Goal: Information Seeking & Learning: Learn about a topic

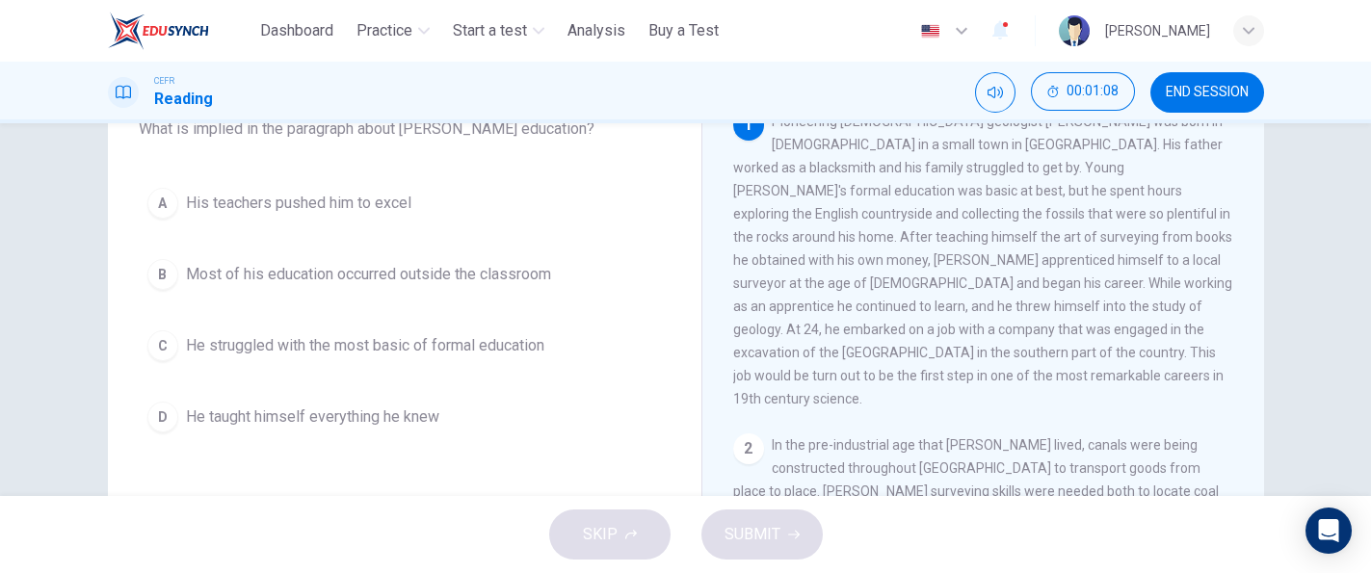
scroll to position [126, 0]
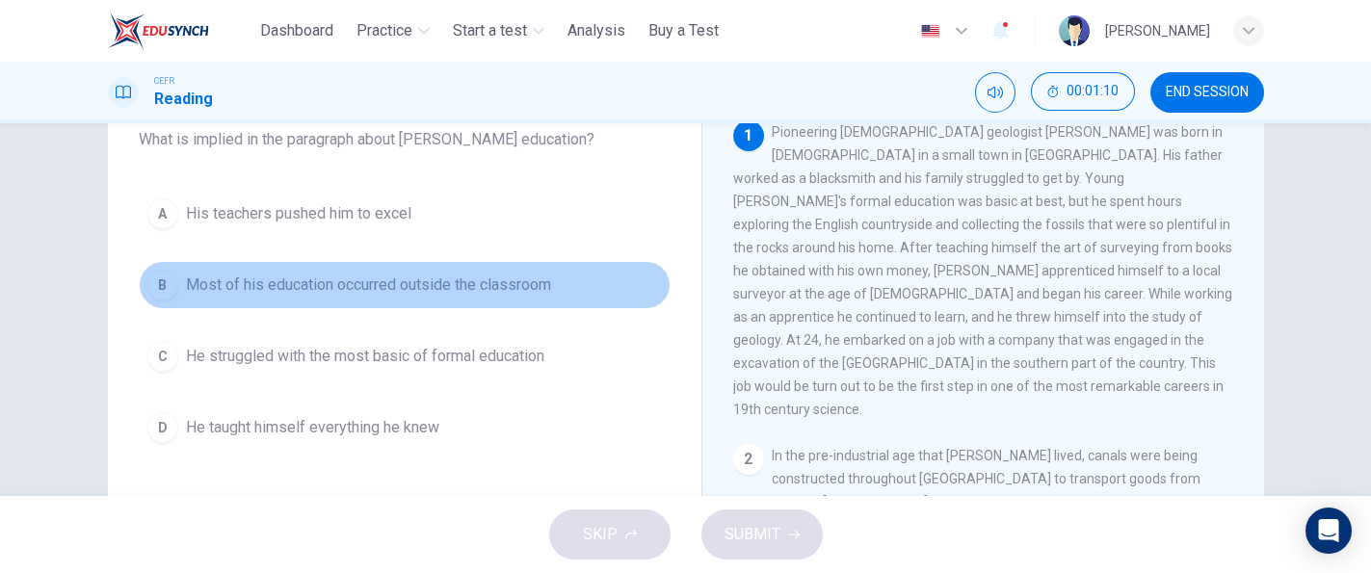
click at [537, 280] on span "Most of his education occurred outside the classroom" at bounding box center [368, 285] width 365 height 23
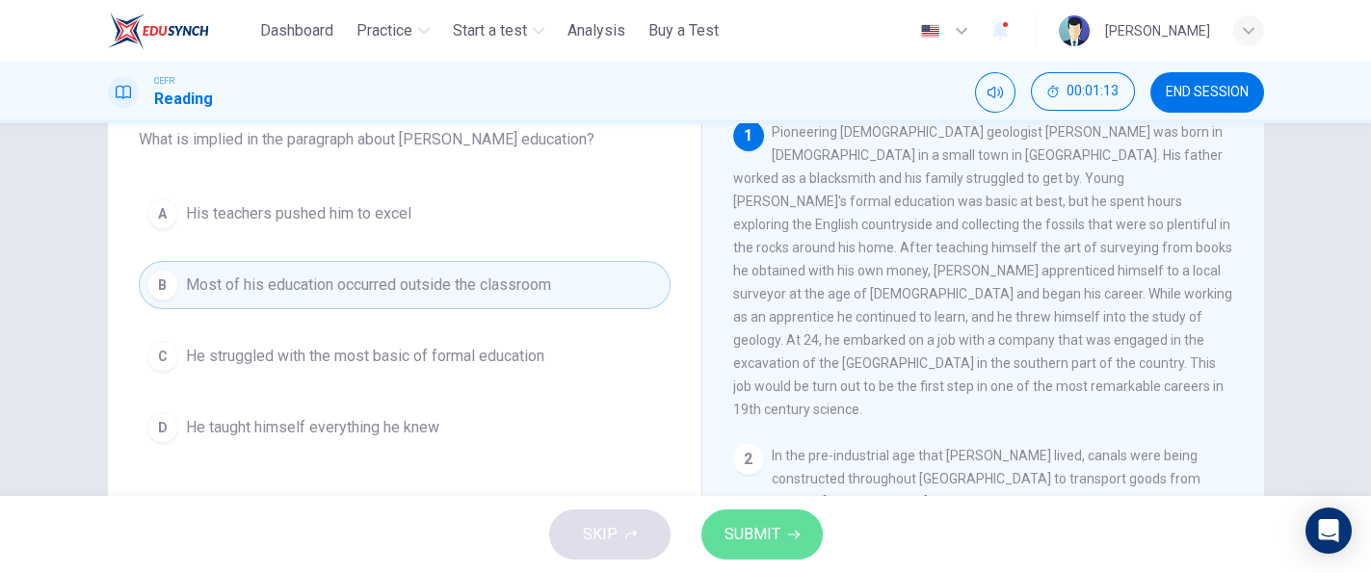
click at [799, 552] on button "SUBMIT" at bounding box center [761, 535] width 121 height 50
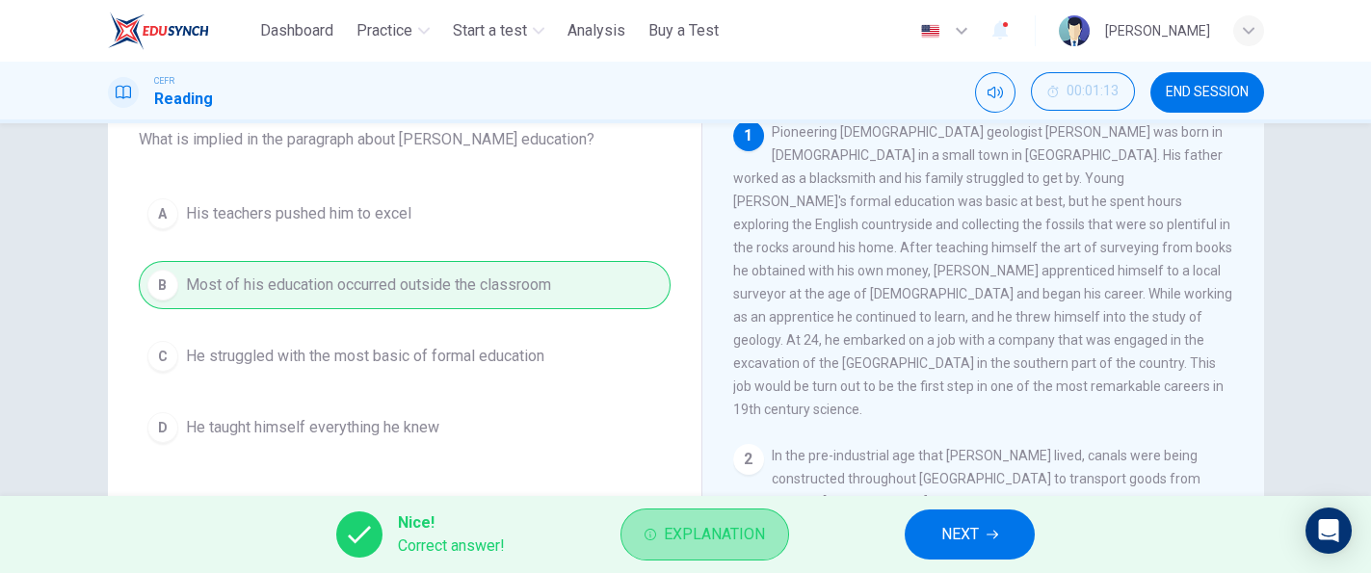
click at [745, 535] on span "Explanation" at bounding box center [714, 534] width 101 height 27
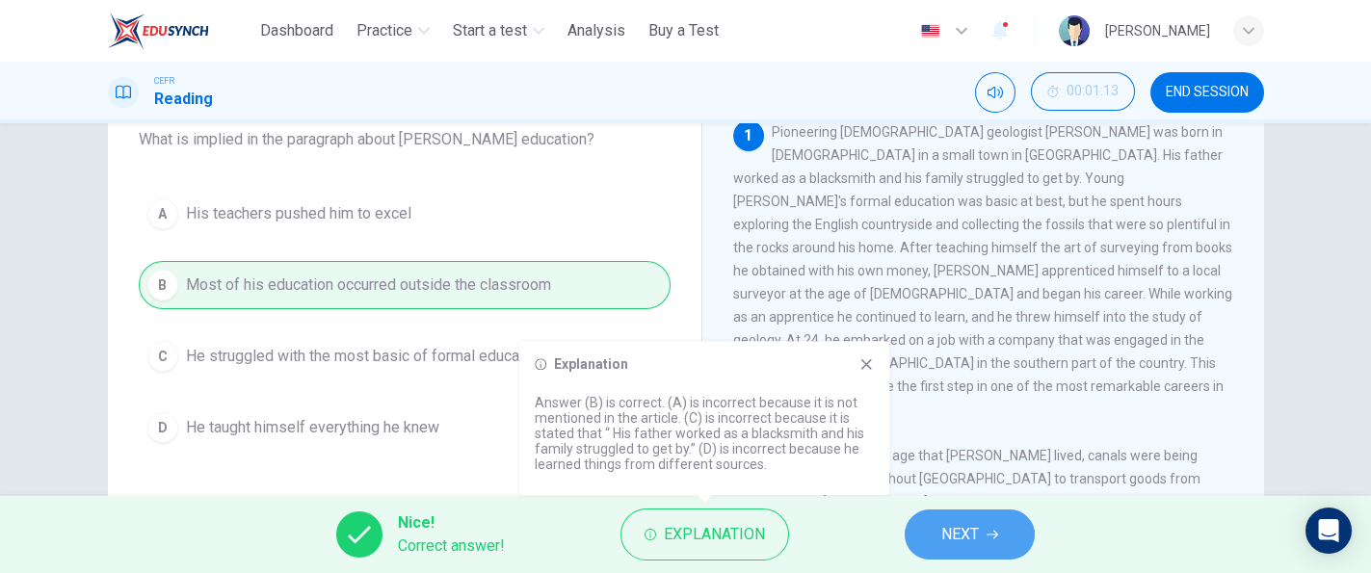
click at [947, 530] on span "NEXT" at bounding box center [960, 534] width 38 height 27
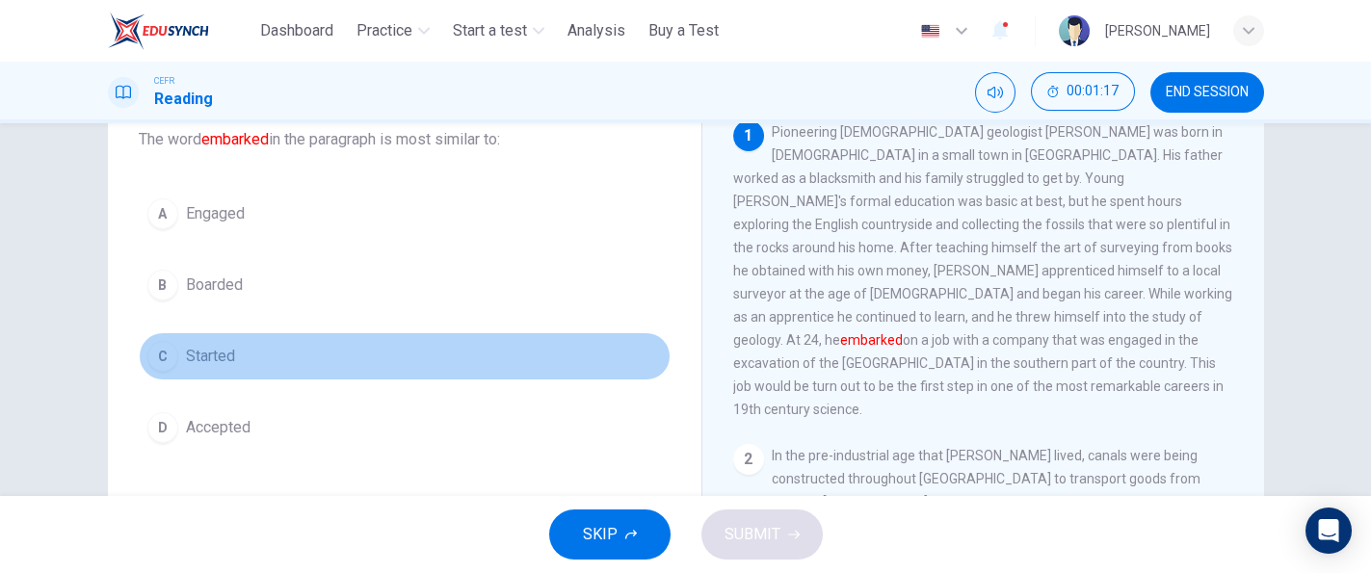
click at [291, 353] on button "C Started" at bounding box center [405, 356] width 532 height 48
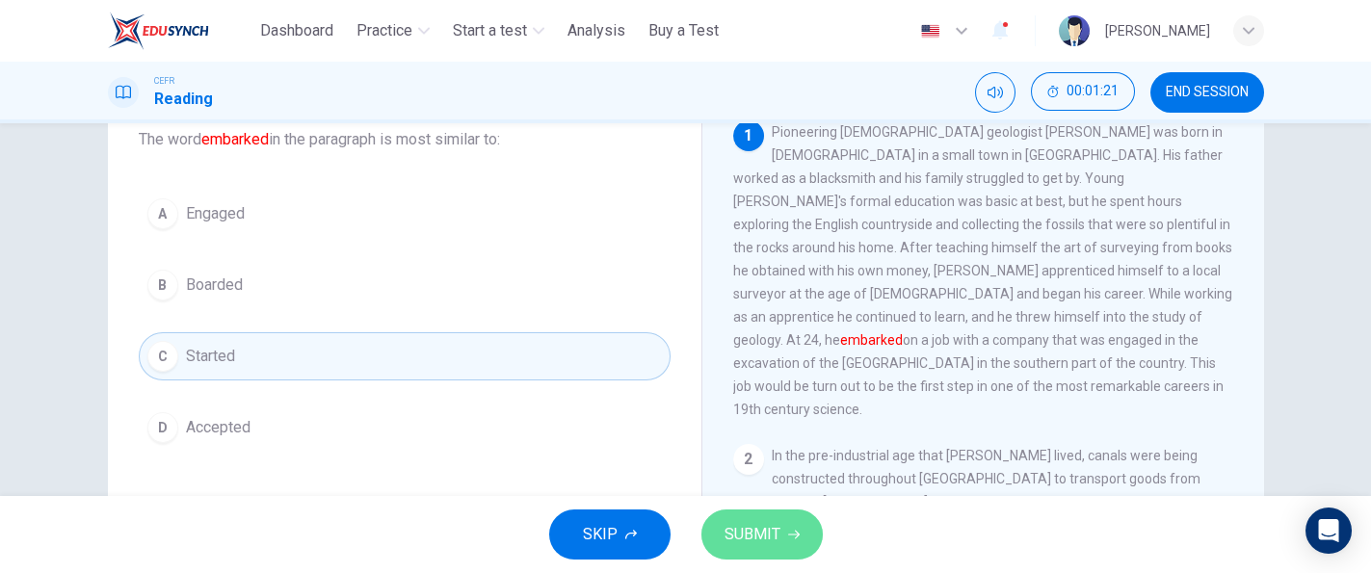
click at [729, 519] on button "SUBMIT" at bounding box center [761, 535] width 121 height 50
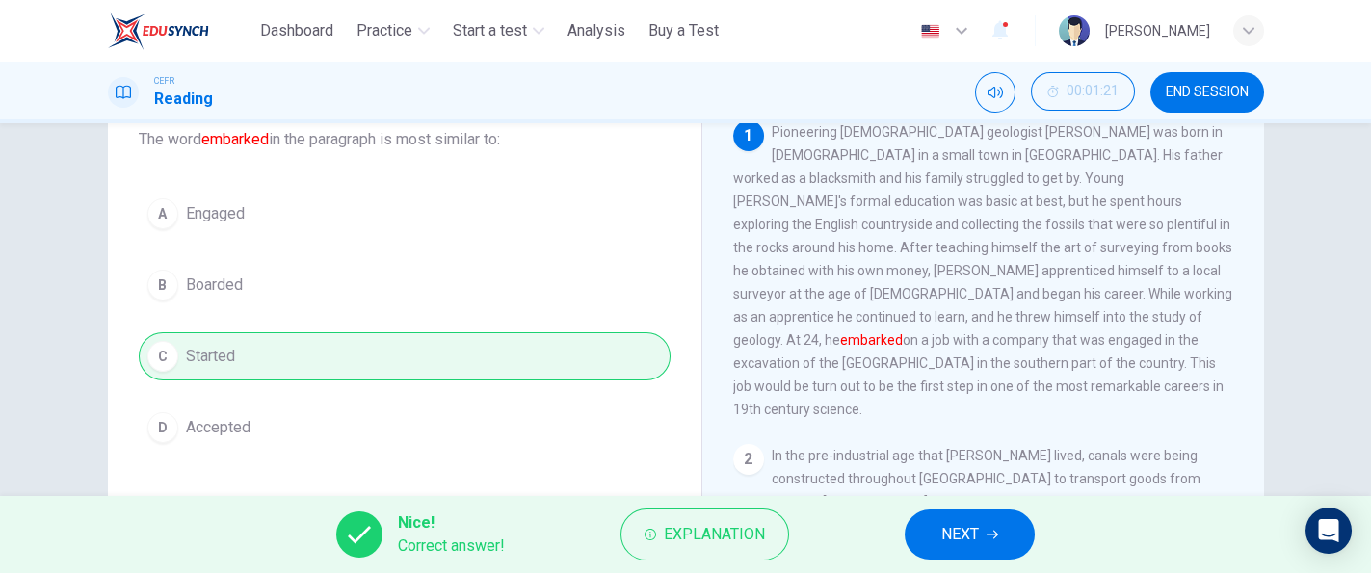
click at [729, 519] on button "Explanation" at bounding box center [704, 535] width 169 height 52
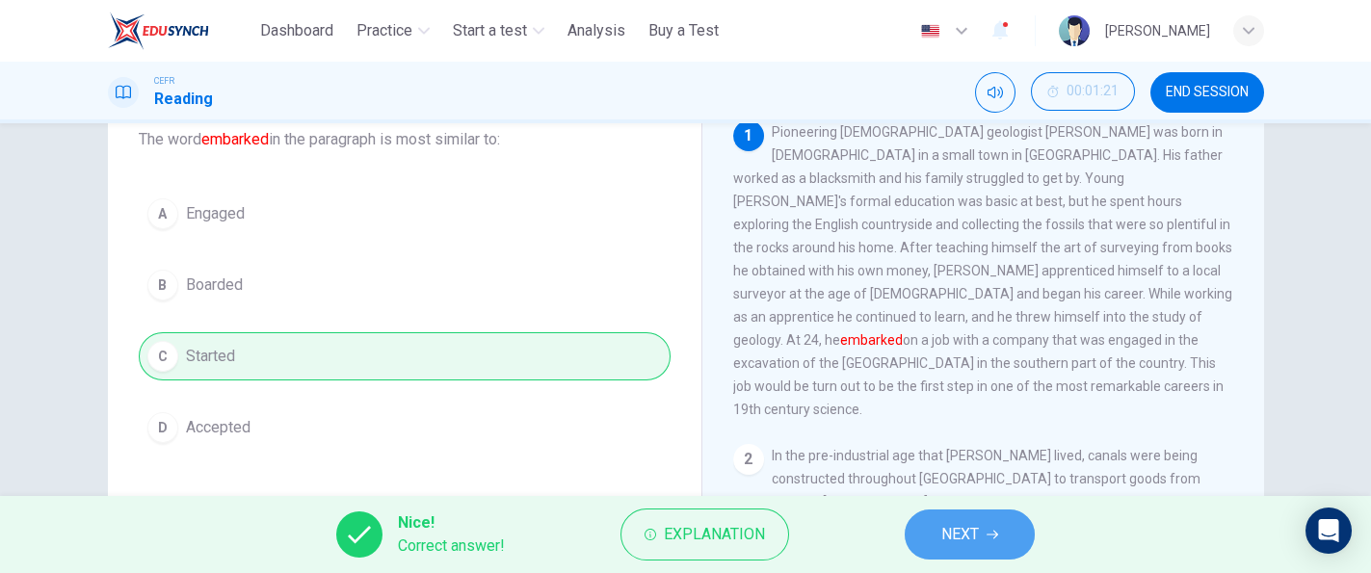
click at [939, 524] on button "NEXT" at bounding box center [970, 535] width 130 height 50
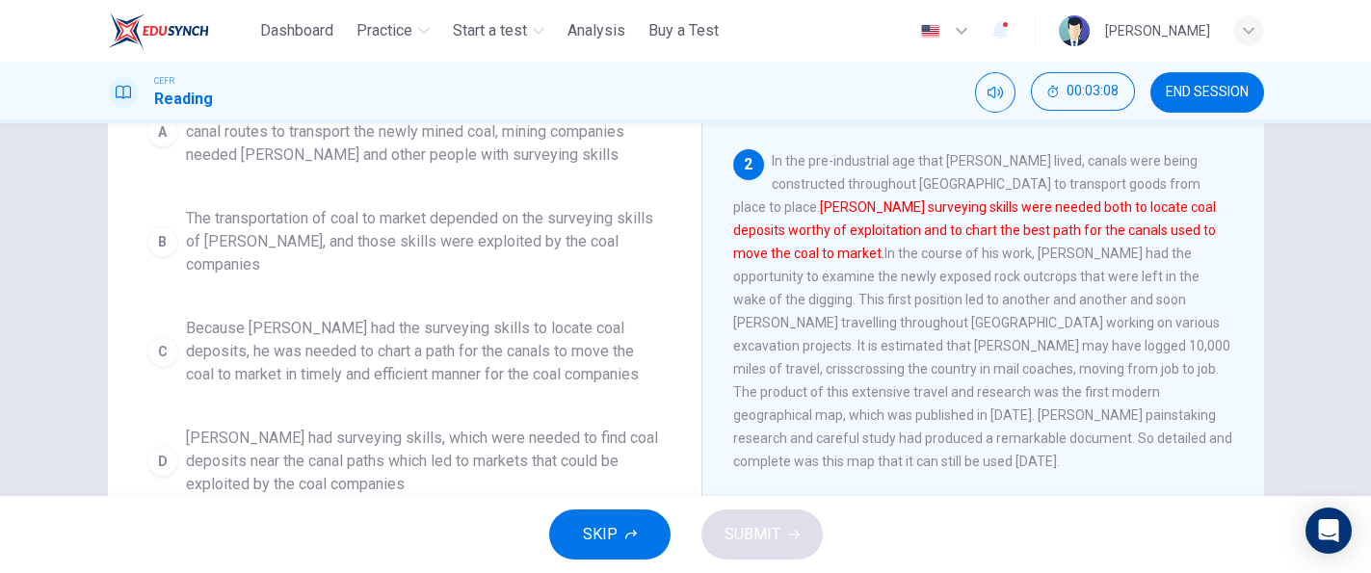
scroll to position [277, 0]
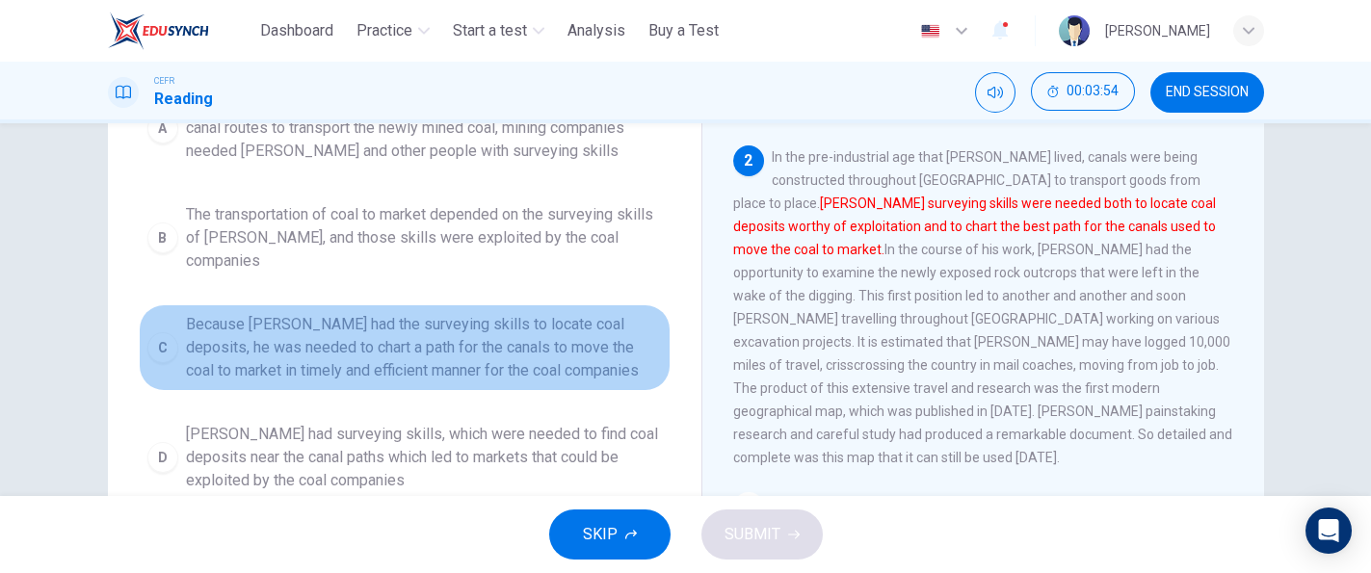
click at [486, 318] on span "Because [PERSON_NAME] had the surveying skills to locate coal deposits, he was …" at bounding box center [424, 347] width 476 height 69
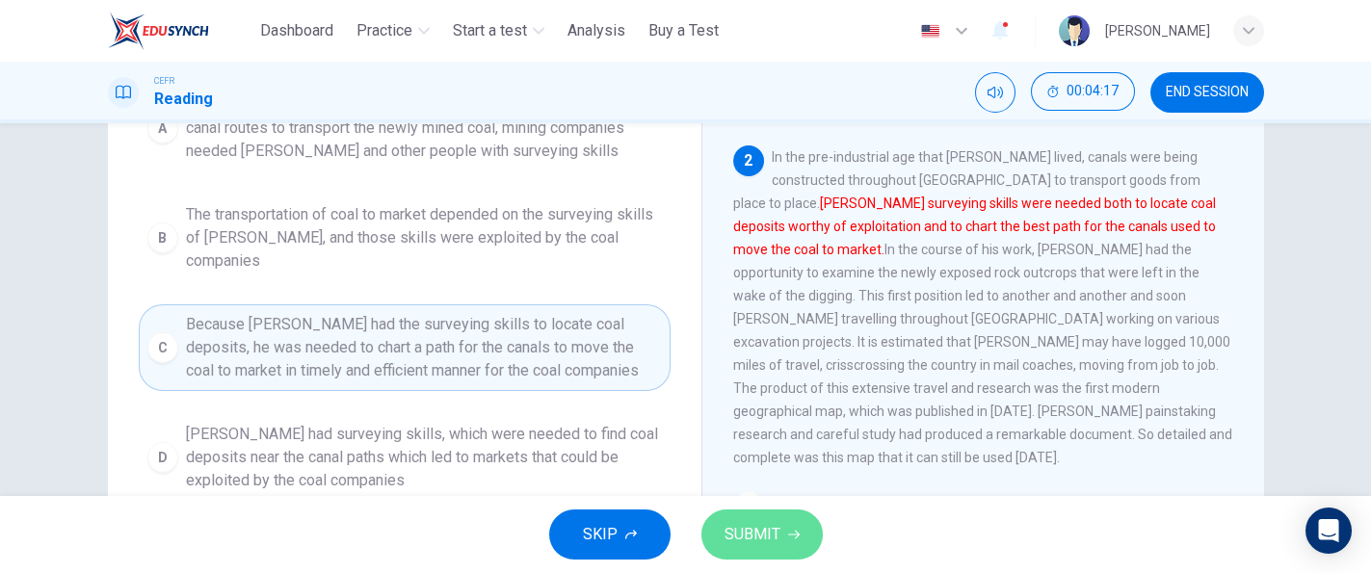
click at [747, 523] on span "SUBMIT" at bounding box center [752, 534] width 56 height 27
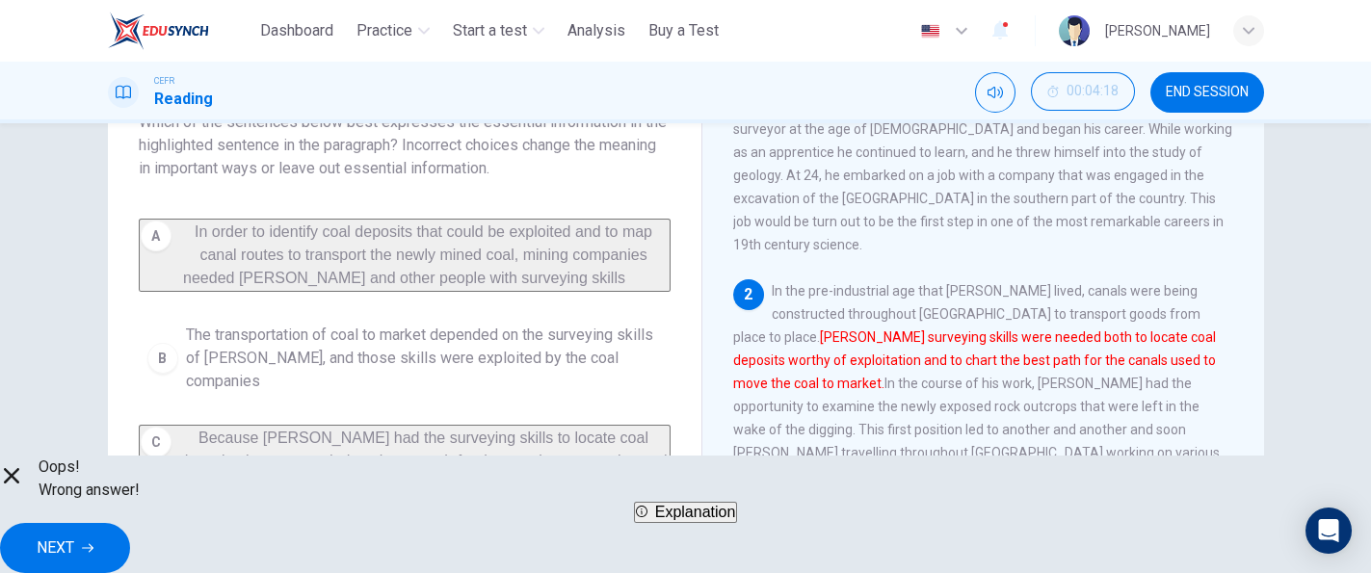
scroll to position [165, 0]
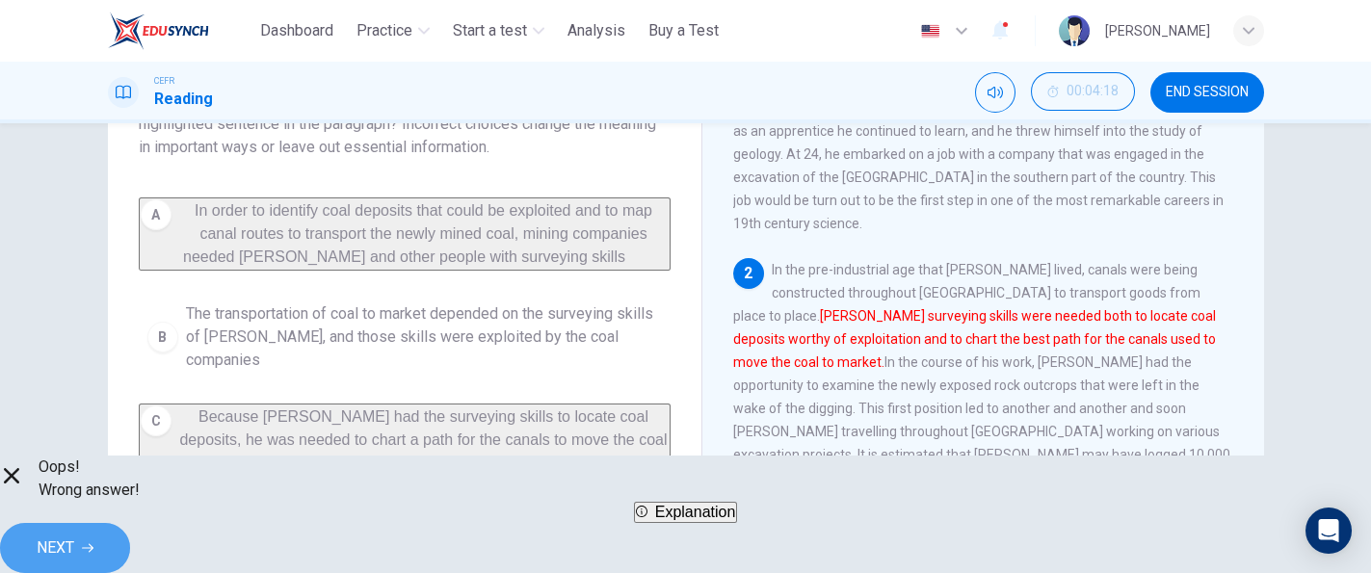
click at [130, 523] on button "NEXT" at bounding box center [65, 548] width 130 height 50
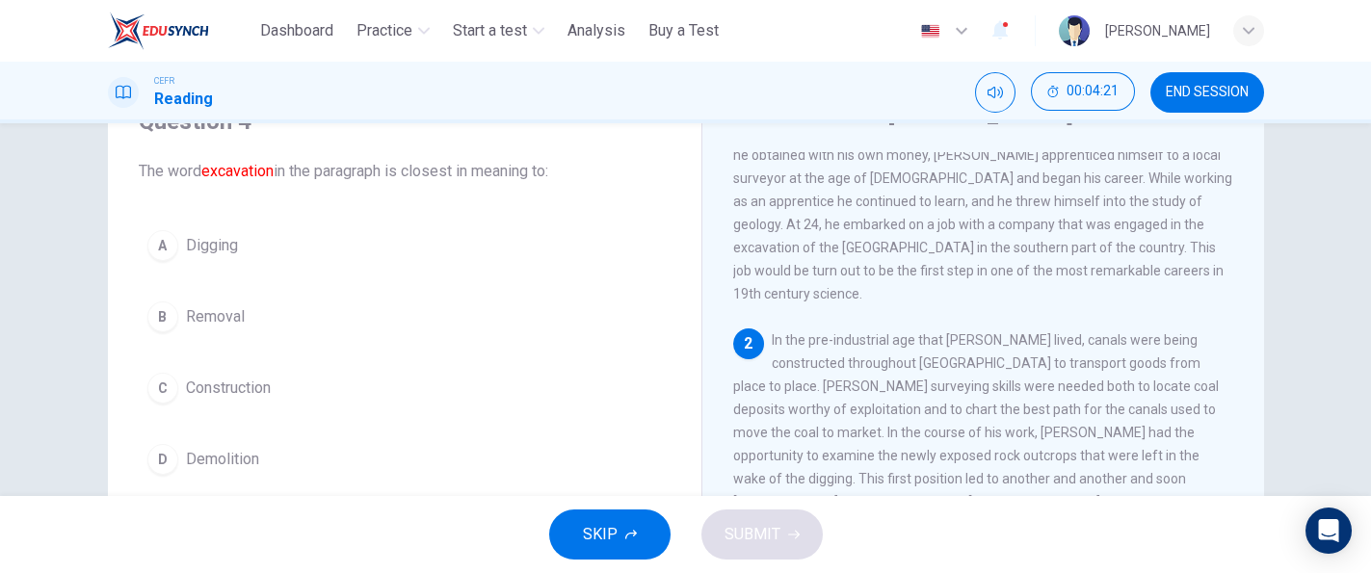
scroll to position [107, 0]
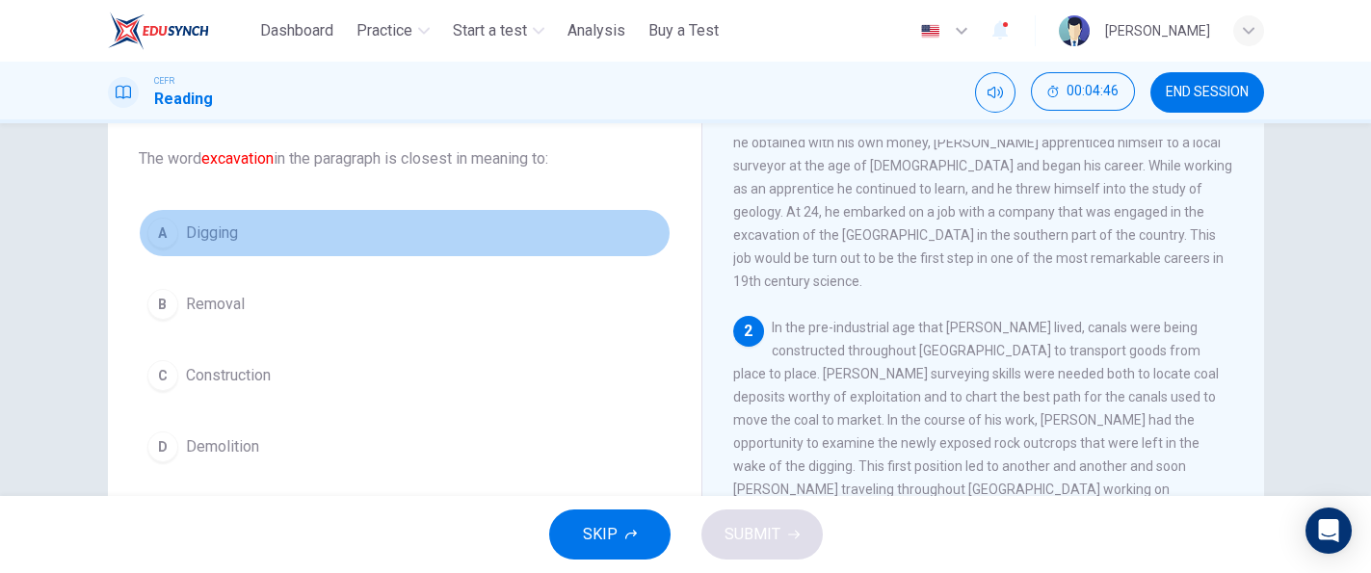
click at [334, 239] on button "A Digging" at bounding box center [405, 233] width 532 height 48
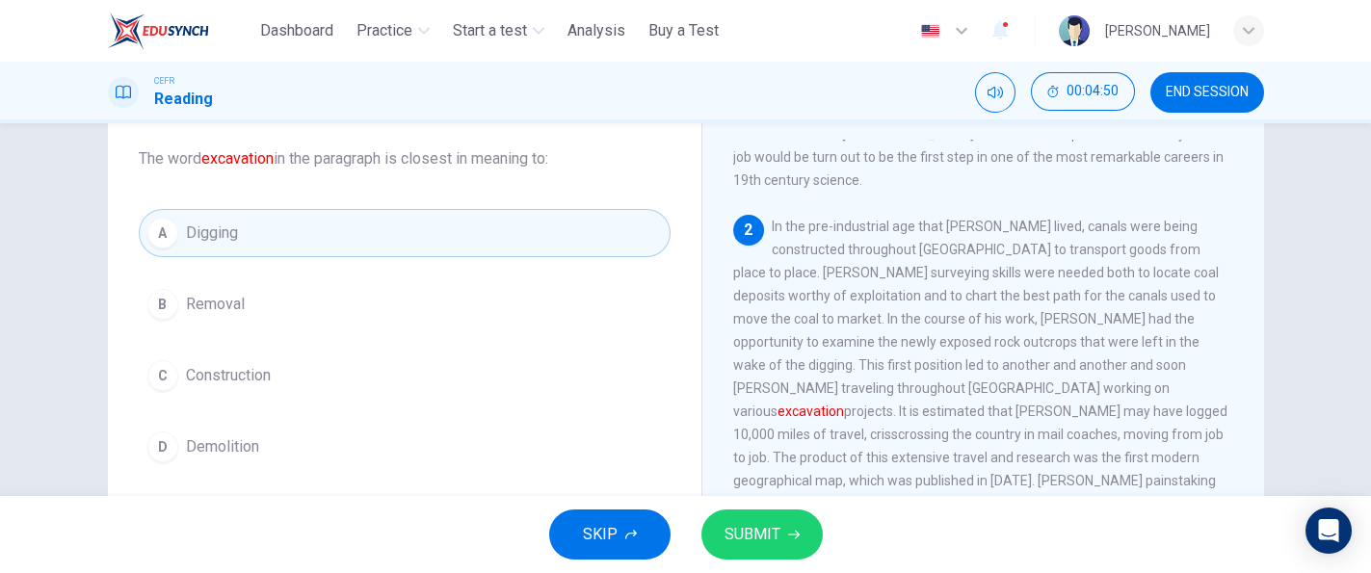
scroll to position [250, 0]
click at [748, 517] on button "SUBMIT" at bounding box center [761, 535] width 121 height 50
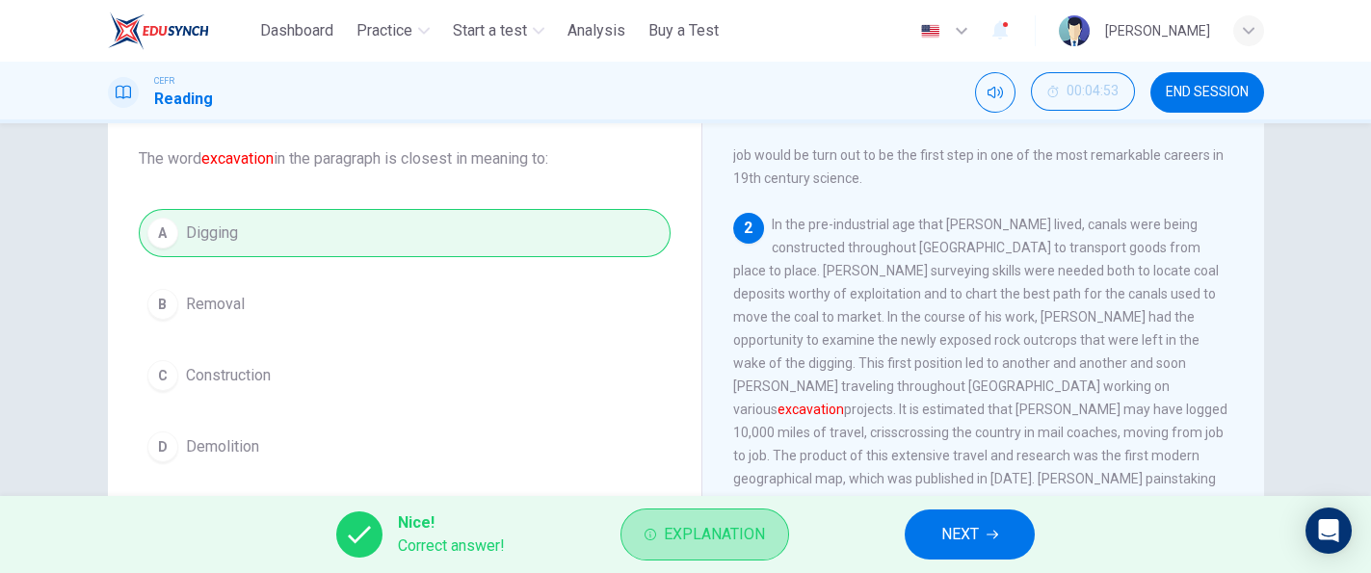
click at [748, 517] on button "Explanation" at bounding box center [704, 535] width 169 height 52
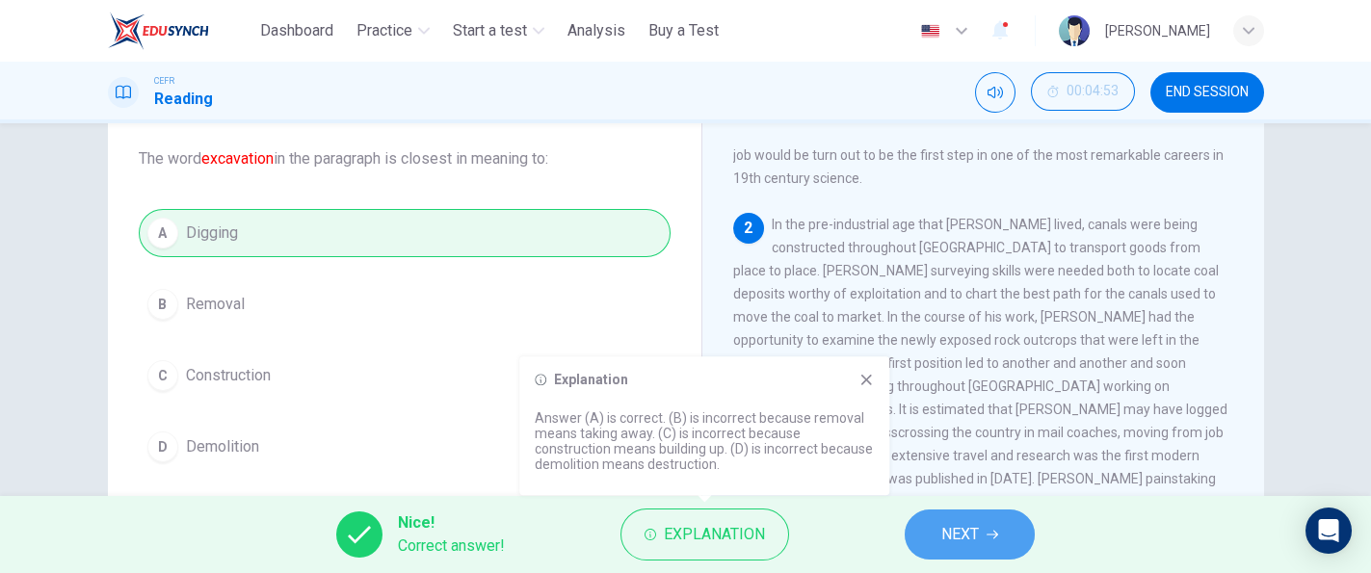
click at [1000, 542] on button "NEXT" at bounding box center [970, 535] width 130 height 50
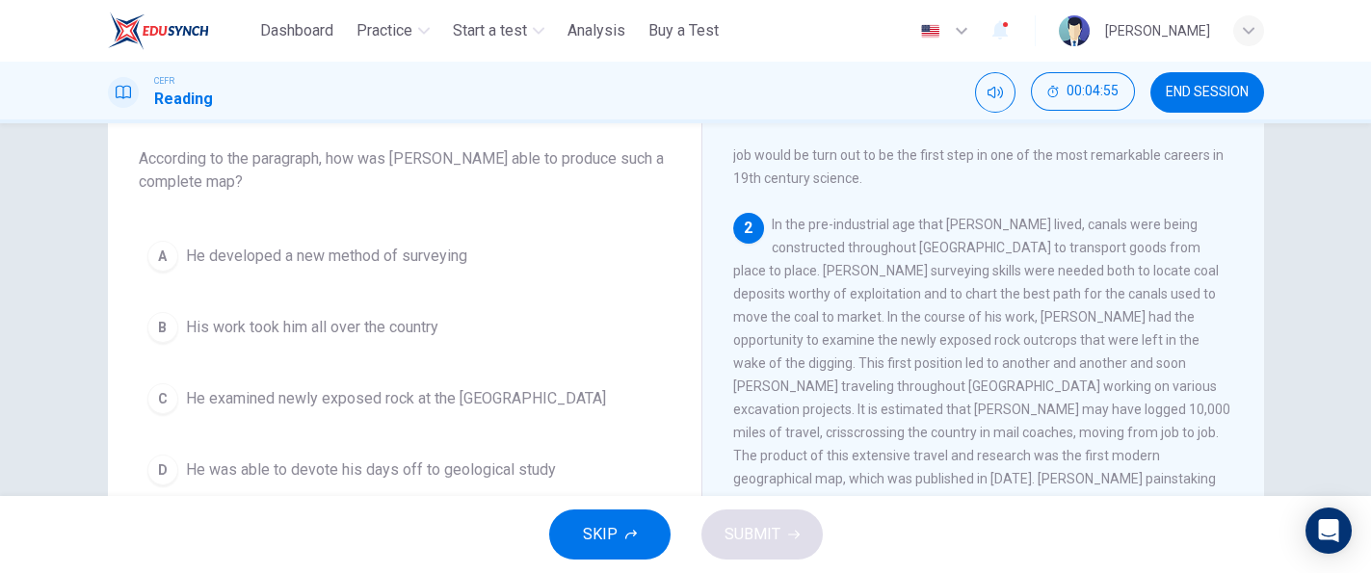
drag, startPoint x: 1254, startPoint y: 310, endPoint x: 1251, endPoint y: 299, distance: 11.9
click at [1251, 299] on div "[PERSON_NAME] 1 Pioneering [DEMOGRAPHIC_DATA] geologist [PERSON_NAME] was born …" at bounding box center [982, 405] width 563 height 700
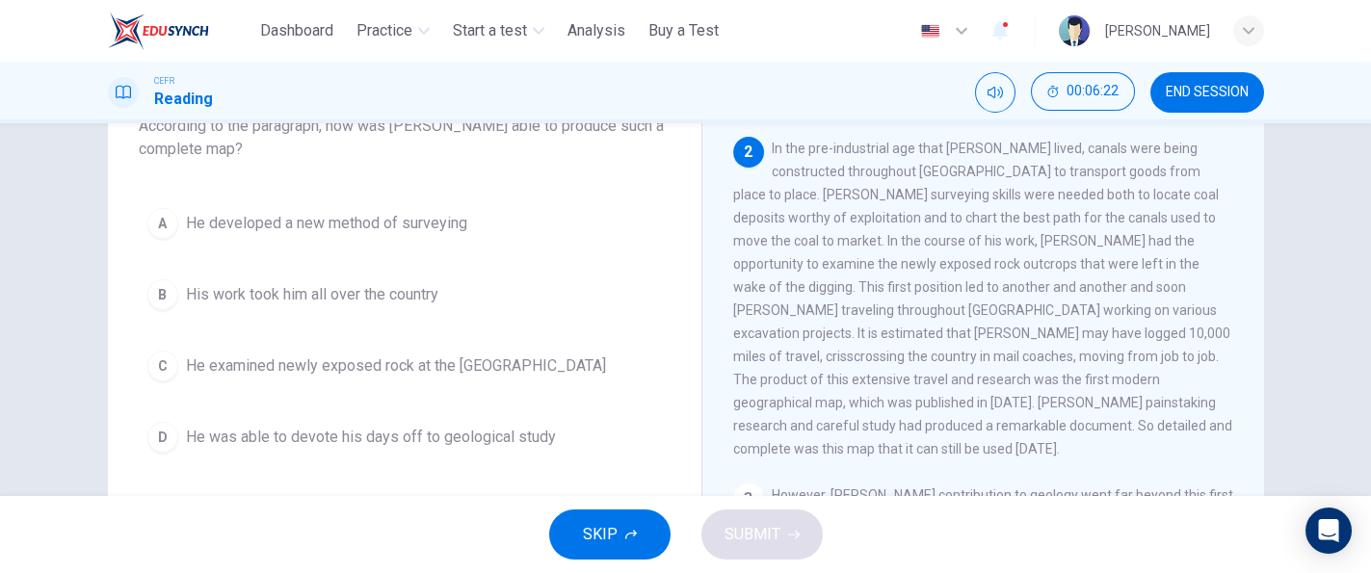
scroll to position [125, 0]
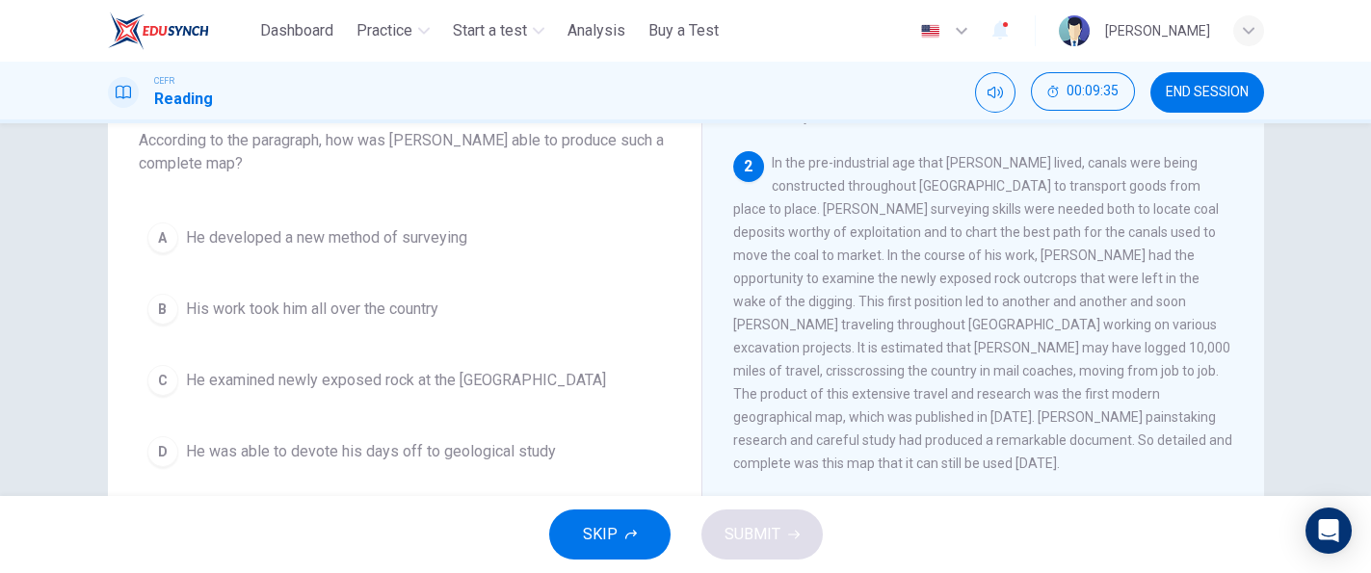
click at [432, 249] on button "A He developed a new method of surveying" at bounding box center [405, 238] width 532 height 48
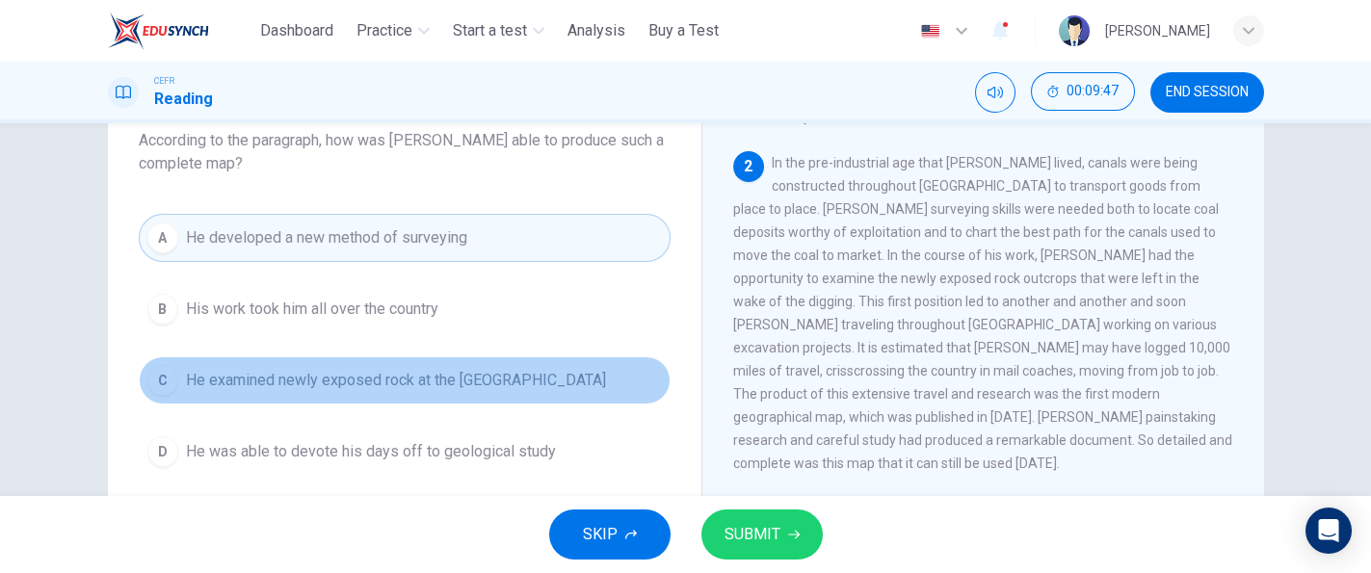
click at [510, 383] on span "He examined newly exposed rock at the [GEOGRAPHIC_DATA]" at bounding box center [396, 380] width 420 height 23
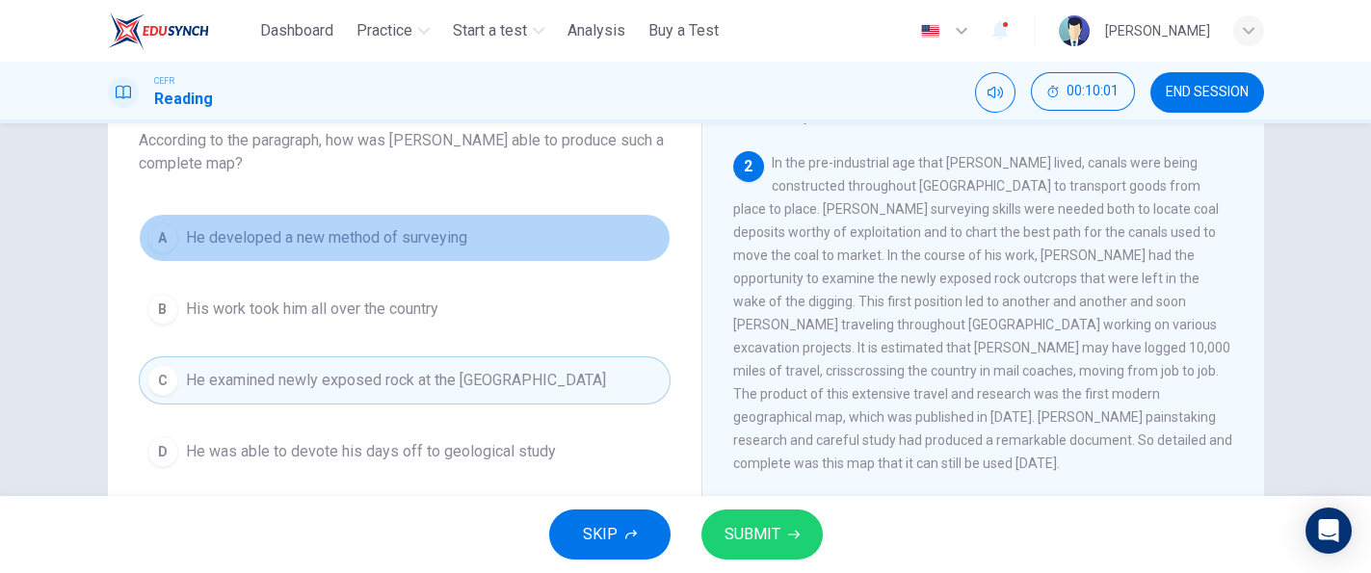
click at [538, 221] on button "A He developed a new method of surveying" at bounding box center [405, 238] width 532 height 48
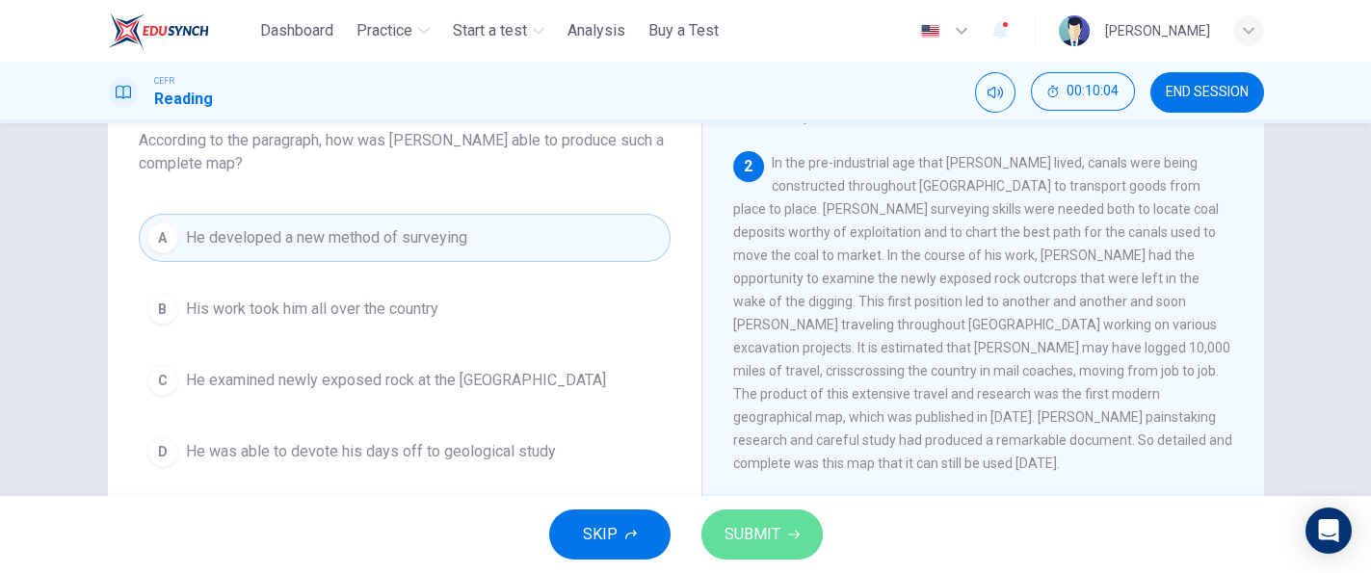
click at [731, 524] on span "SUBMIT" at bounding box center [752, 534] width 56 height 27
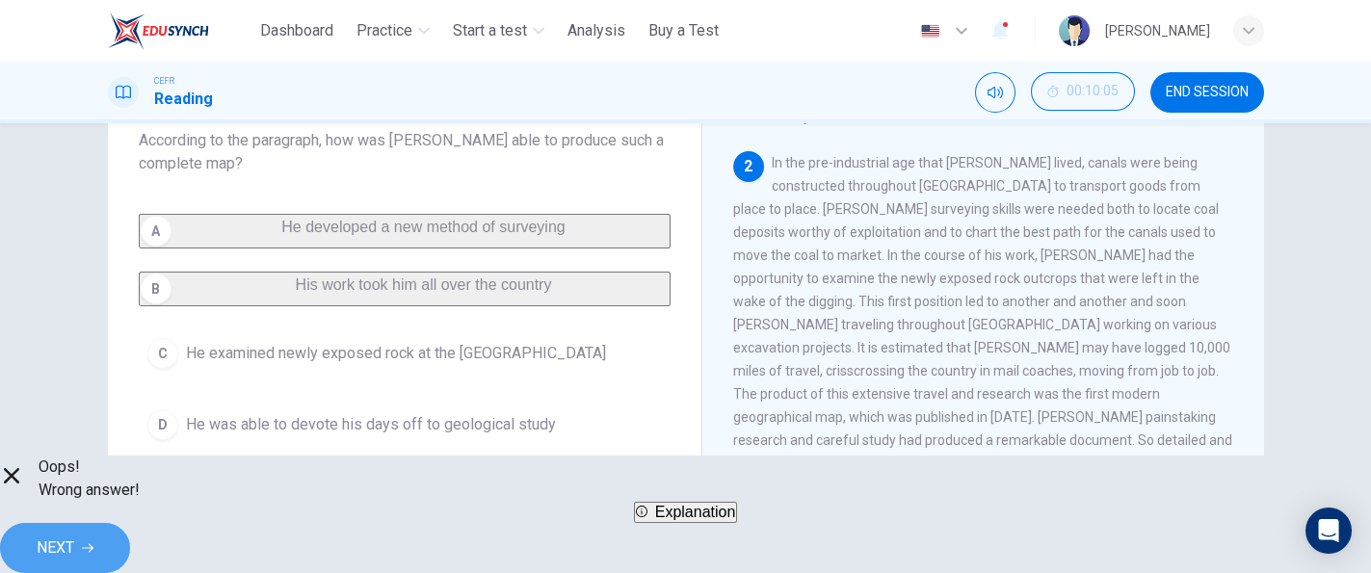
click at [130, 523] on button "NEXT" at bounding box center [65, 548] width 130 height 50
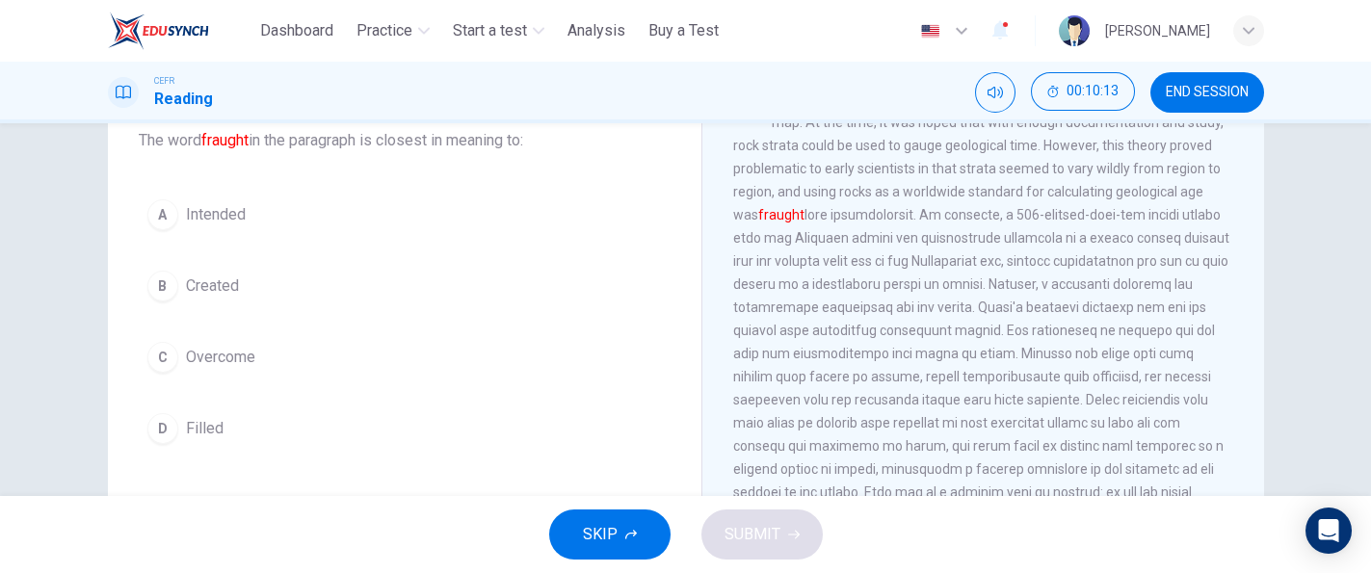
scroll to position [693, 0]
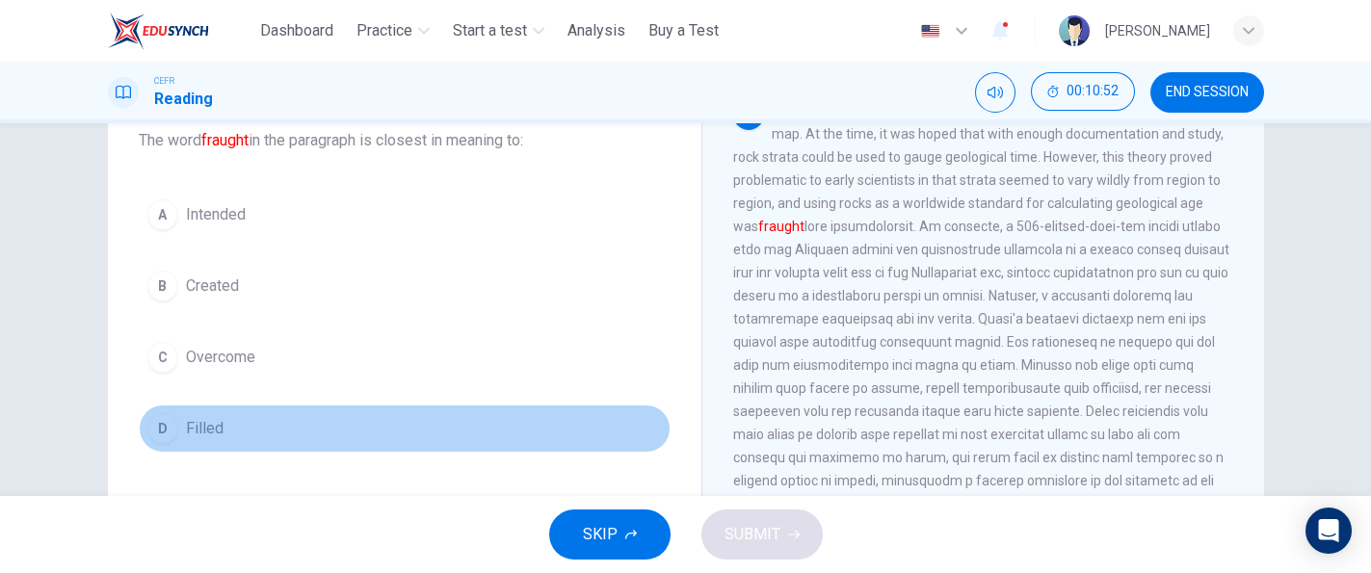
click at [211, 422] on span "Filled" at bounding box center [205, 428] width 38 height 23
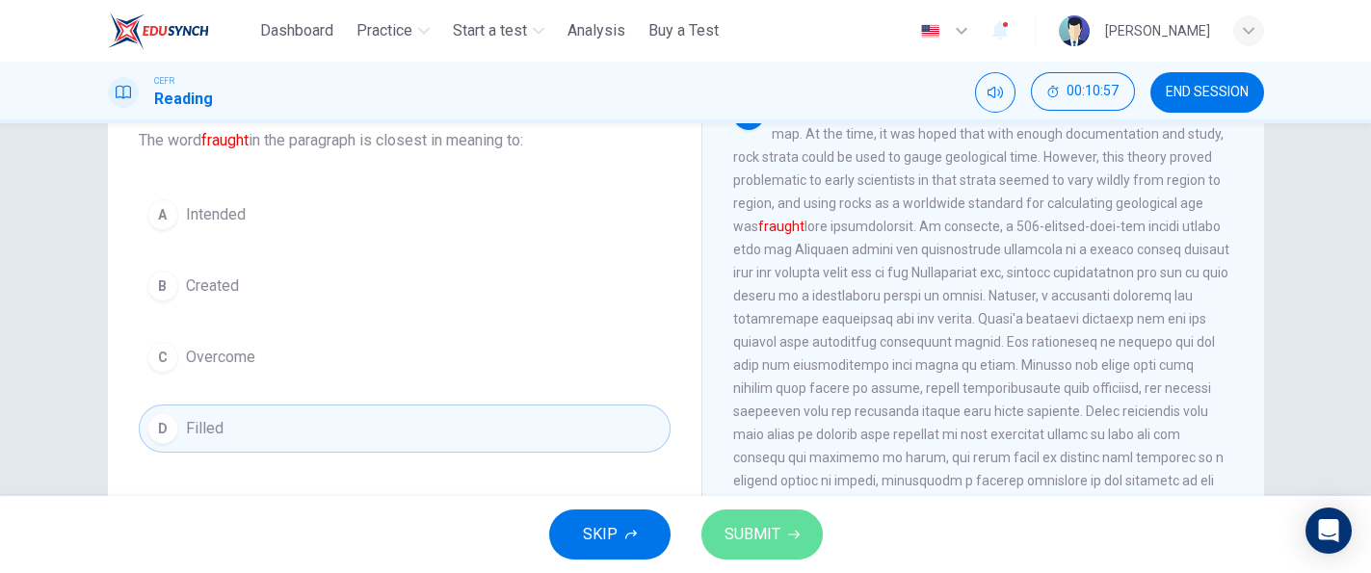
click at [726, 517] on button "SUBMIT" at bounding box center [761, 535] width 121 height 50
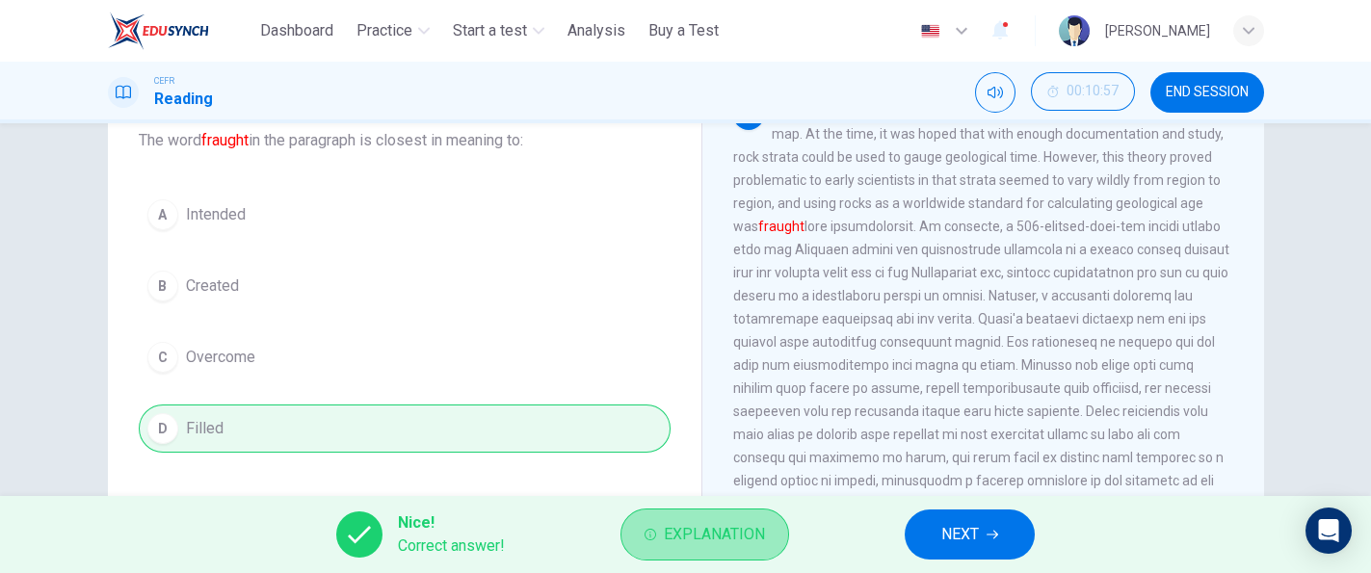
click at [683, 534] on span "Explanation" at bounding box center [714, 534] width 101 height 27
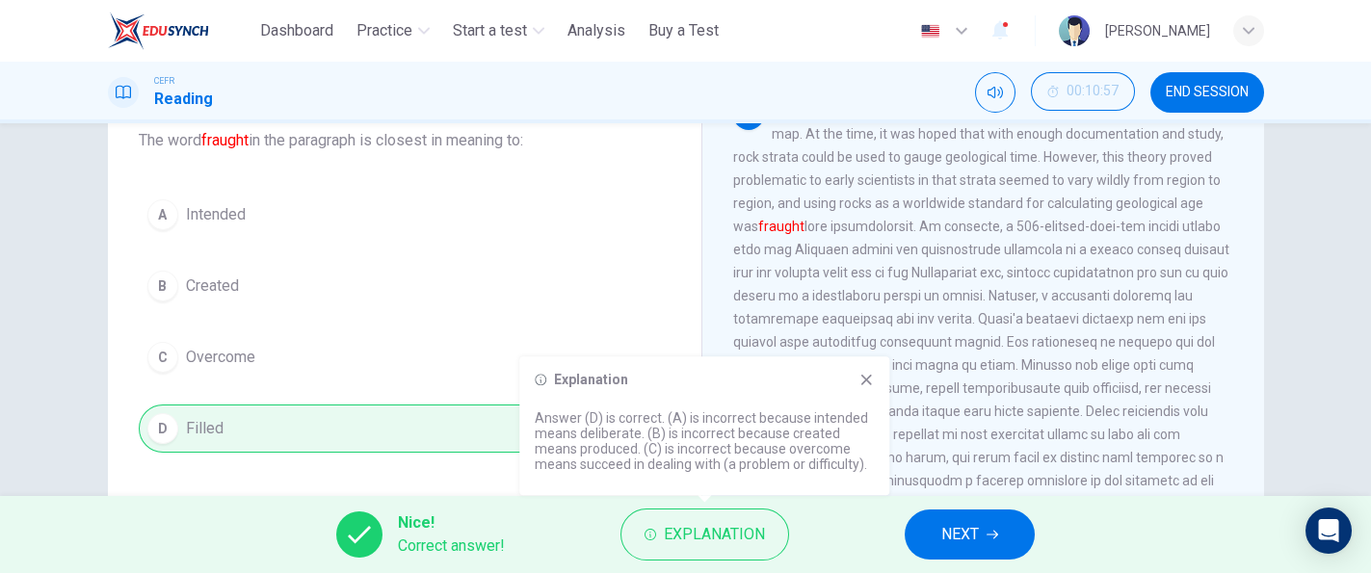
click at [863, 375] on icon at bounding box center [865, 379] width 15 height 15
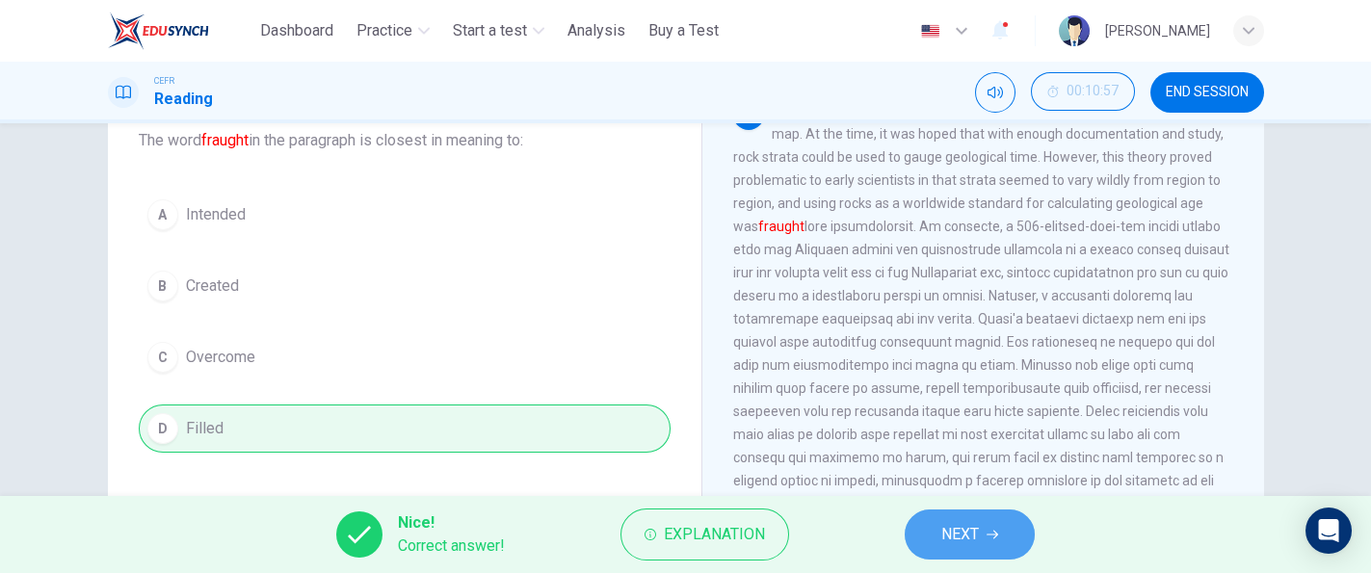
click at [938, 531] on button "NEXT" at bounding box center [970, 535] width 130 height 50
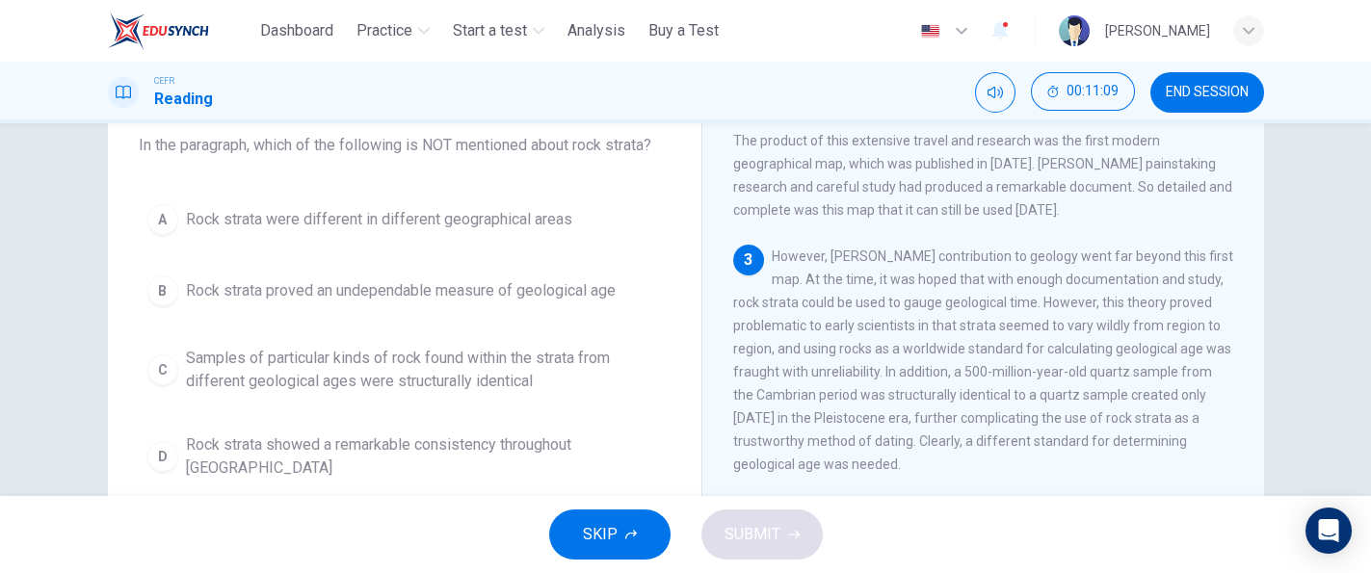
scroll to position [118, 0]
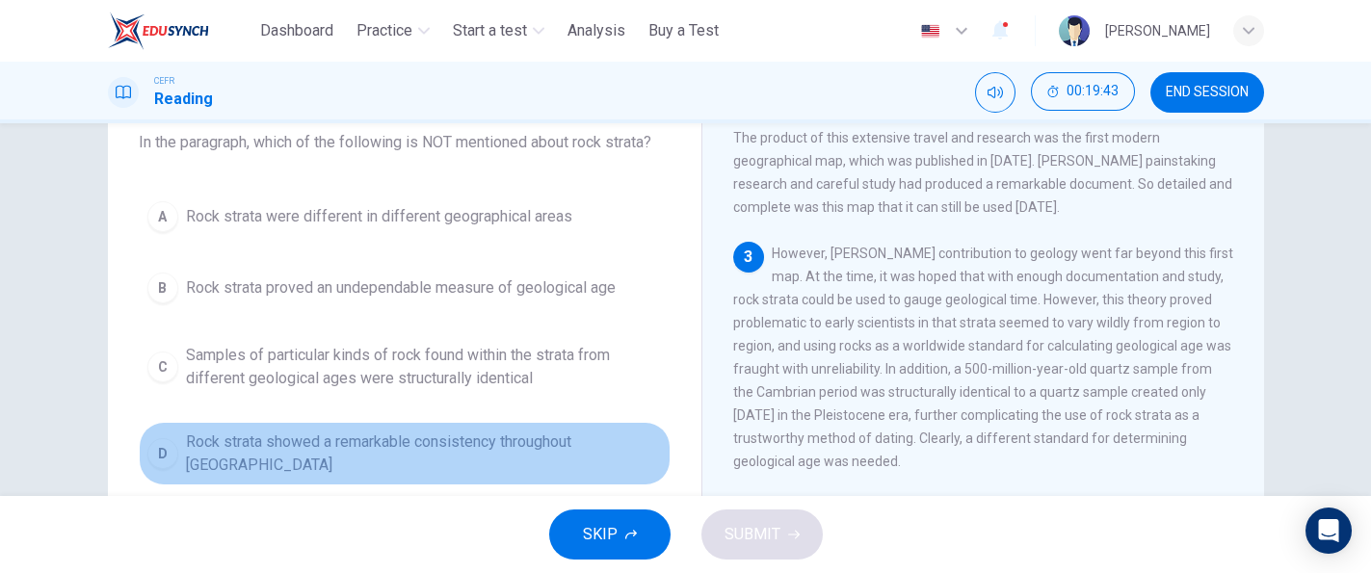
click at [631, 441] on button "D Rock strata showed a remarkable consistency throughout [GEOGRAPHIC_DATA]" at bounding box center [405, 454] width 532 height 64
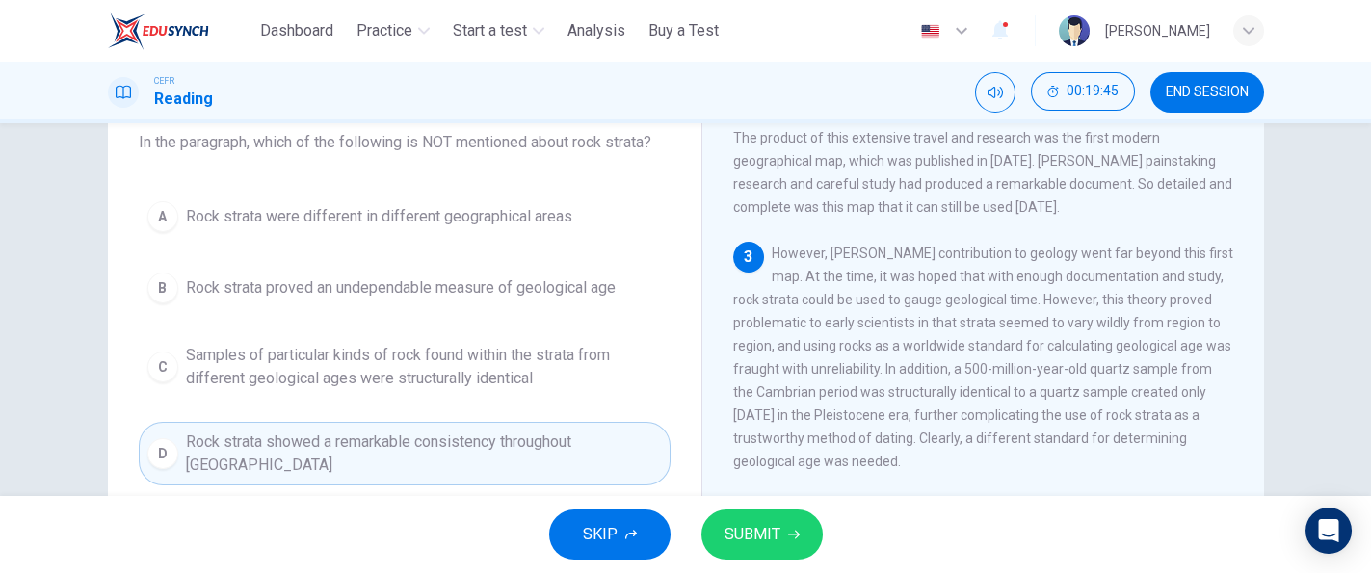
click at [775, 525] on span "SUBMIT" at bounding box center [752, 534] width 56 height 27
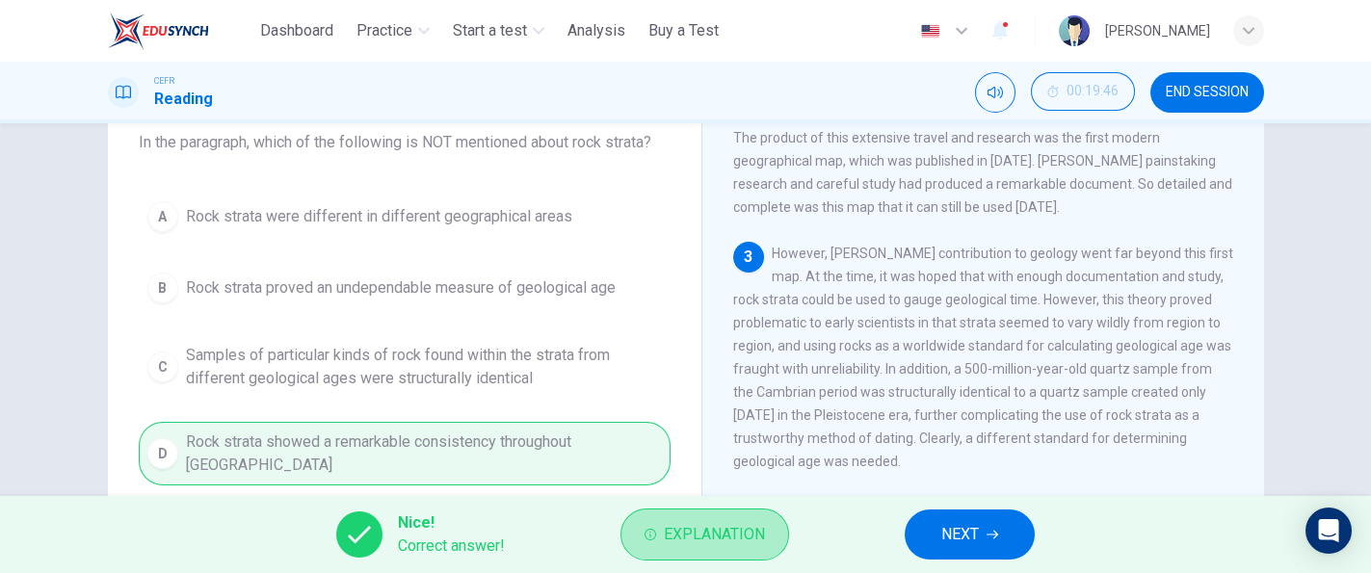
click at [775, 525] on button "Explanation" at bounding box center [704, 535] width 169 height 52
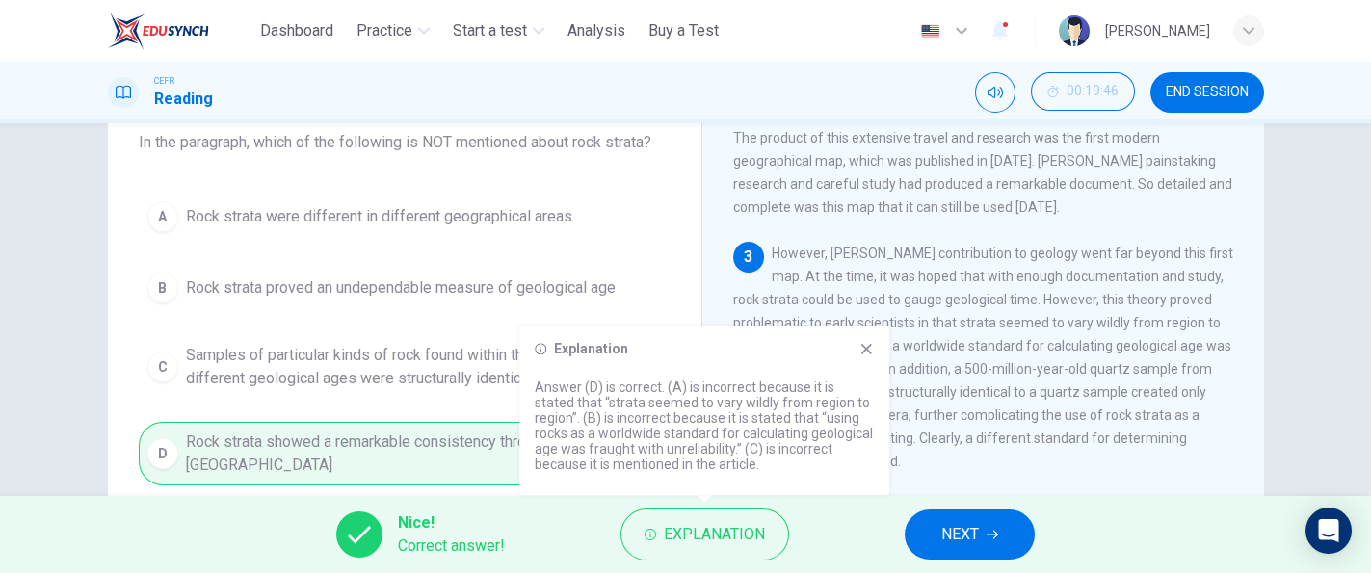
click at [973, 465] on div "3 However, [PERSON_NAME] contribution to geology went far beyond this first map…" at bounding box center [983, 357] width 501 height 231
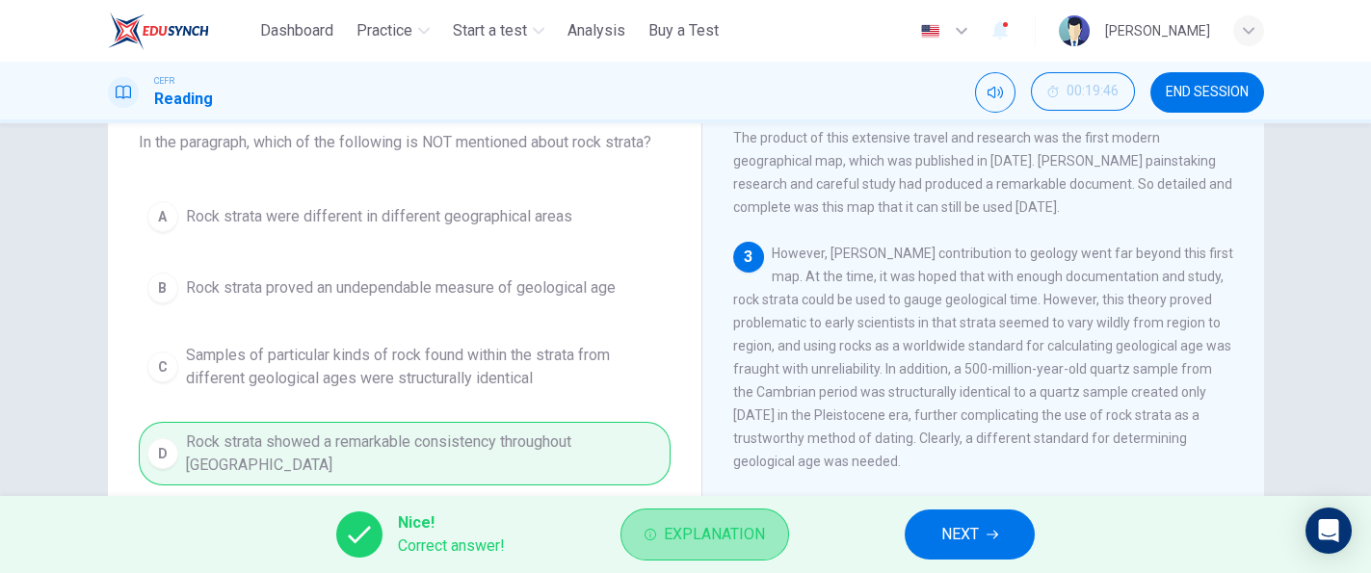
click at [747, 531] on span "Explanation" at bounding box center [714, 534] width 101 height 27
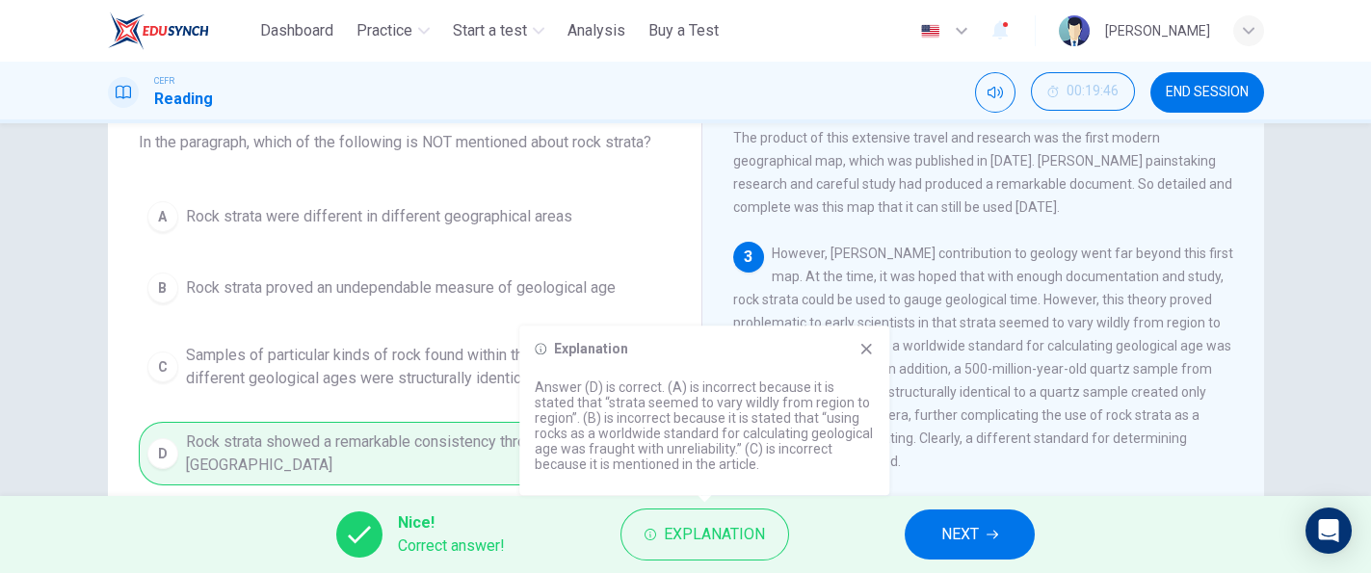
click at [985, 406] on span "However, [PERSON_NAME] contribution to geology went far beyond this first map. …" at bounding box center [983, 357] width 500 height 223
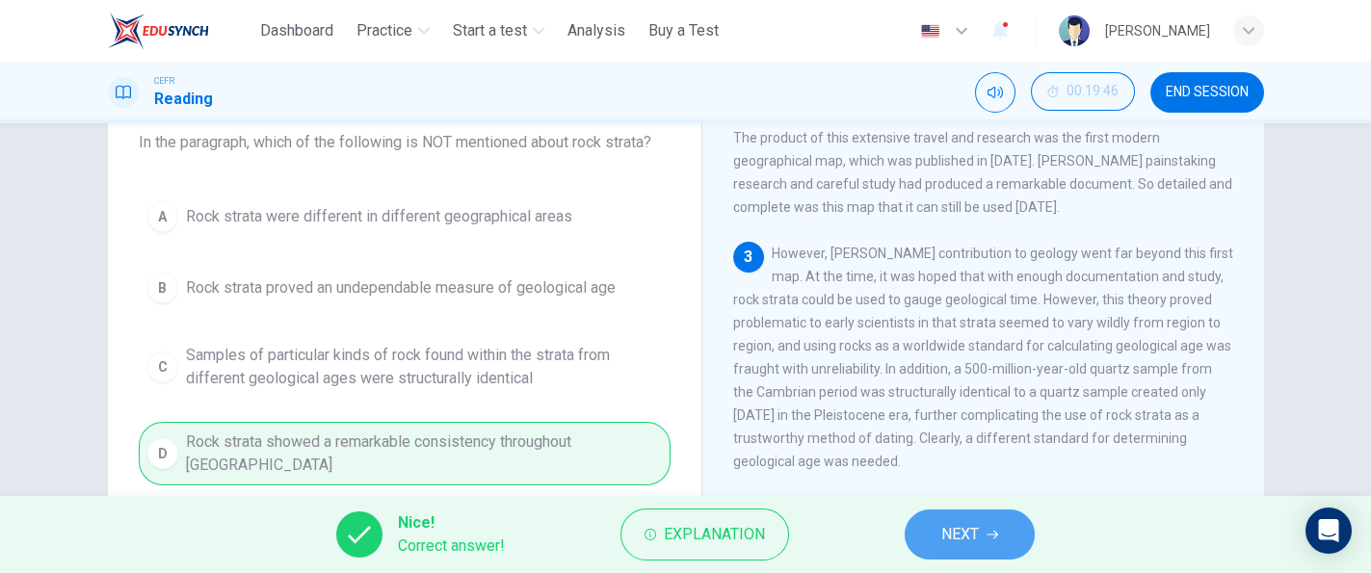
click at [957, 523] on span "NEXT" at bounding box center [960, 534] width 38 height 27
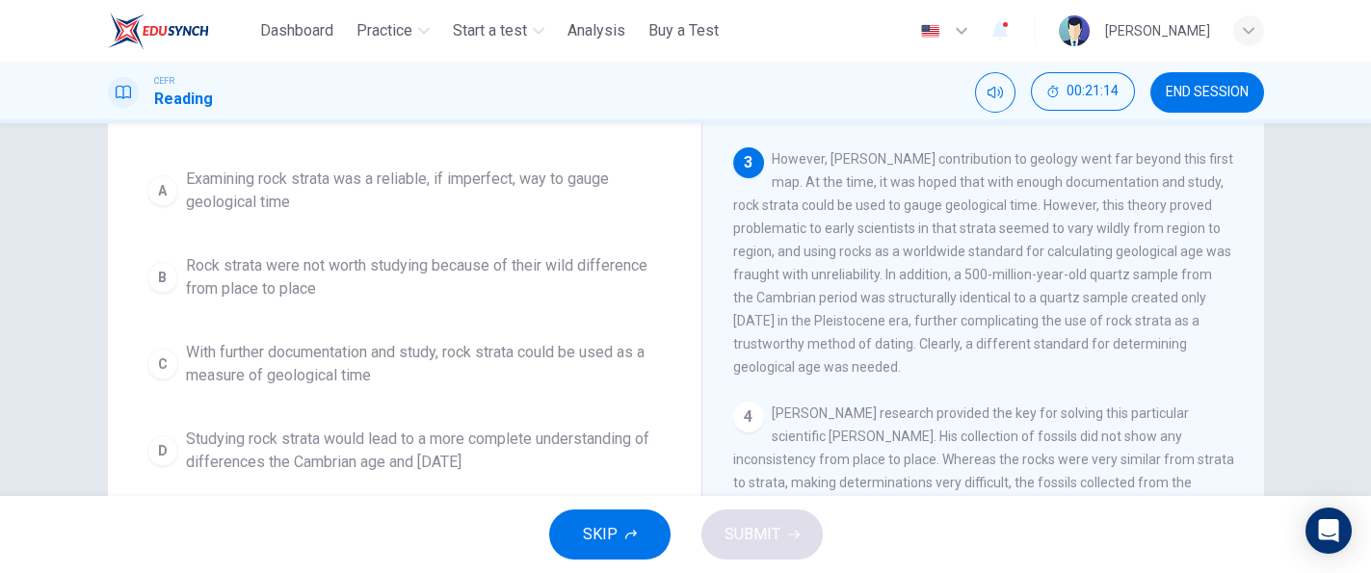
scroll to position [181, 0]
click at [616, 366] on span "With further documentation and study, rock strata could be used as a measure of…" at bounding box center [424, 363] width 476 height 46
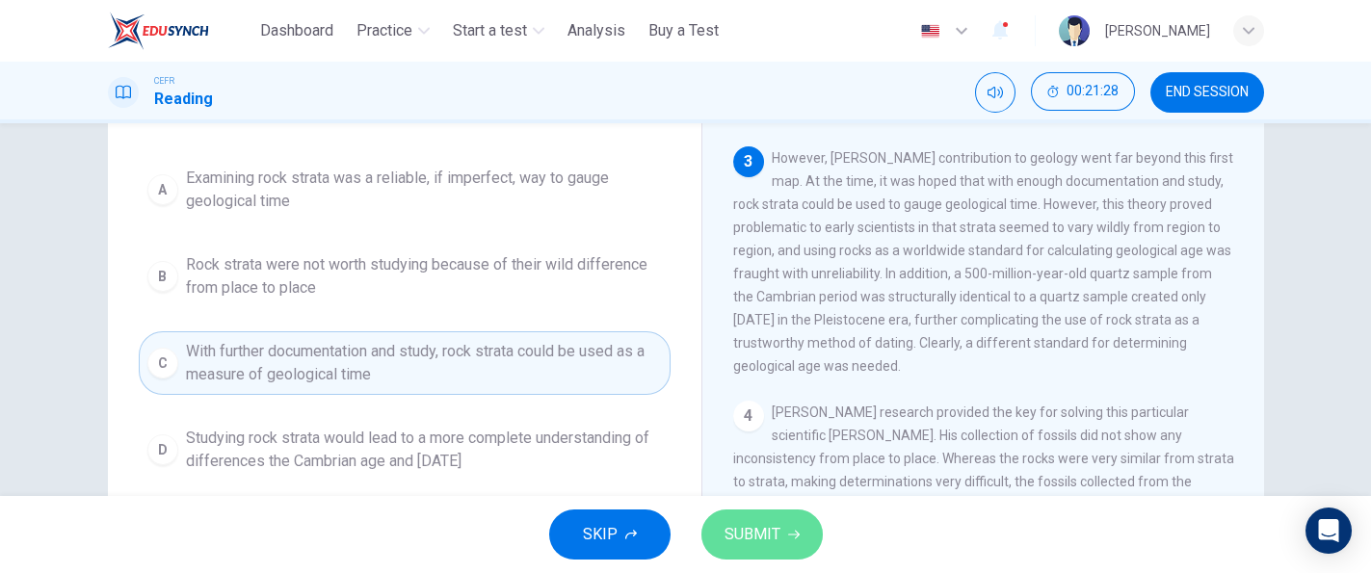
click at [784, 521] on button "SUBMIT" at bounding box center [761, 535] width 121 height 50
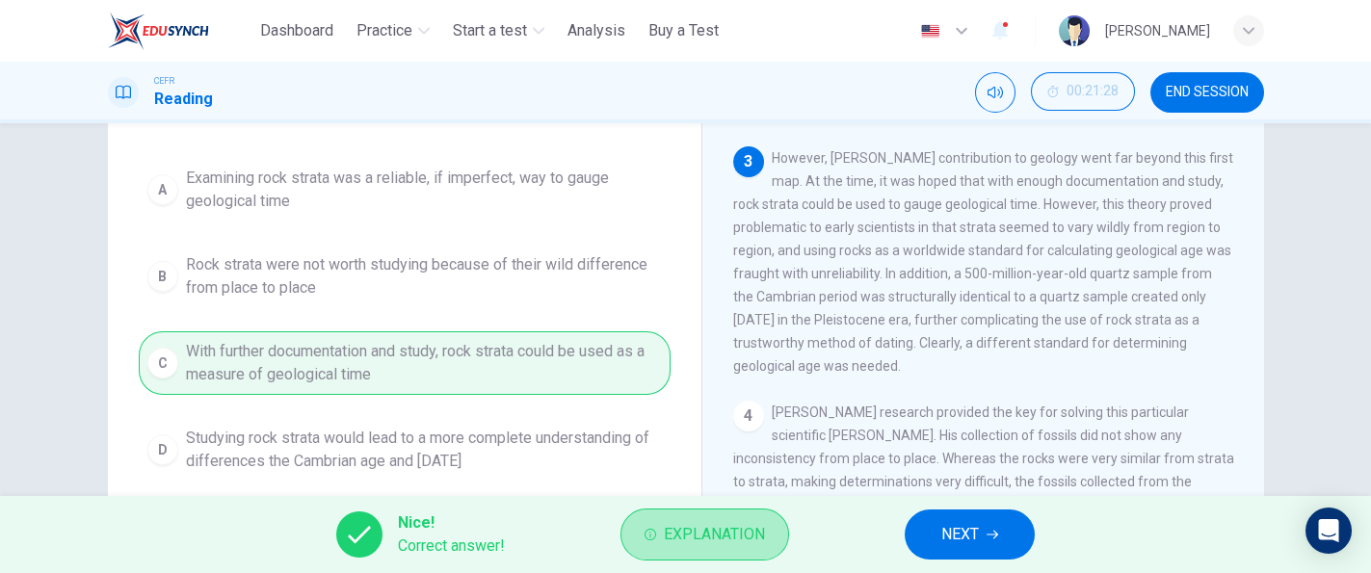
click at [784, 521] on button "Explanation" at bounding box center [704, 535] width 169 height 52
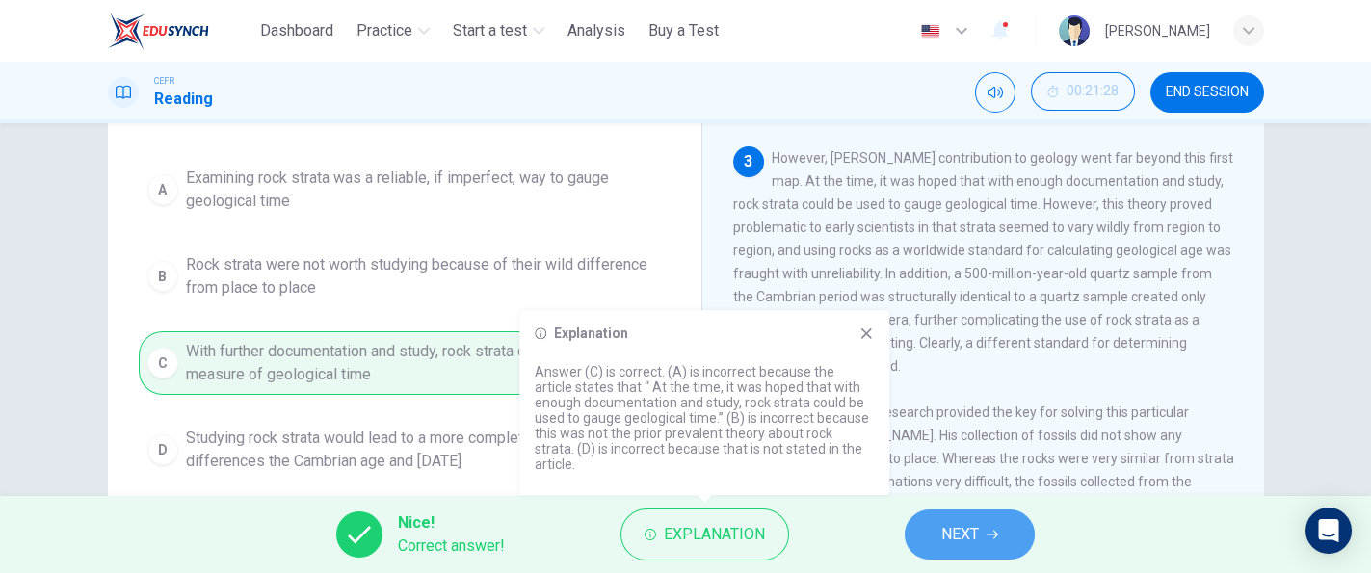
click at [961, 521] on span "NEXT" at bounding box center [960, 534] width 38 height 27
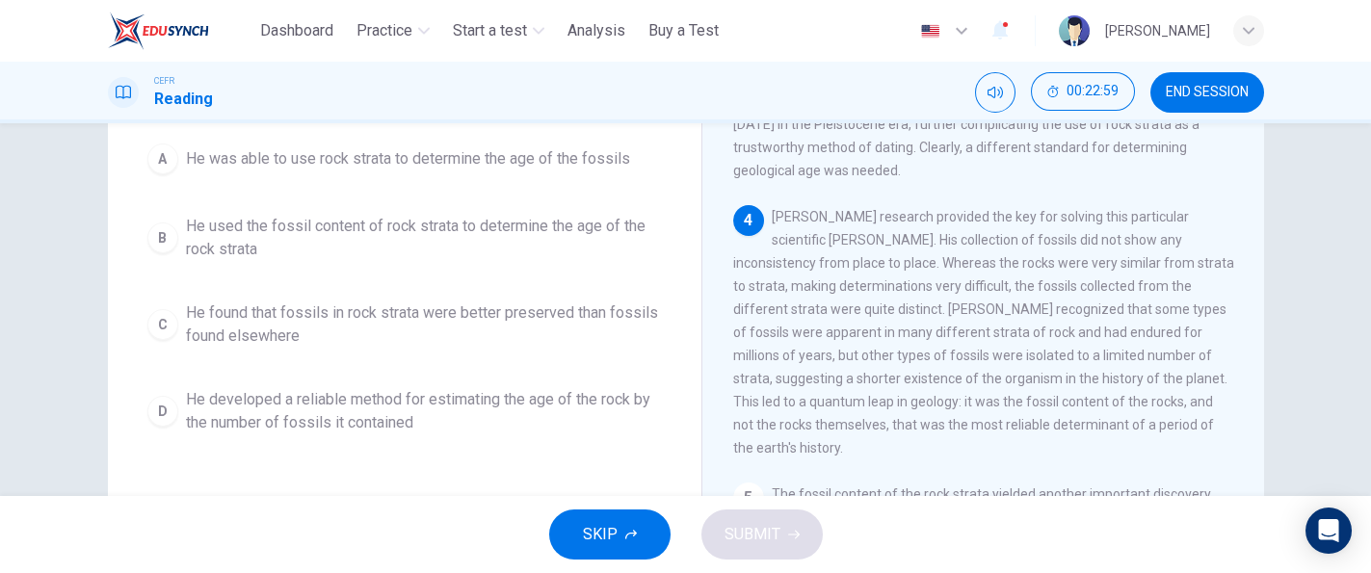
scroll to position [207, 0]
click at [927, 329] on div "4 [PERSON_NAME] research provided the key for solving this particular scientifi…" at bounding box center [983, 329] width 501 height 254
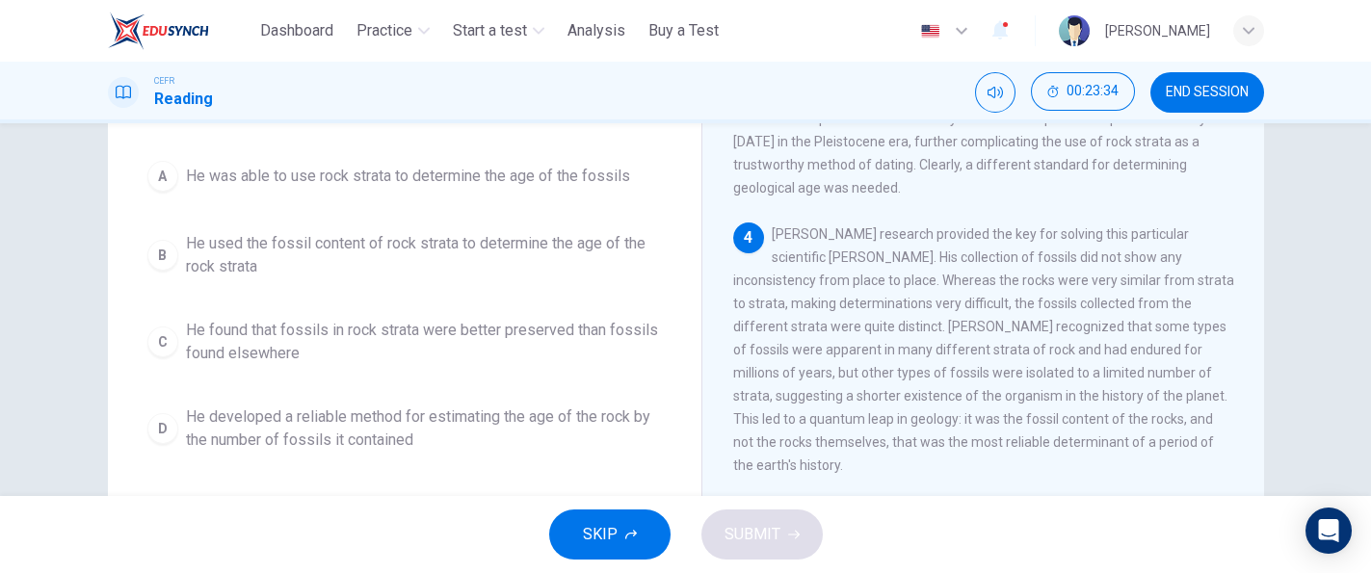
scroll to position [200, 0]
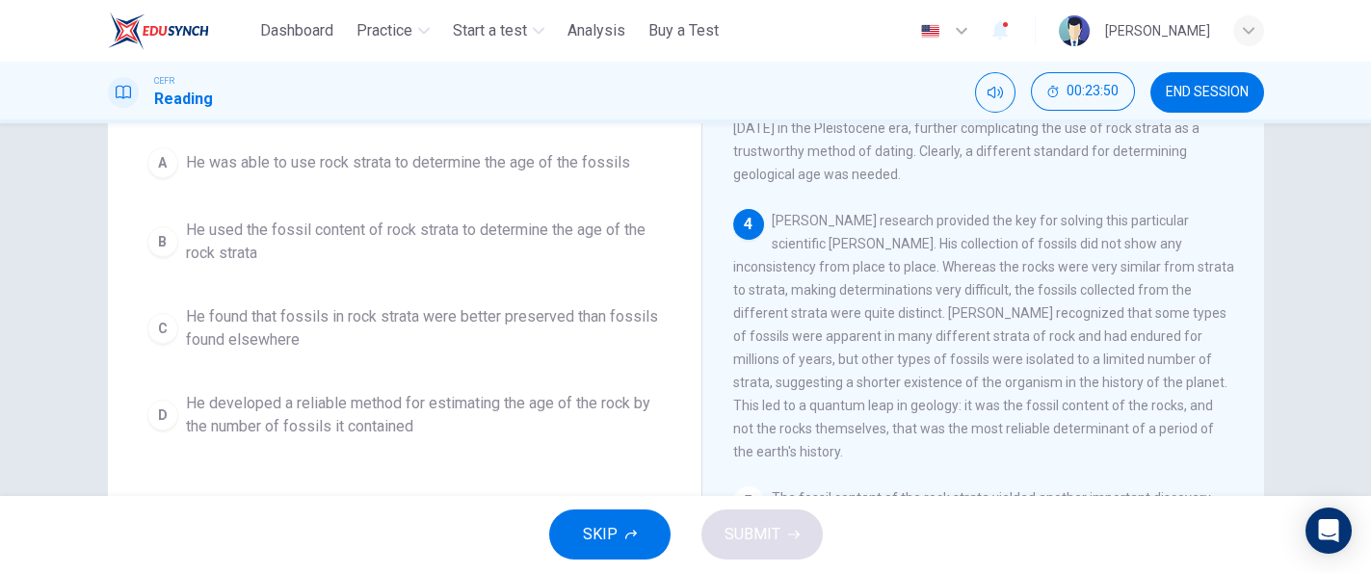
drag, startPoint x: 1254, startPoint y: 390, endPoint x: 1253, endPoint y: 411, distance: 21.2
click at [1253, 411] on div "[PERSON_NAME] 1 Pioneering [DEMOGRAPHIC_DATA] geologist [PERSON_NAME] was born …" at bounding box center [982, 311] width 563 height 700
drag, startPoint x: 1253, startPoint y: 404, endPoint x: 1251, endPoint y: 420, distance: 16.5
click at [1251, 420] on div "[PERSON_NAME] 1 Pioneering [DEMOGRAPHIC_DATA] geologist [PERSON_NAME] was born …" at bounding box center [982, 311] width 563 height 700
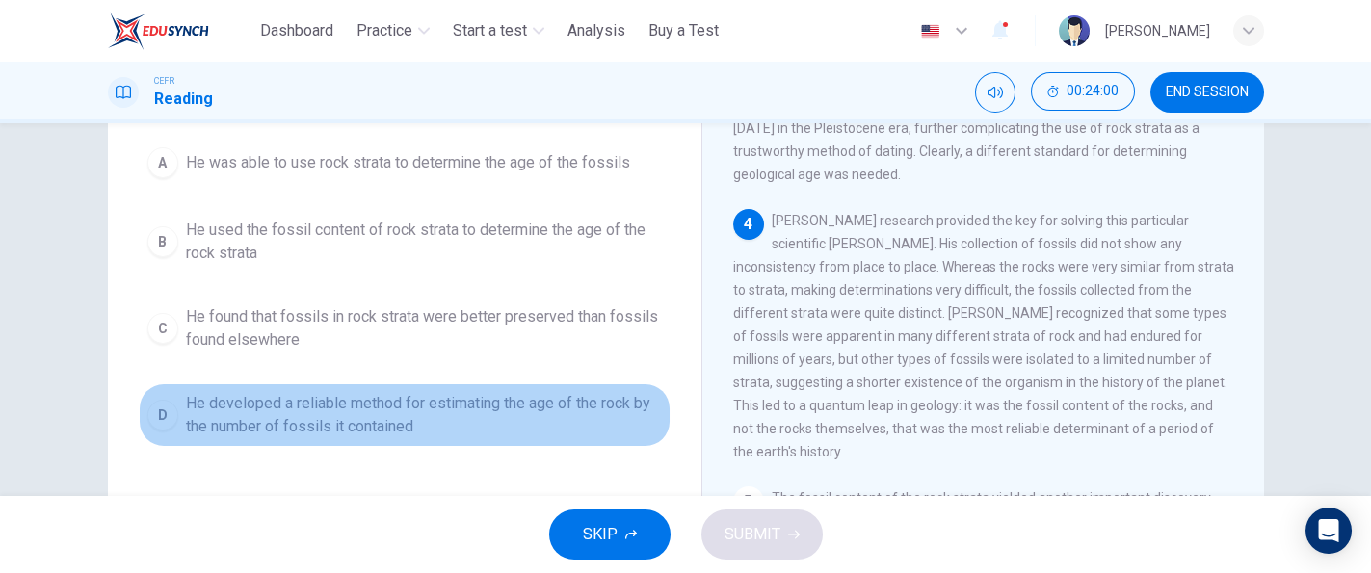
click at [581, 395] on span "He developed a reliable method for estimating the age of the rock by the number…" at bounding box center [424, 415] width 476 height 46
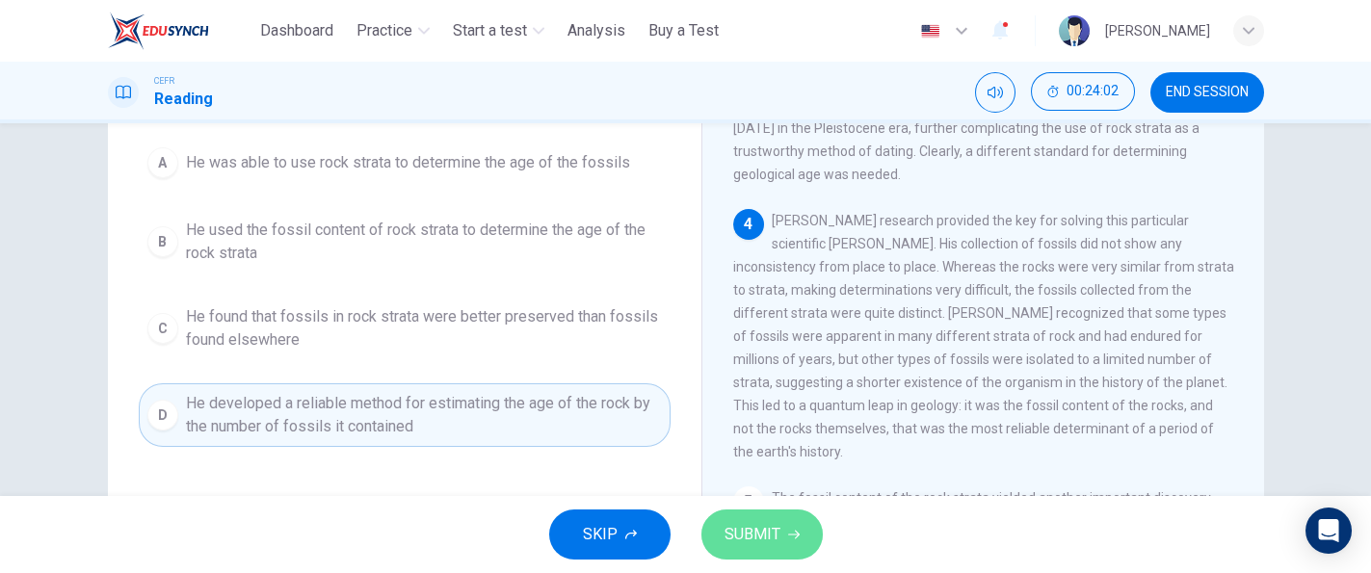
click at [781, 519] on button "SUBMIT" at bounding box center [761, 535] width 121 height 50
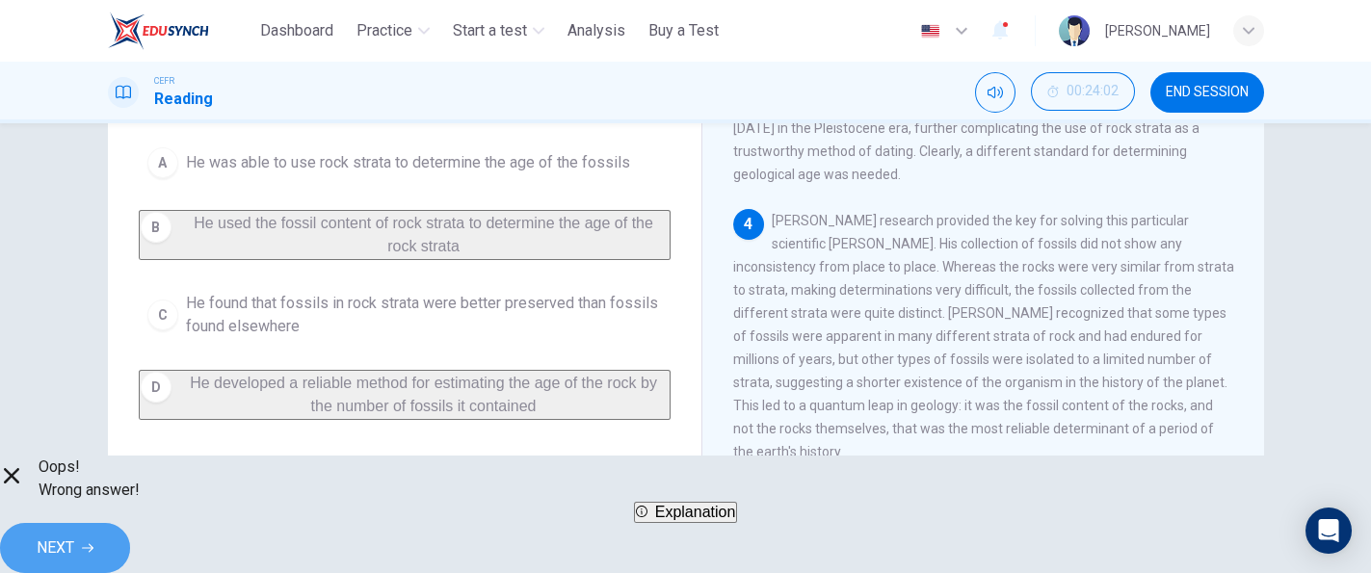
click at [74, 535] on span "NEXT" at bounding box center [56, 548] width 38 height 27
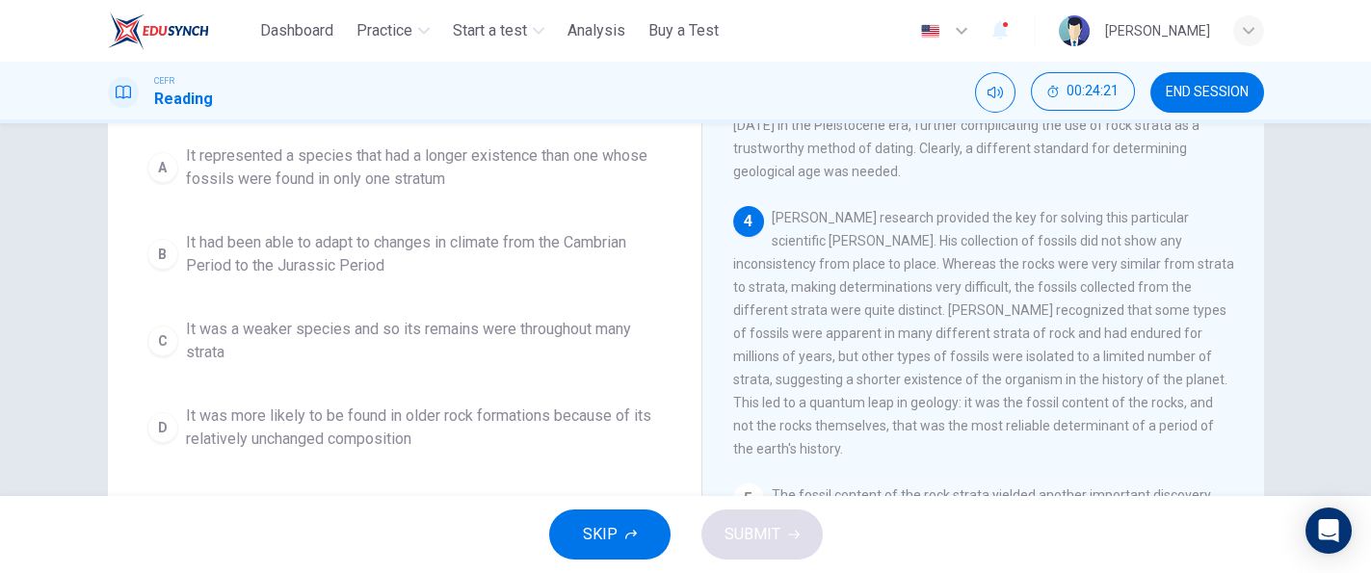
scroll to position [208, 0]
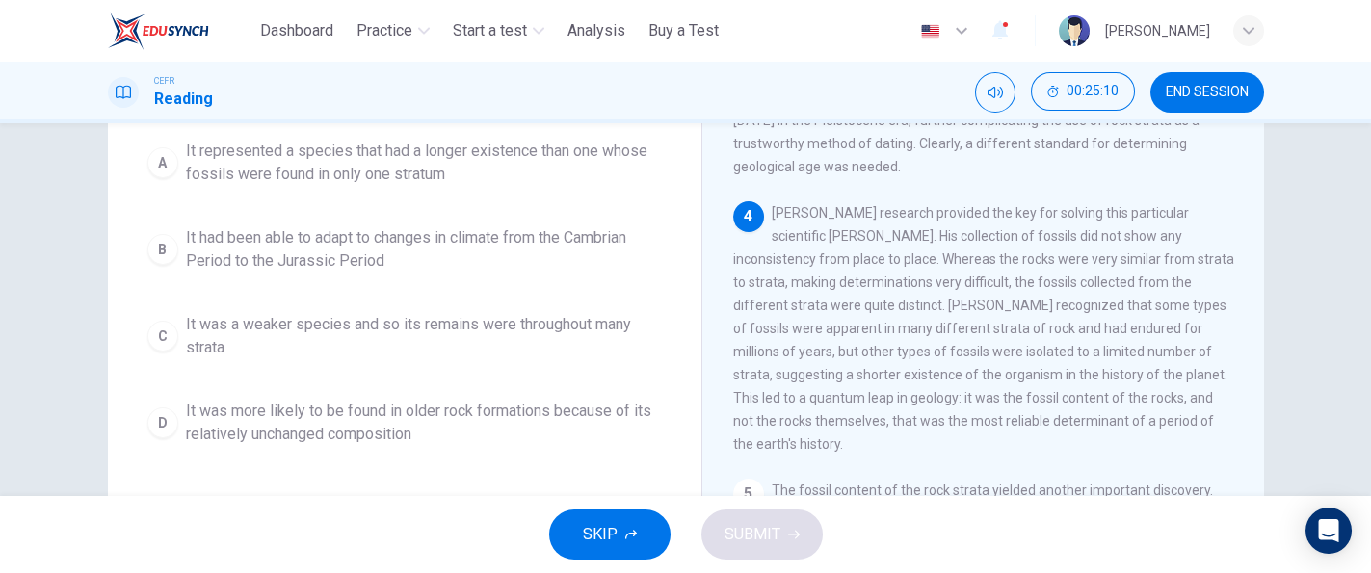
click at [1261, 396] on div "Question 10 According to the paragraph, what can be concluded about a type of a…" at bounding box center [686, 288] width 1218 height 669
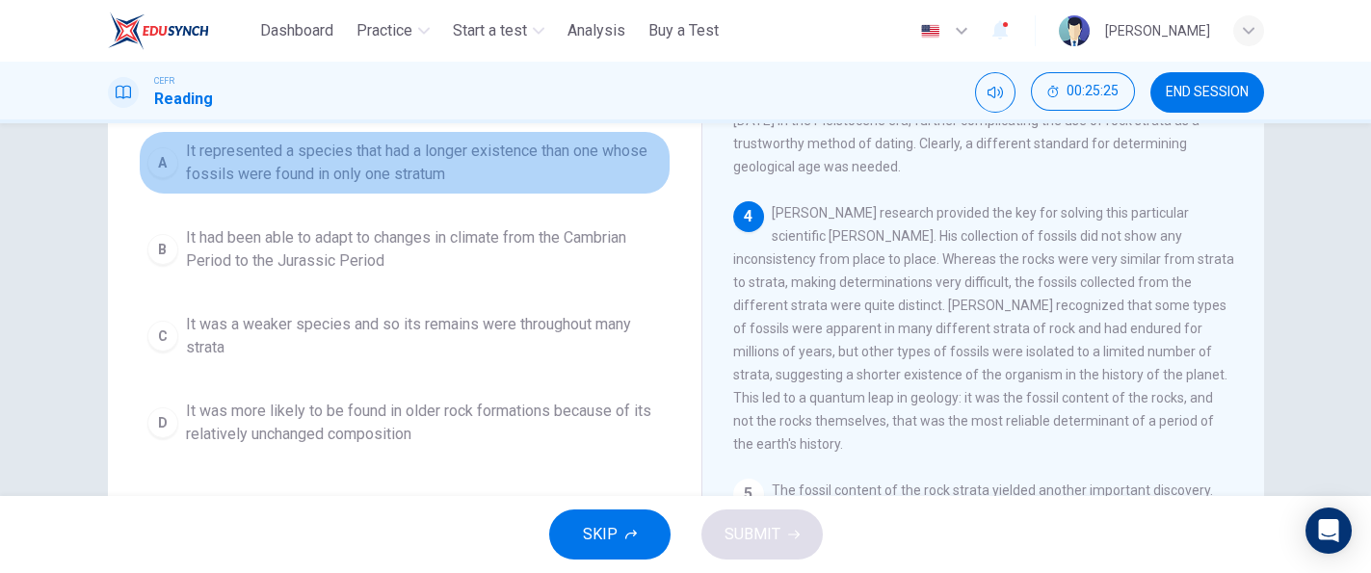
click at [613, 187] on button "A It represented a species that had a longer existence than one whose fossils w…" at bounding box center [405, 163] width 532 height 64
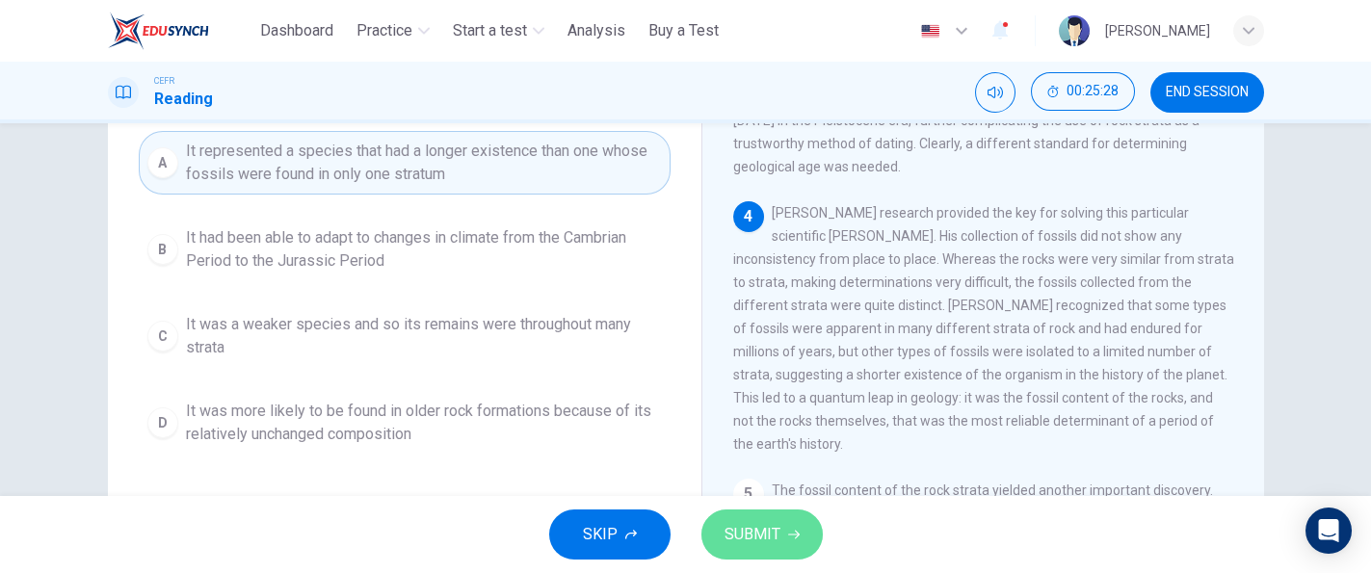
click at [743, 522] on span "SUBMIT" at bounding box center [752, 534] width 56 height 27
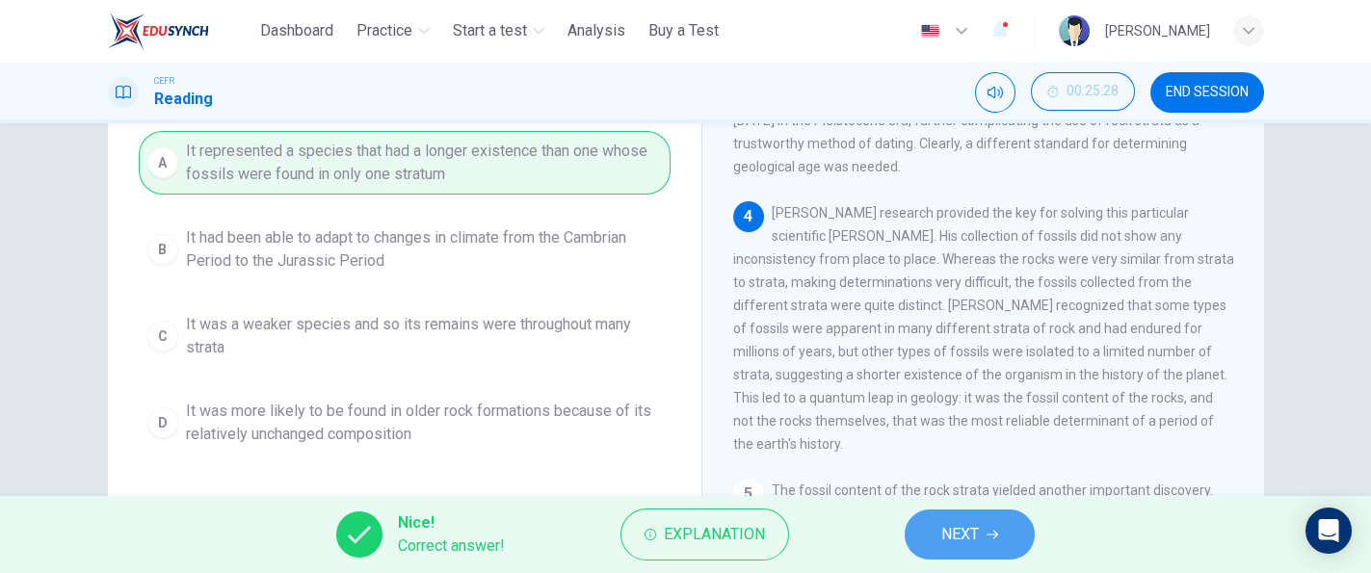
click at [949, 531] on span "NEXT" at bounding box center [960, 534] width 38 height 27
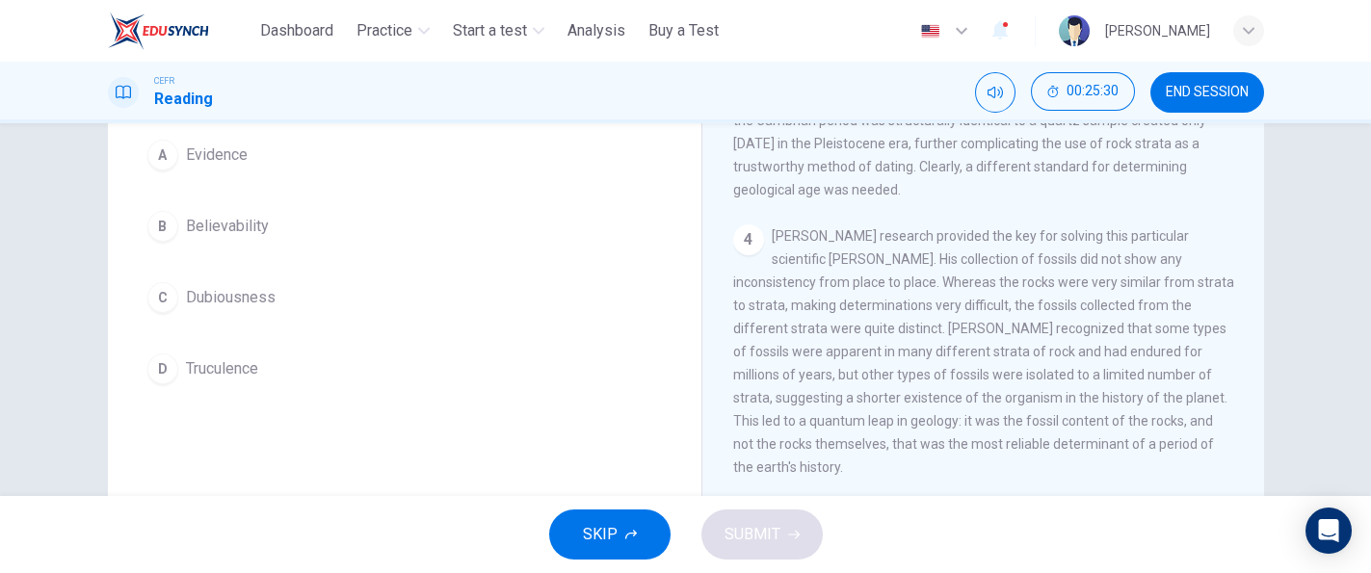
drag, startPoint x: 1252, startPoint y: 395, endPoint x: 1253, endPoint y: 424, distance: 28.9
click at [1253, 424] on div "[PERSON_NAME] 1 Pioneering [DEMOGRAPHIC_DATA] geologist [PERSON_NAME] was born …" at bounding box center [982, 327] width 563 height 700
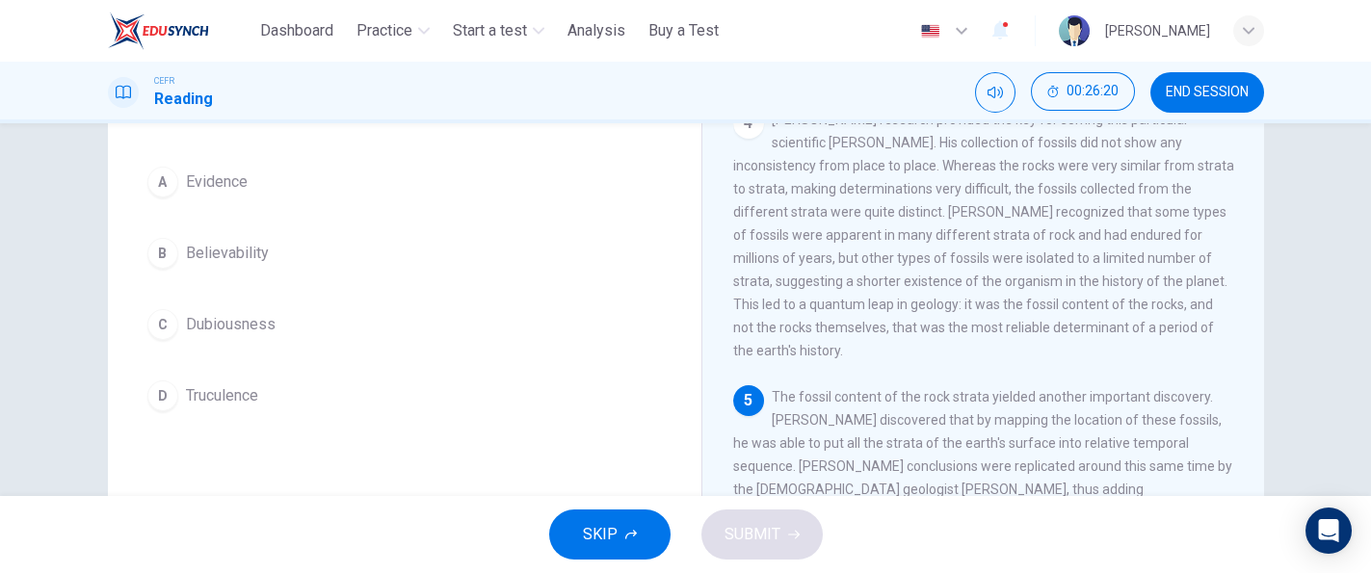
scroll to position [153, 0]
click at [368, 286] on div "A Evidence B Believability C Dubiousness D Truculence" at bounding box center [405, 294] width 532 height 262
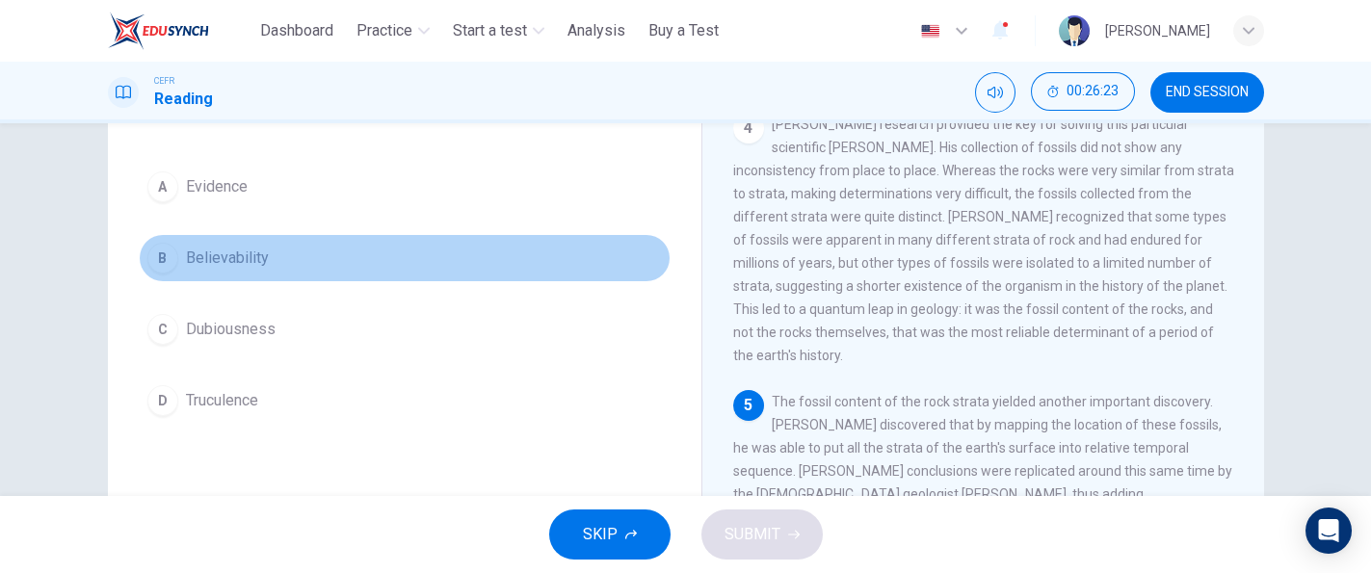
click at [288, 258] on button "B Believability" at bounding box center [405, 258] width 532 height 48
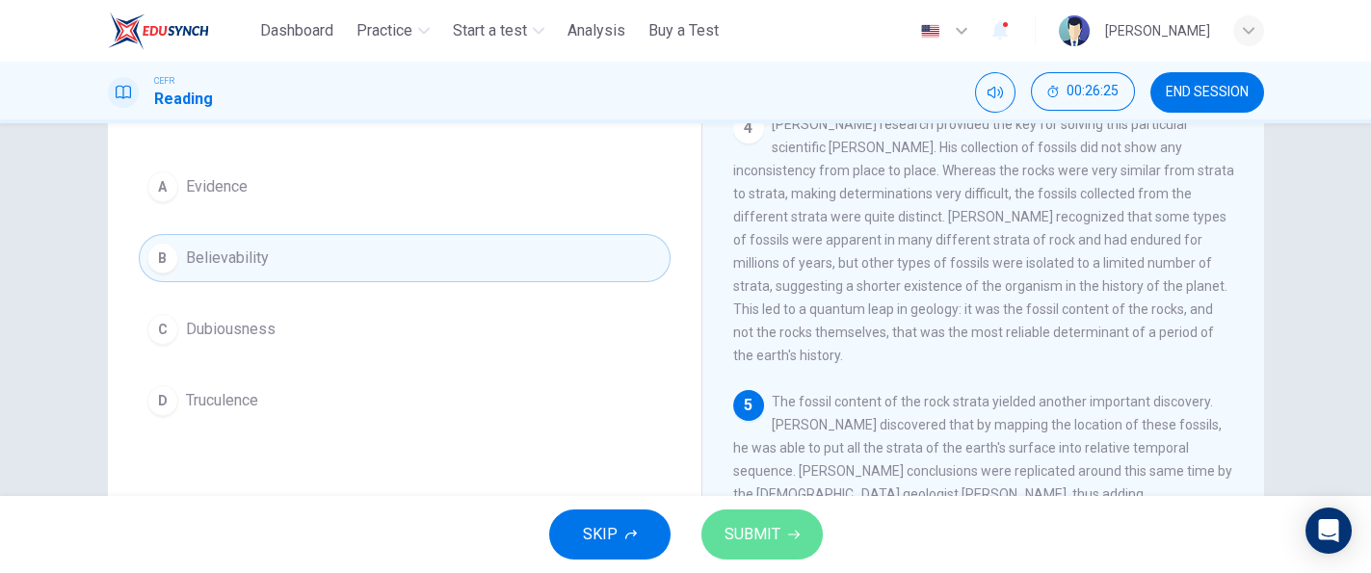
click at [743, 517] on button "SUBMIT" at bounding box center [761, 535] width 121 height 50
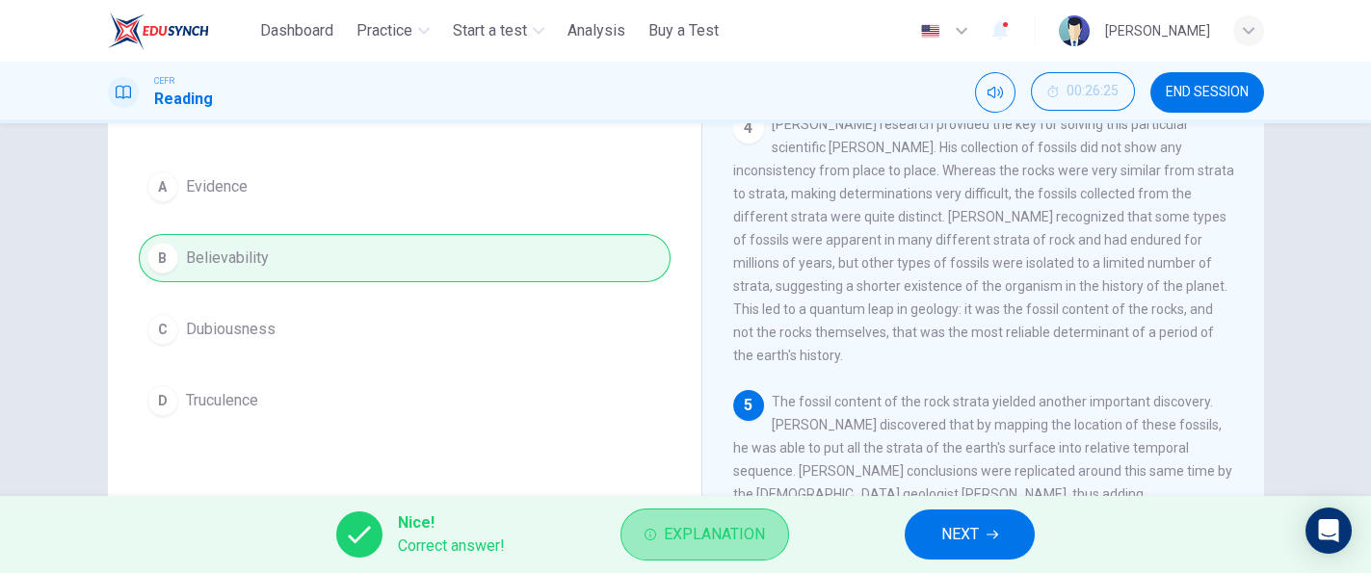
click at [692, 533] on span "Explanation" at bounding box center [714, 534] width 101 height 27
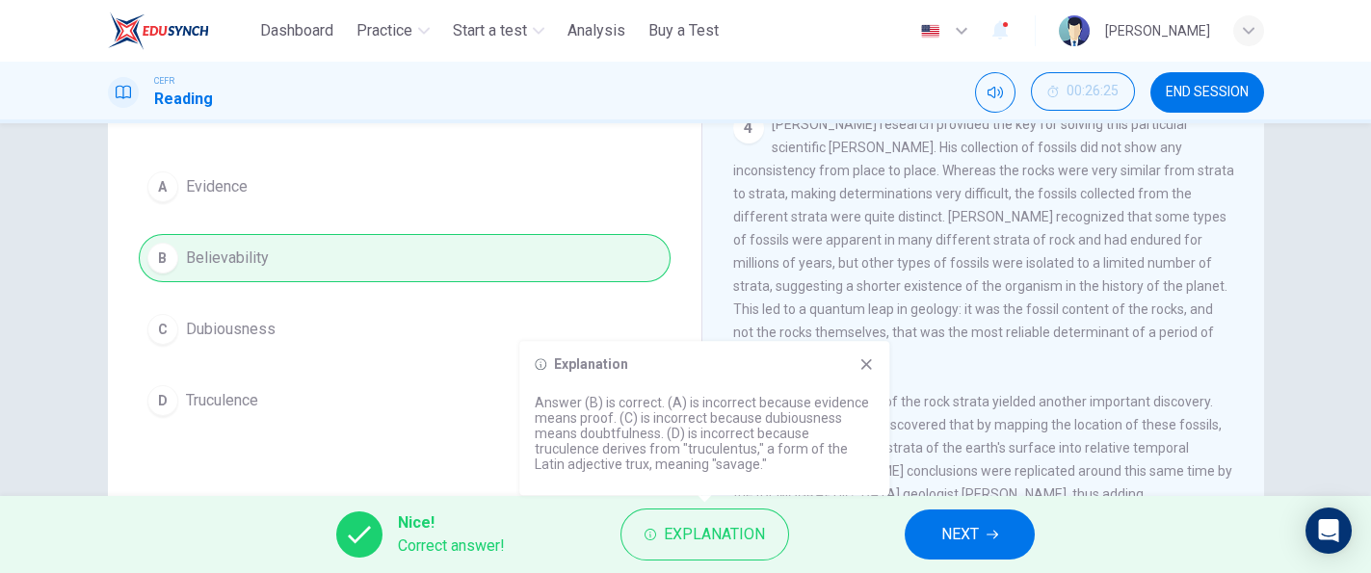
click at [921, 255] on span "[PERSON_NAME] research provided the key for solving this particular scientific …" at bounding box center [983, 240] width 501 height 247
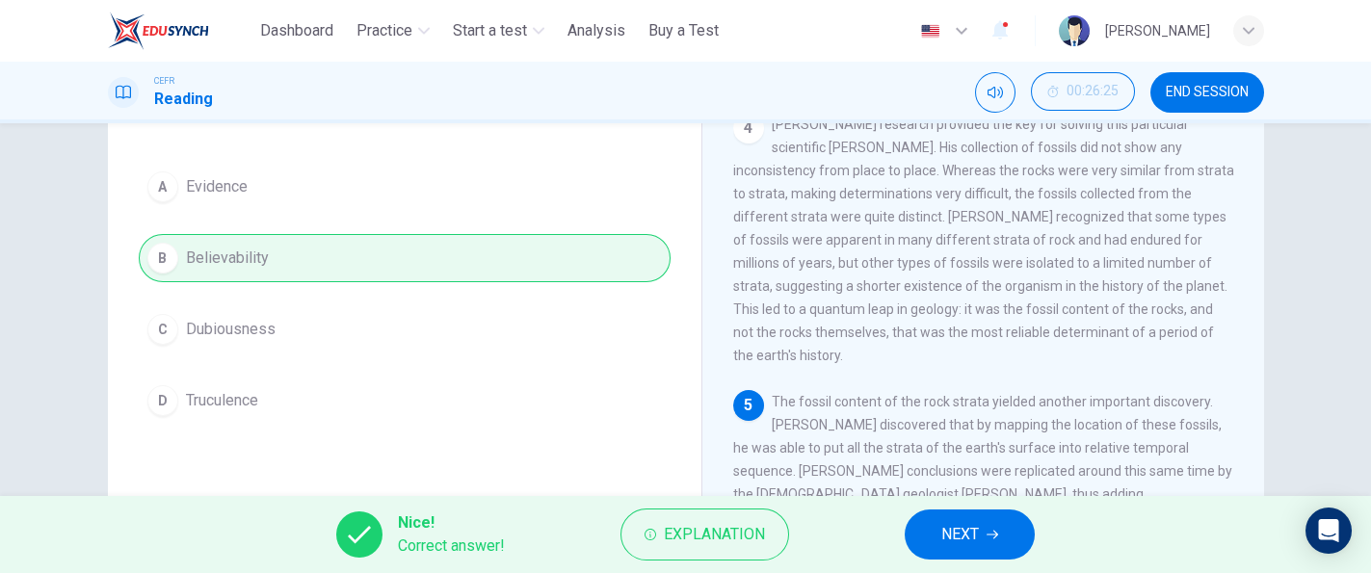
click at [934, 525] on button "NEXT" at bounding box center [970, 535] width 130 height 50
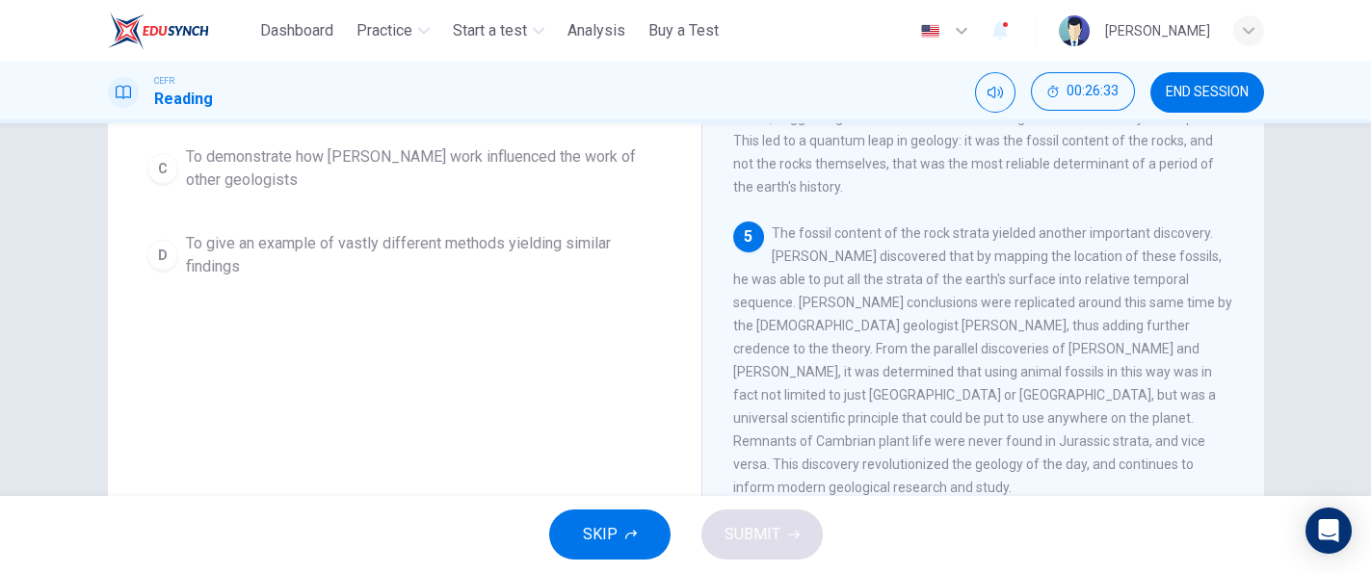
scroll to position [331, 0]
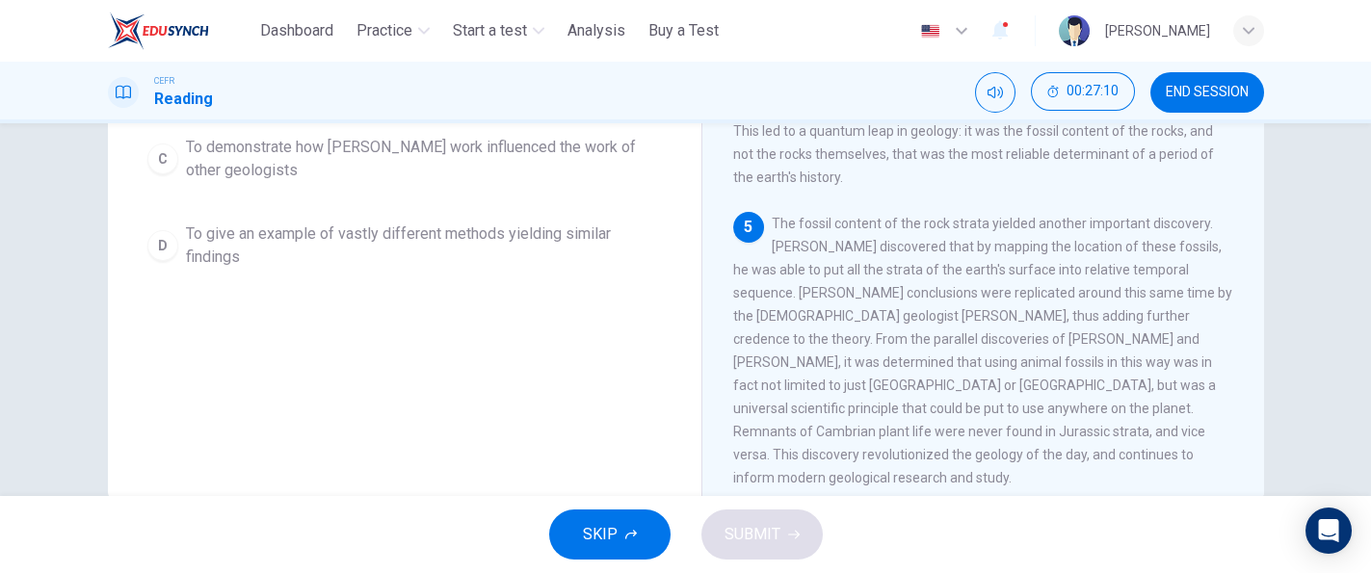
click at [1318, 329] on div "Question 12 In the paragraph, why does the reading mention the work of [PERSON_…" at bounding box center [685, 309] width 1371 height 373
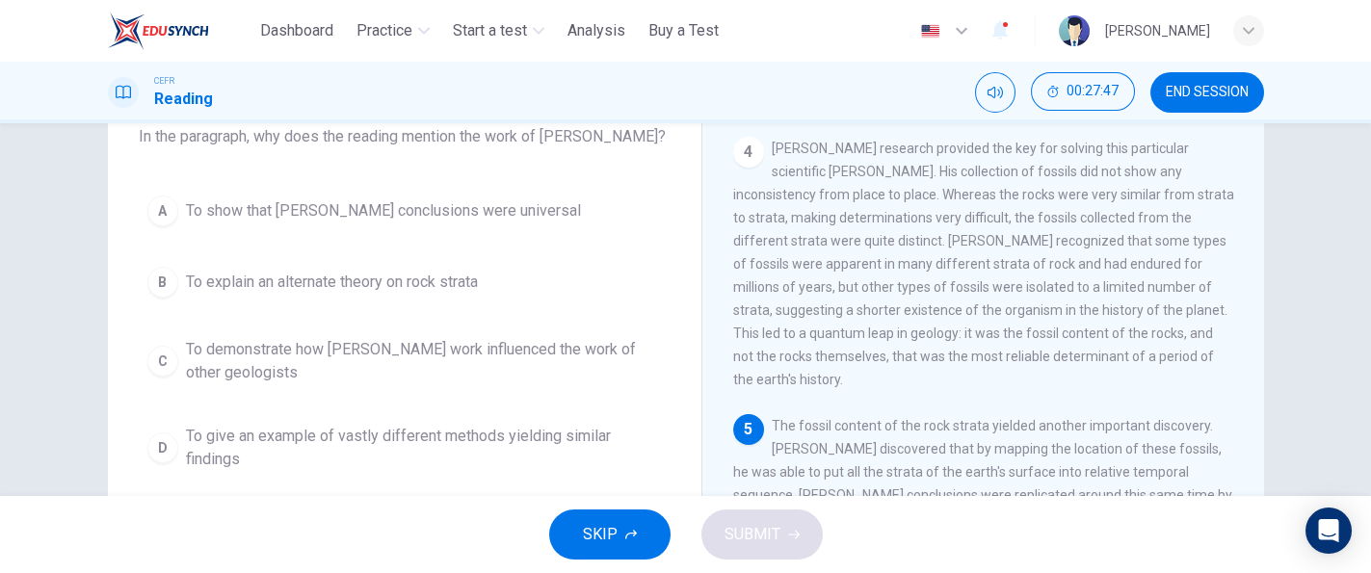
scroll to position [126, 0]
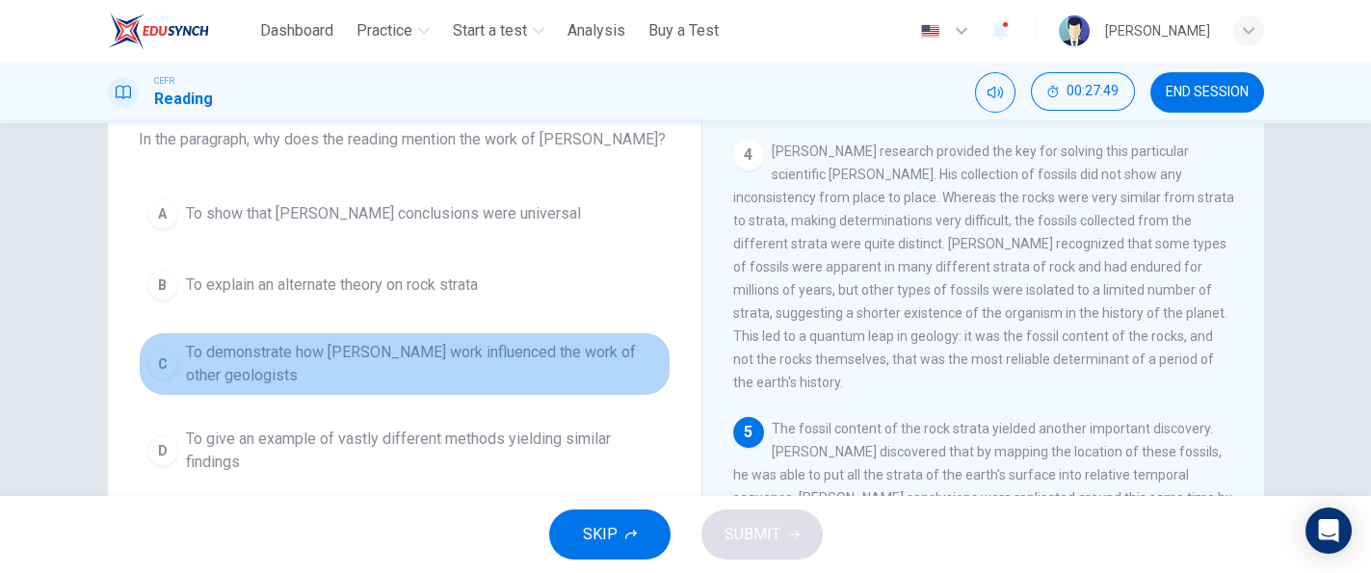
click at [611, 359] on span "To demonstrate how [PERSON_NAME] work influenced the work of other geologists" at bounding box center [424, 364] width 476 height 46
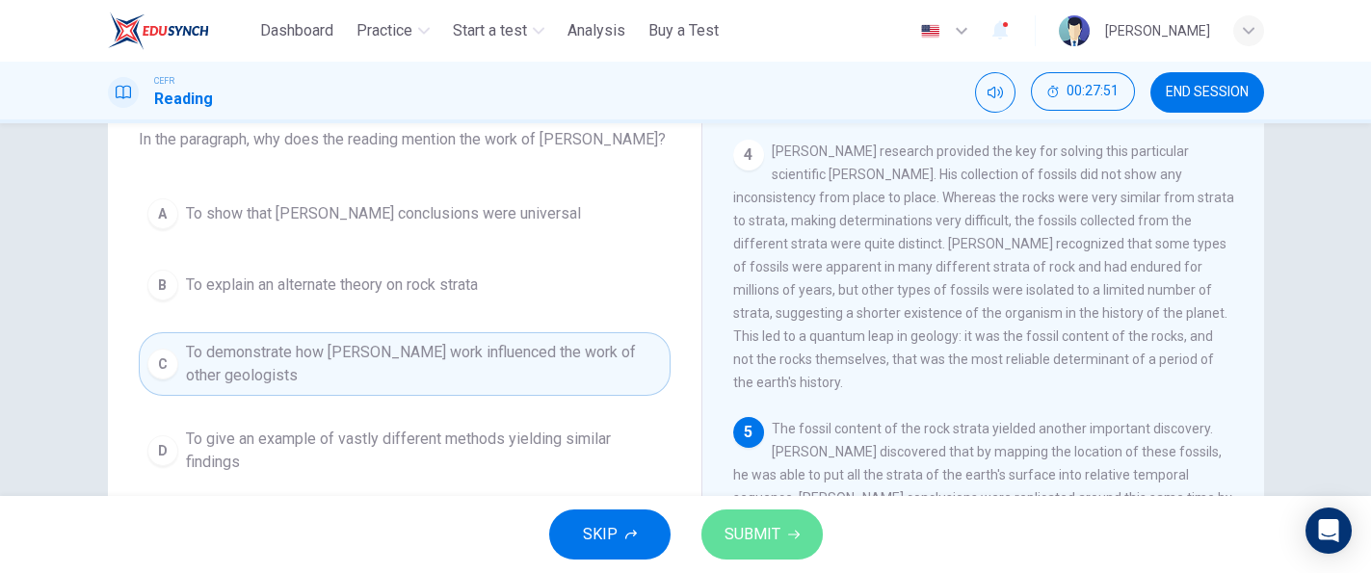
click at [756, 550] on button "SUBMIT" at bounding box center [761, 535] width 121 height 50
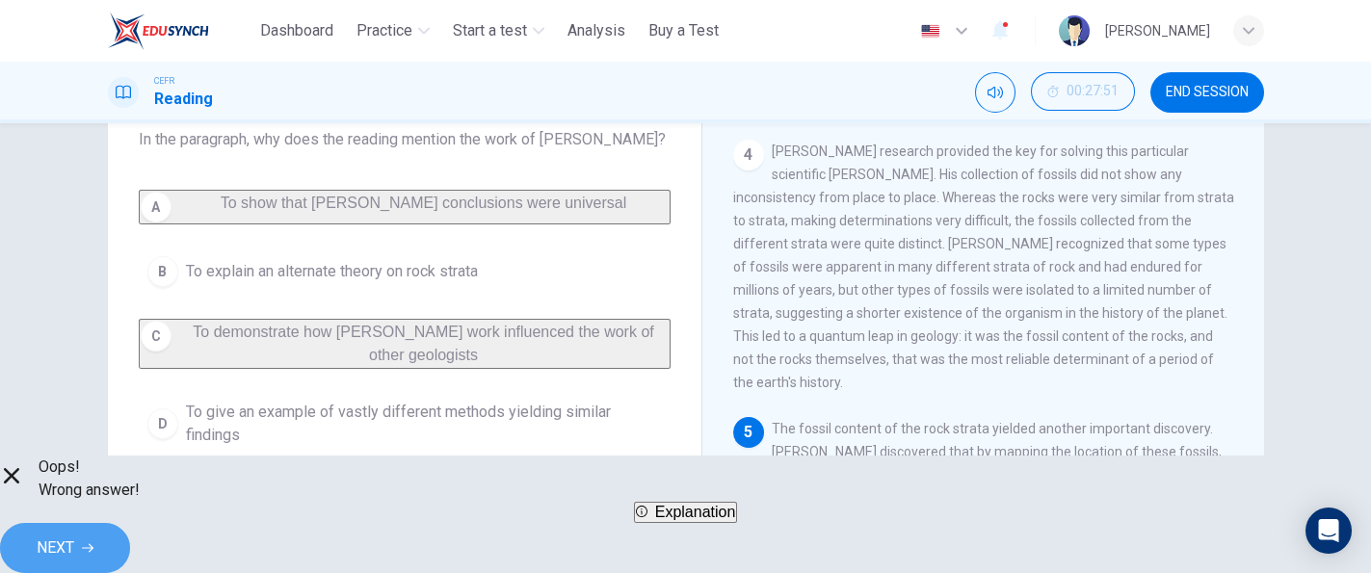
click at [74, 540] on span "NEXT" at bounding box center [56, 548] width 38 height 27
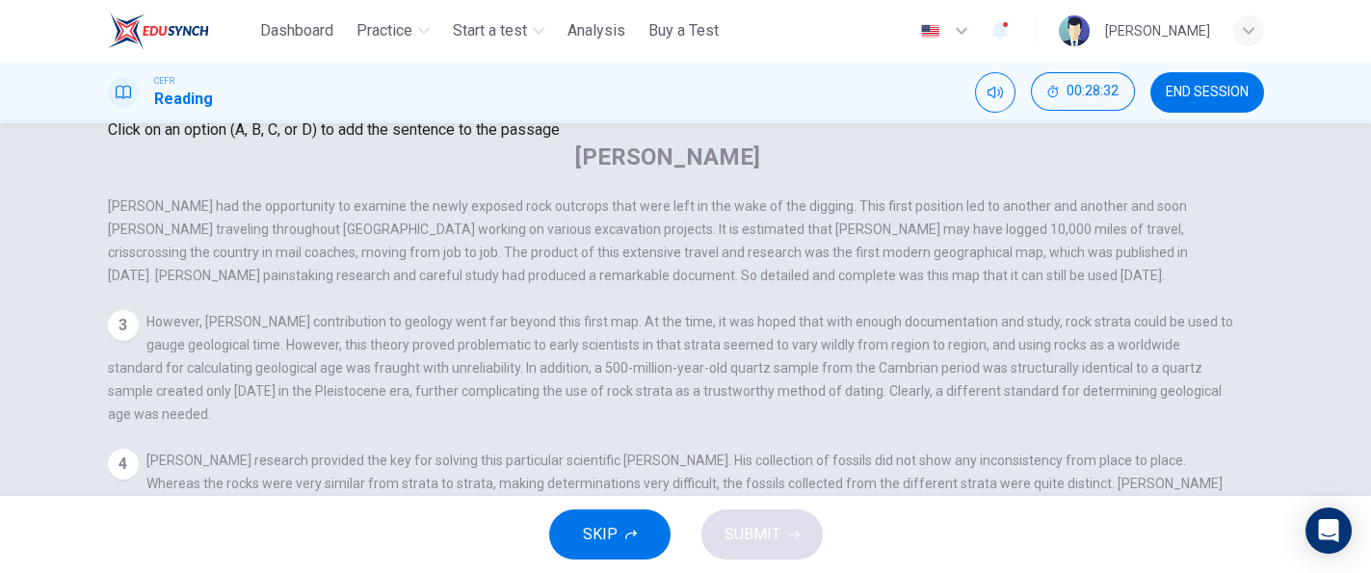
scroll to position [249, 0]
drag, startPoint x: 1259, startPoint y: 422, endPoint x: 1246, endPoint y: 421, distance: 12.6
click at [1246, 421] on div "Question 13 Look at the four that indicate where the following sentence could b…" at bounding box center [686, 328] width 1218 height 831
drag, startPoint x: 1353, startPoint y: 404, endPoint x: 1369, endPoint y: 388, distance: 21.8
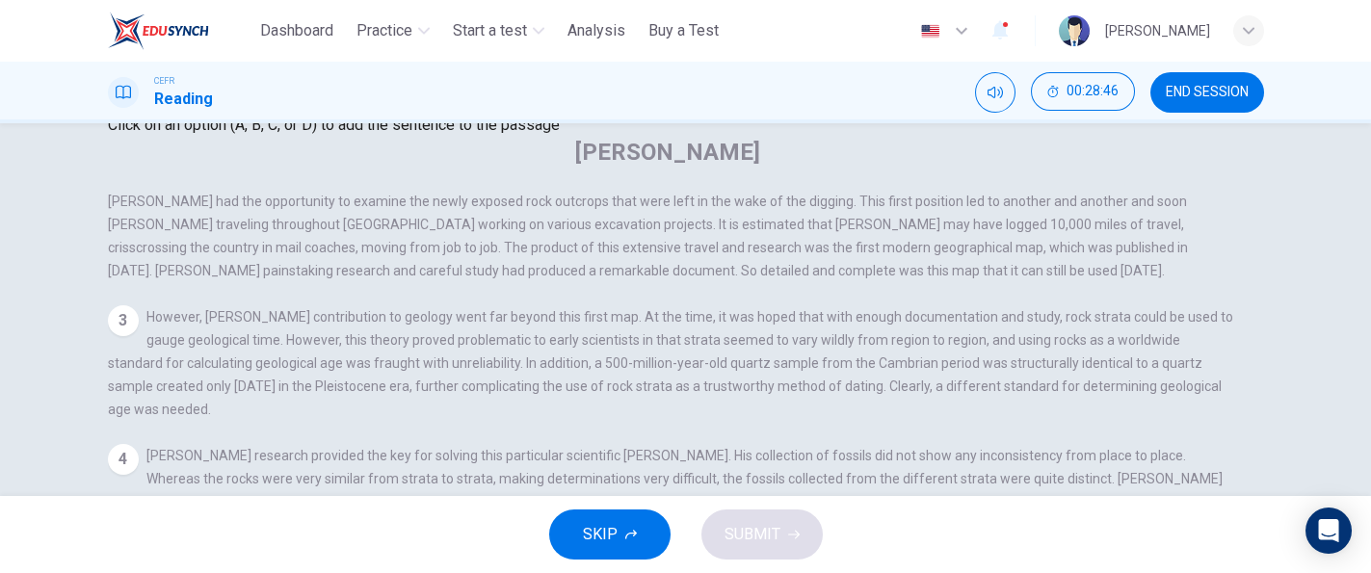
click at [1369, 388] on div "Question 13 Look at the four that indicate where the following sentence could b…" at bounding box center [685, 309] width 1371 height 373
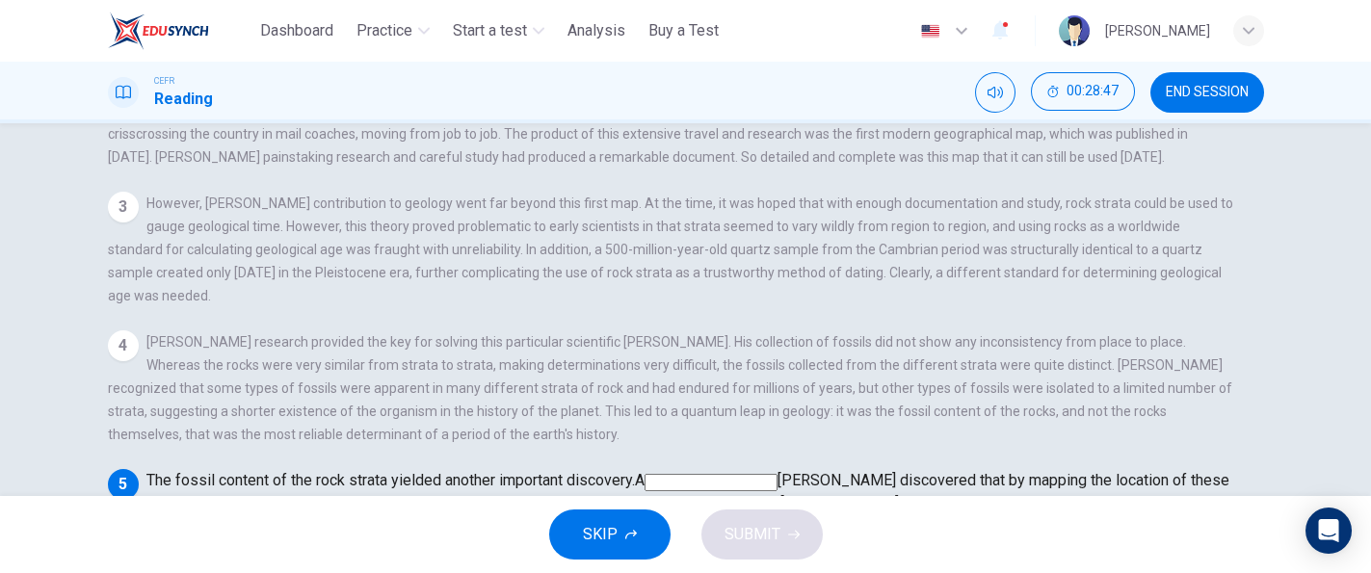
scroll to position [347, 0]
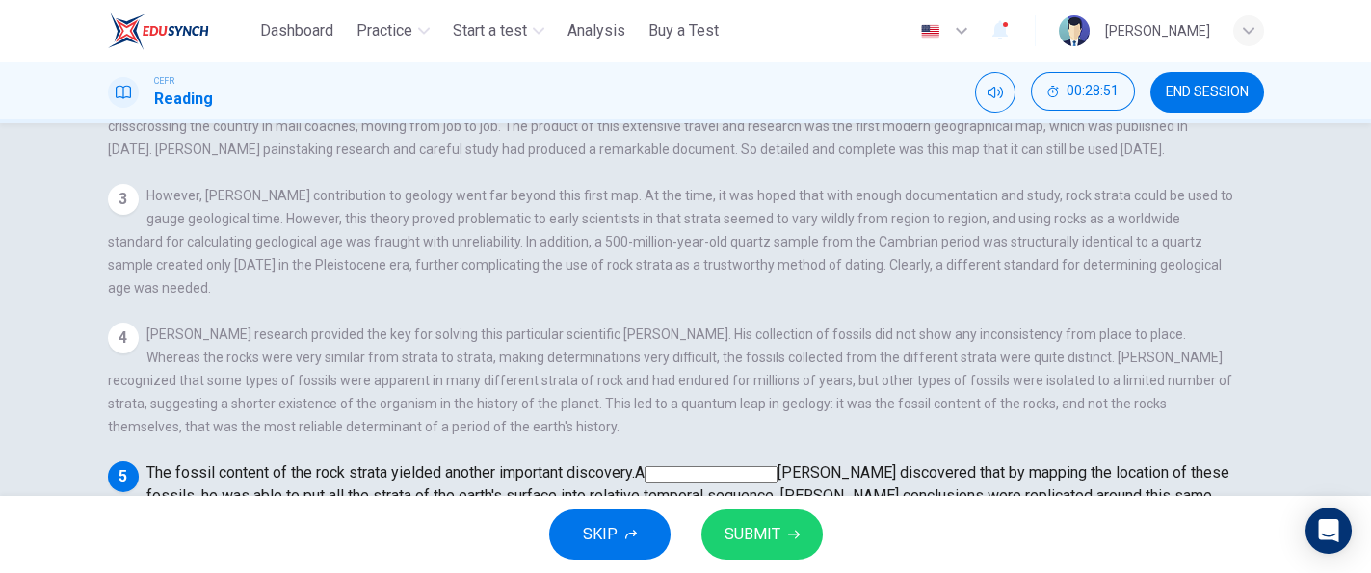
click at [805, 559] on input at bounding box center [738, 567] width 133 height 17
click at [756, 522] on span "SUBMIT" at bounding box center [752, 534] width 56 height 27
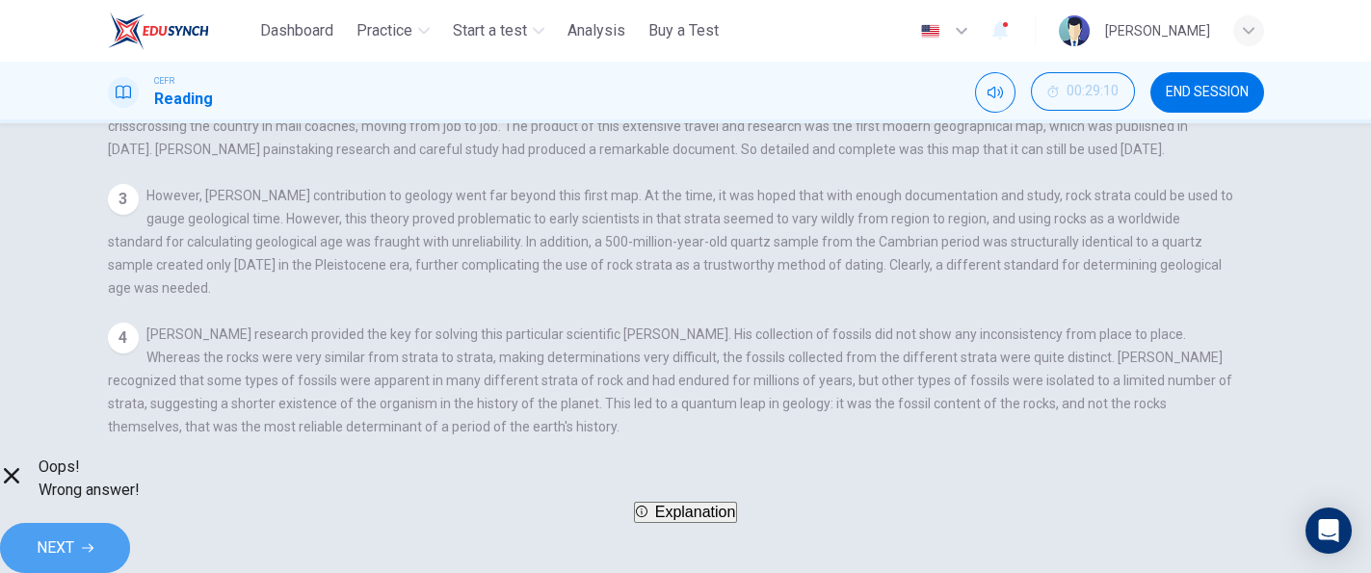
click at [74, 535] on span "NEXT" at bounding box center [56, 548] width 38 height 27
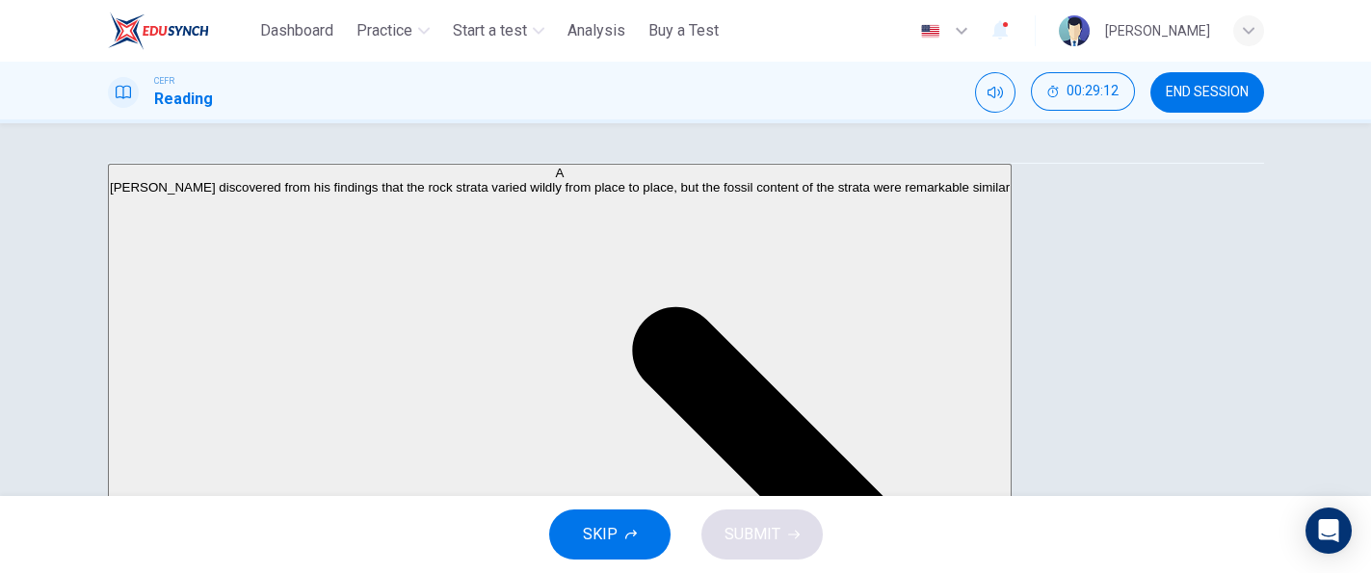
scroll to position [349, 0]
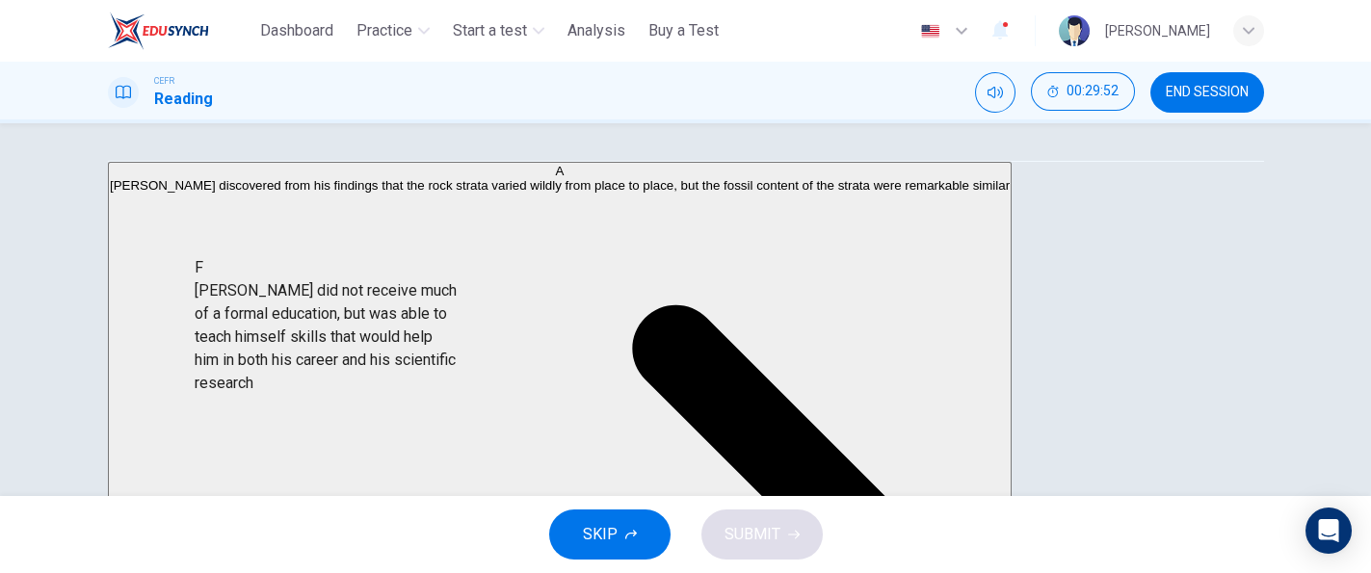
drag, startPoint x: 314, startPoint y: 370, endPoint x: 336, endPoint y: 375, distance: 22.7
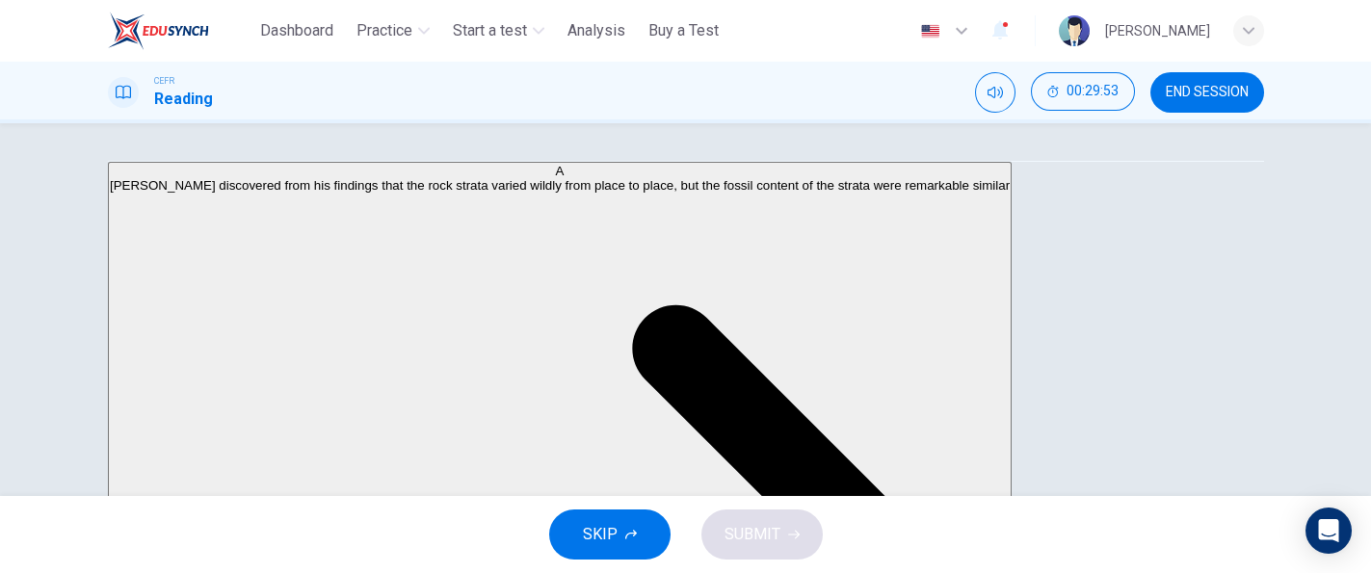
scroll to position [0, 0]
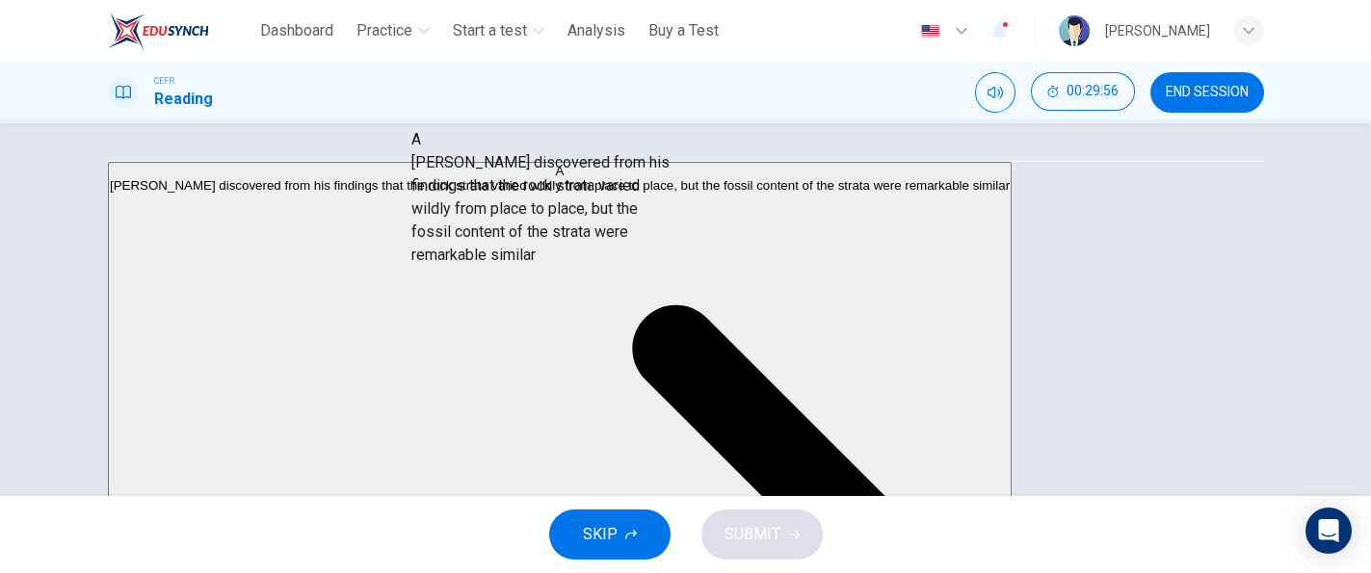
drag, startPoint x: 325, startPoint y: 245, endPoint x: 617, endPoint y: 222, distance: 293.7
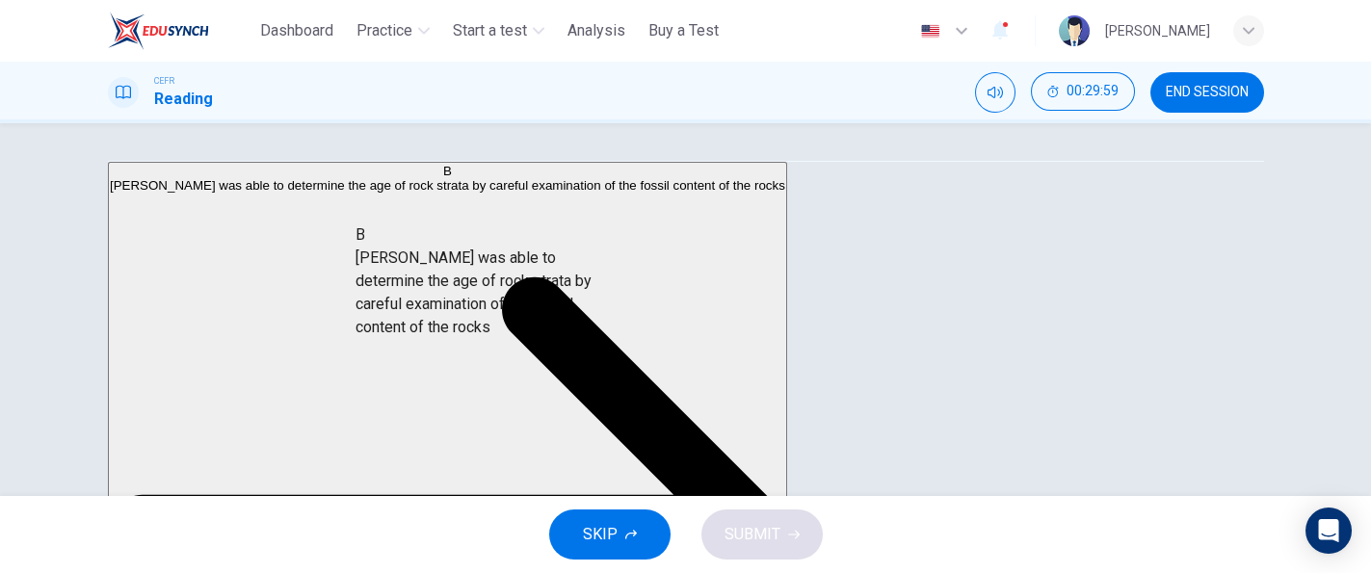
drag, startPoint x: 325, startPoint y: 257, endPoint x: 559, endPoint y: 333, distance: 246.1
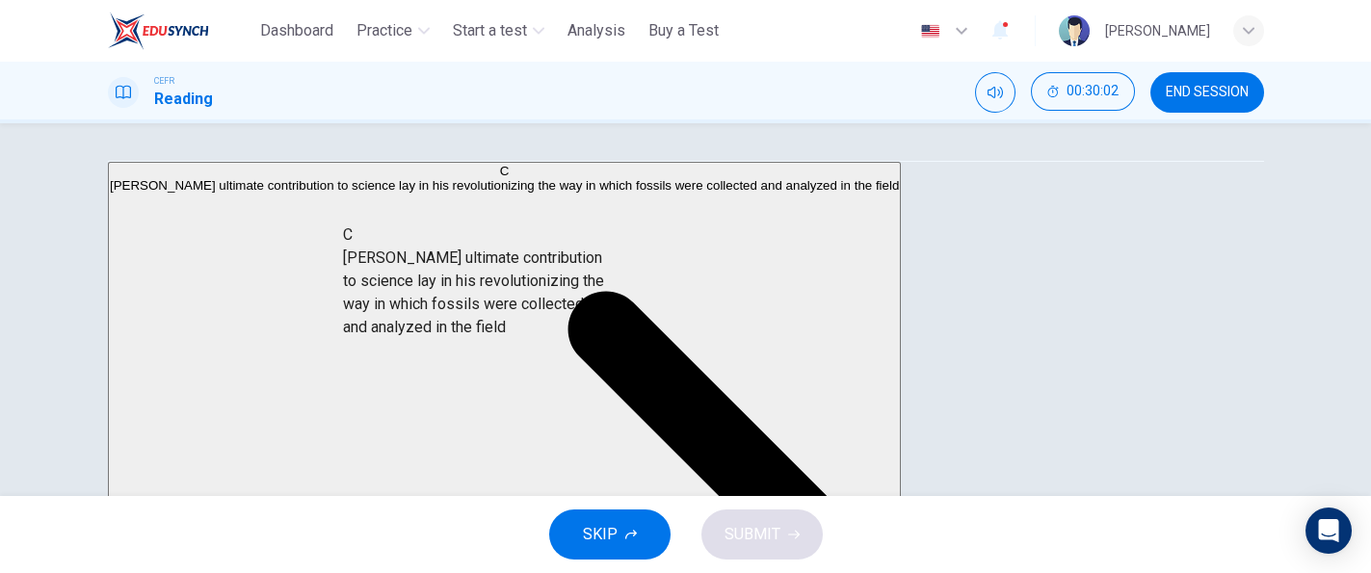
drag, startPoint x: 322, startPoint y: 261, endPoint x: 589, endPoint y: 341, distance: 278.5
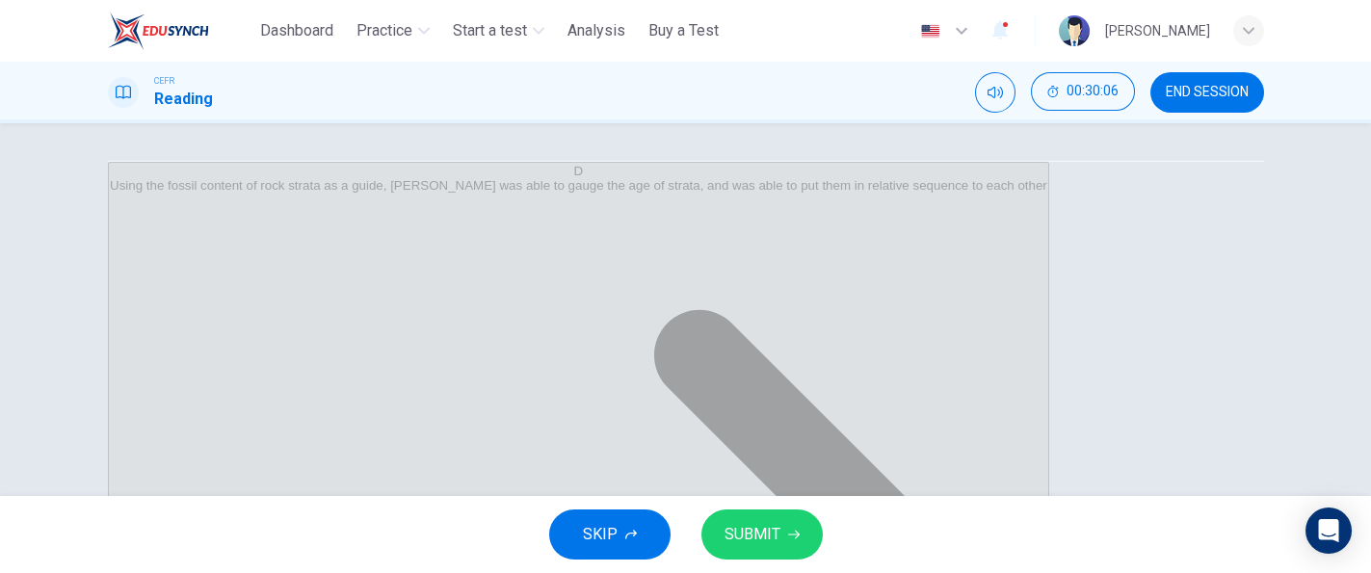
scroll to position [15, 0]
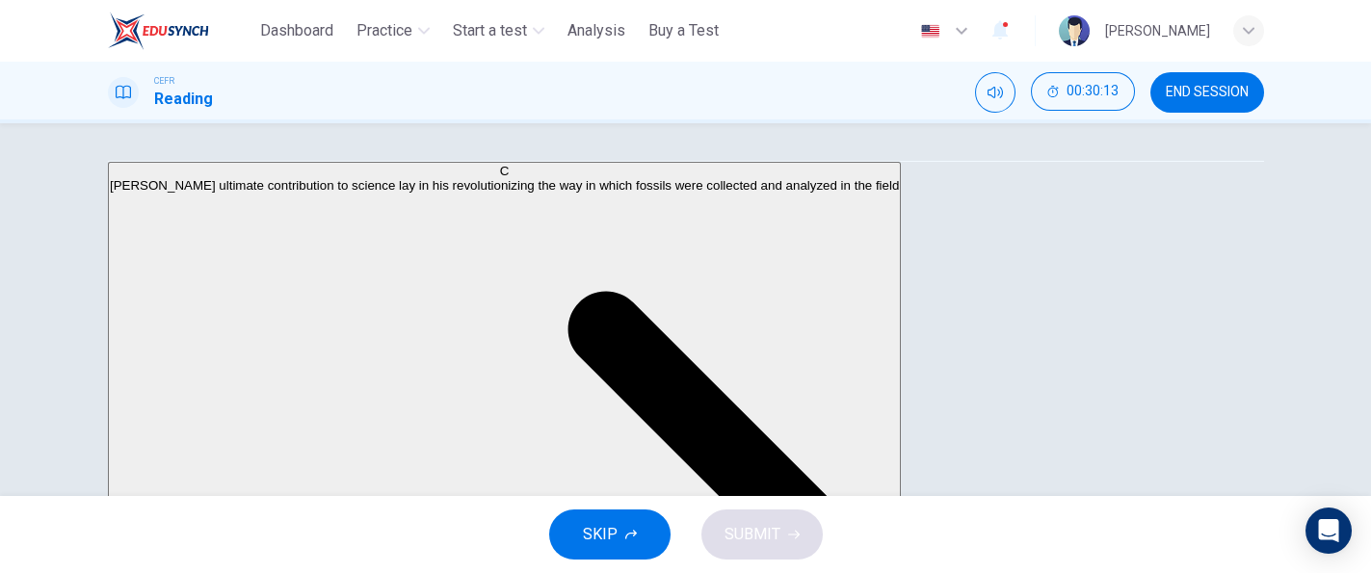
drag, startPoint x: 608, startPoint y: 386, endPoint x: 268, endPoint y: 399, distance: 340.3
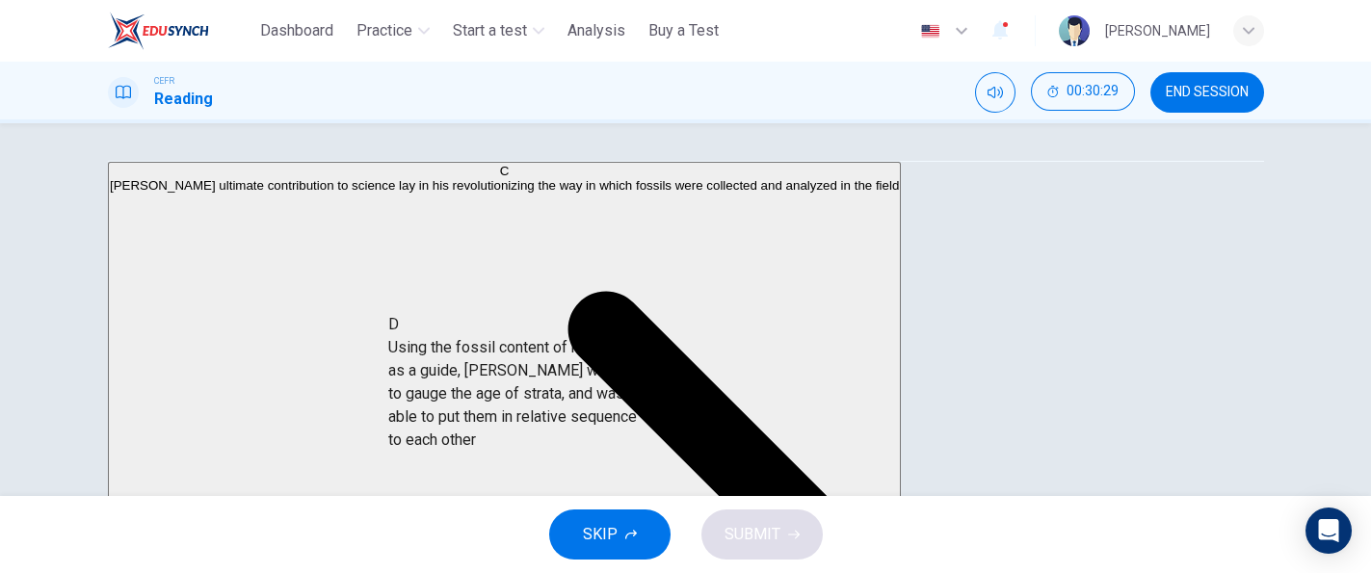
drag, startPoint x: 289, startPoint y: 375, endPoint x: 591, endPoint y: 375, distance: 302.5
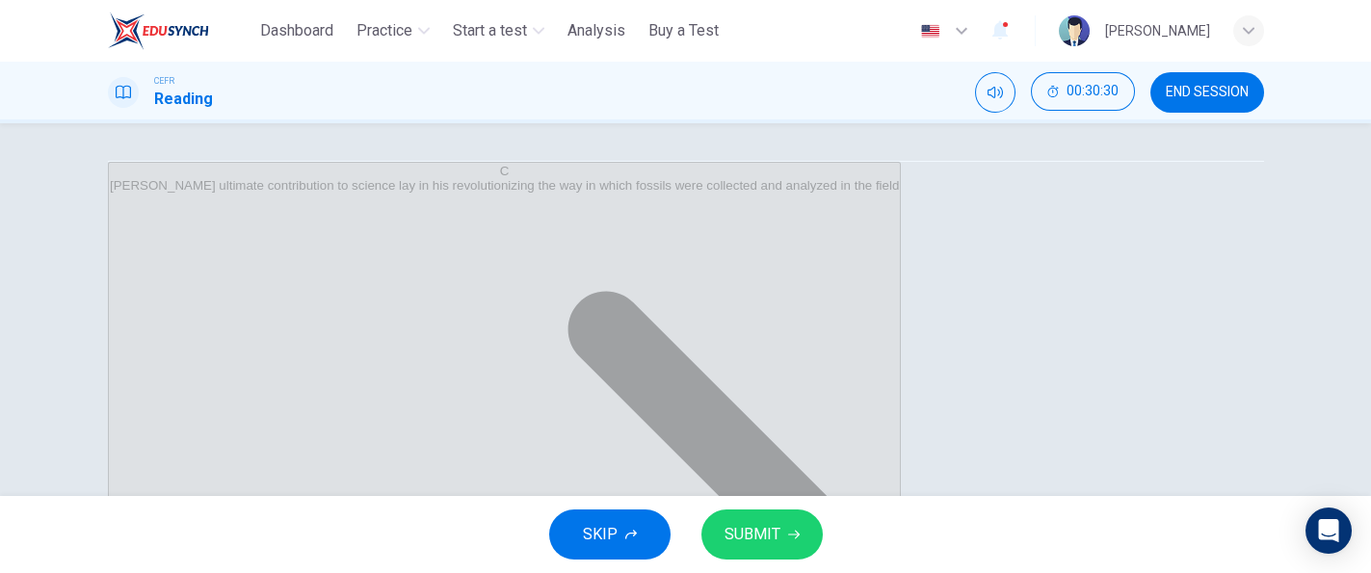
scroll to position [0, 0]
click at [769, 517] on button "SUBMIT" at bounding box center [761, 535] width 121 height 50
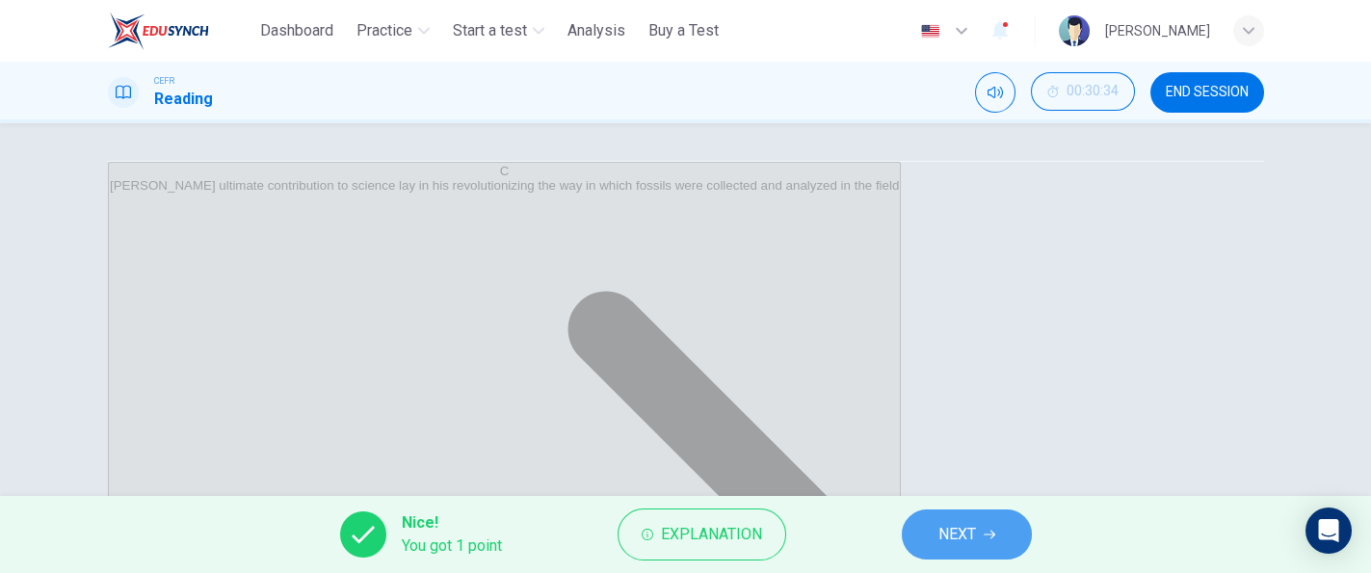
click at [950, 543] on span "NEXT" at bounding box center [957, 534] width 38 height 27
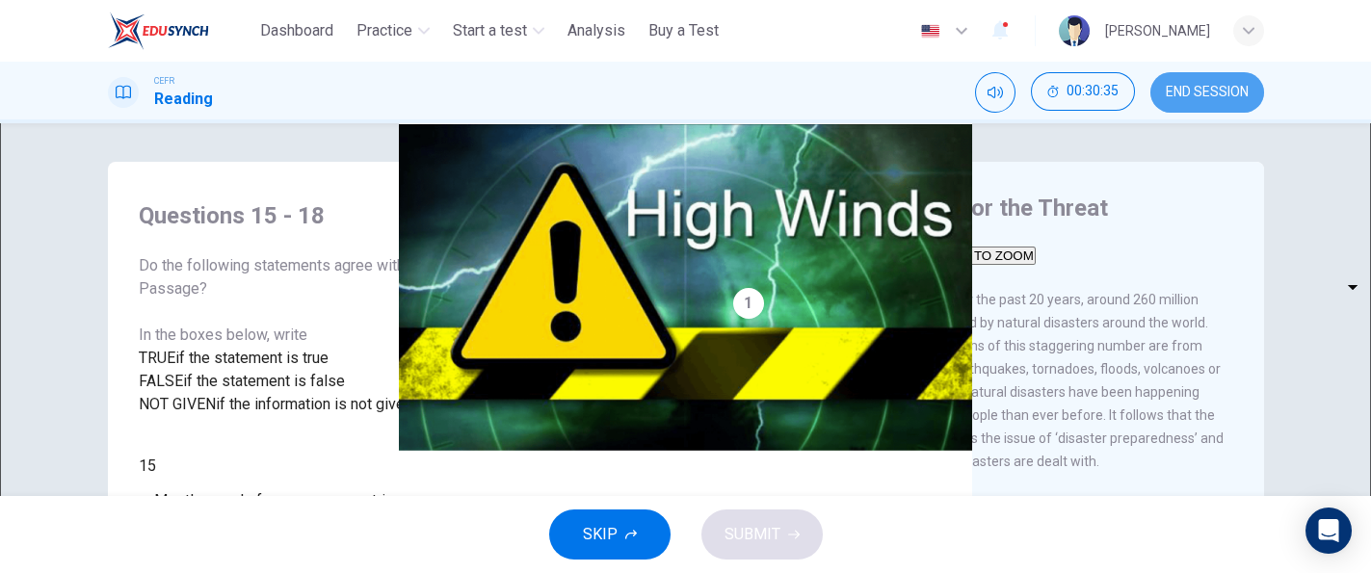
click at [1180, 75] on button "END SESSION" at bounding box center [1207, 92] width 114 height 40
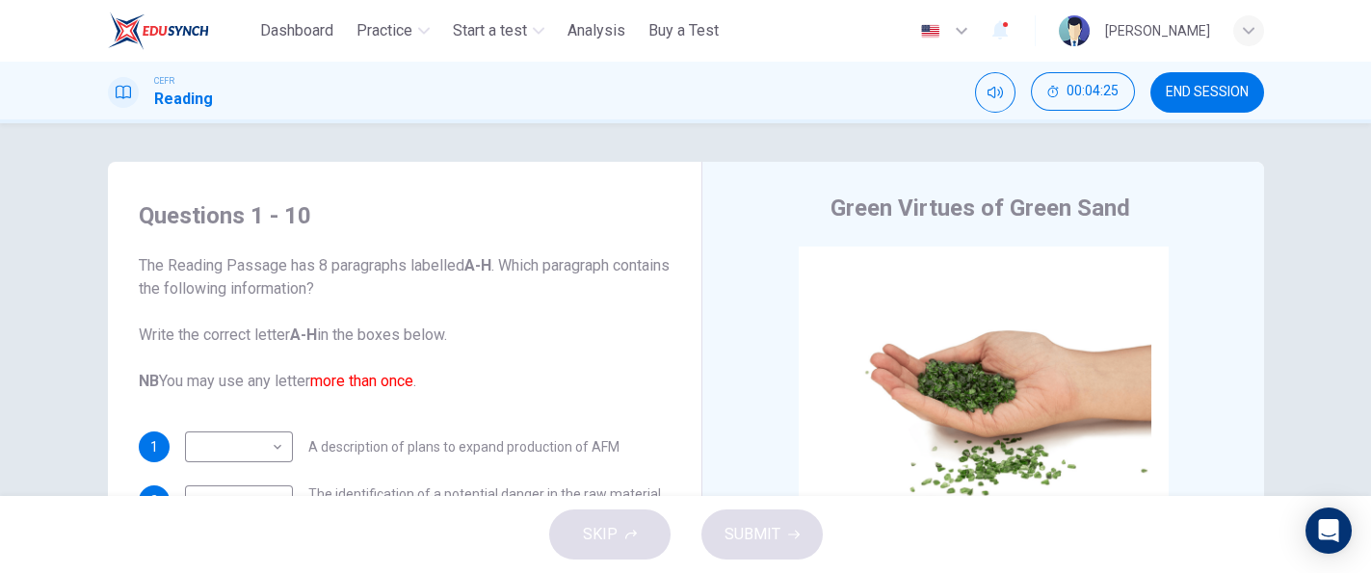
click at [531, 84] on div "CEFR Reading 00:04:25 END SESSION" at bounding box center [686, 92] width 1218 height 40
click at [1186, 85] on span "END SESSION" at bounding box center [1207, 92] width 83 height 15
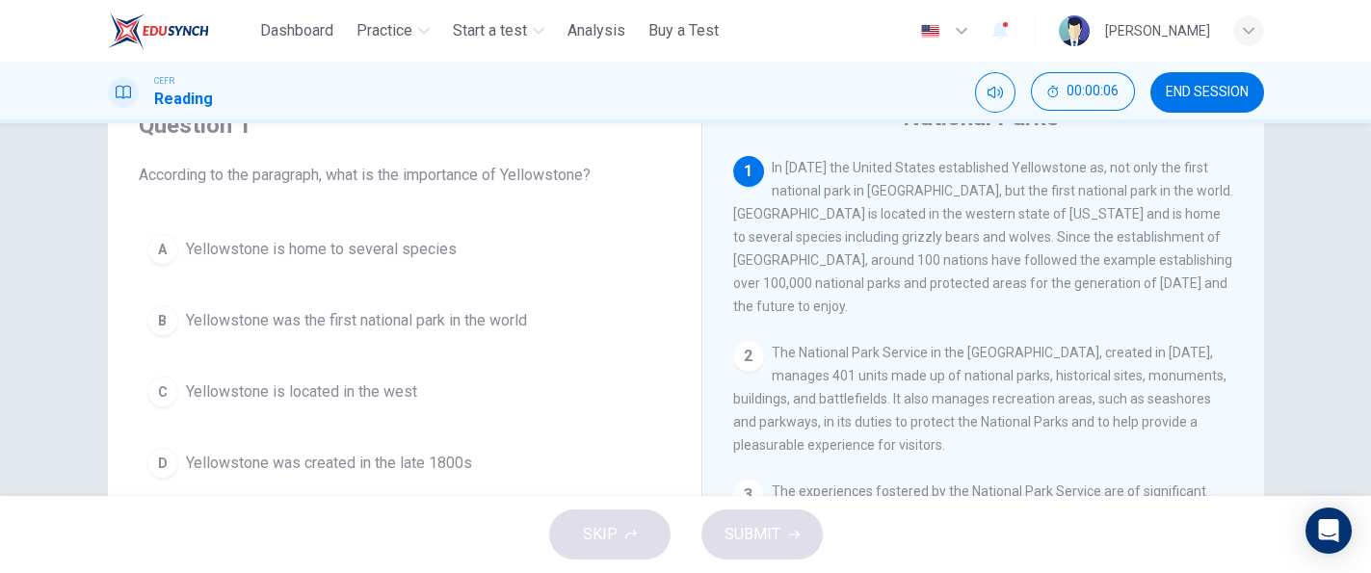
scroll to position [92, 0]
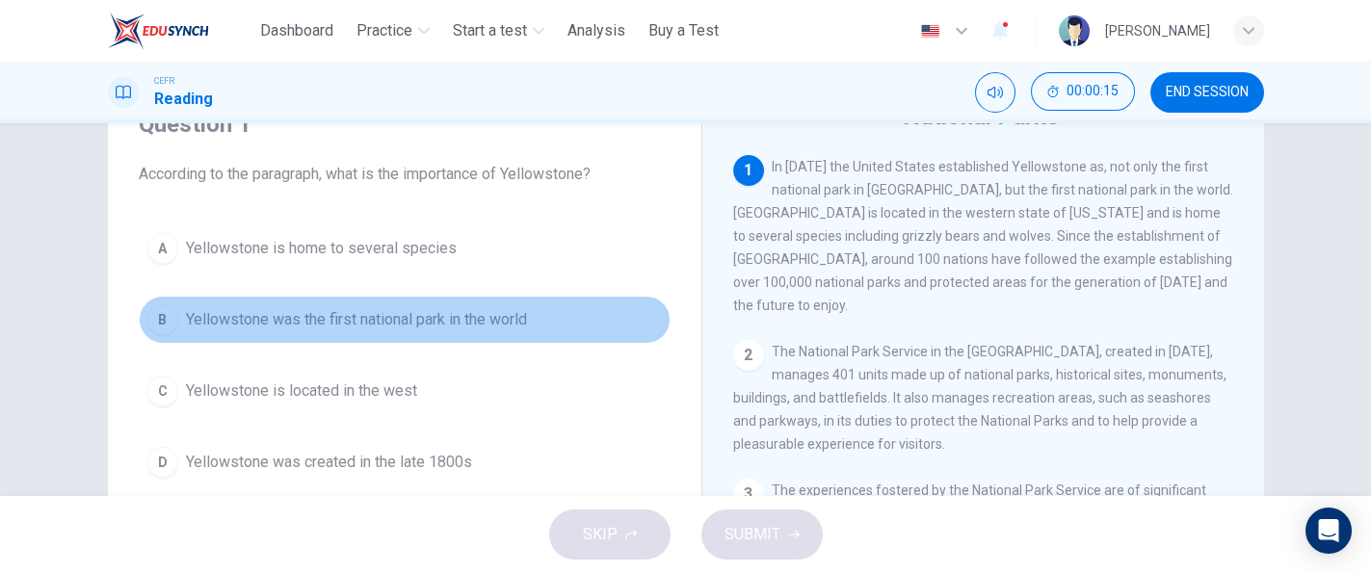
click at [509, 329] on span "Yellowstone was the first national park in the world" at bounding box center [356, 319] width 341 height 23
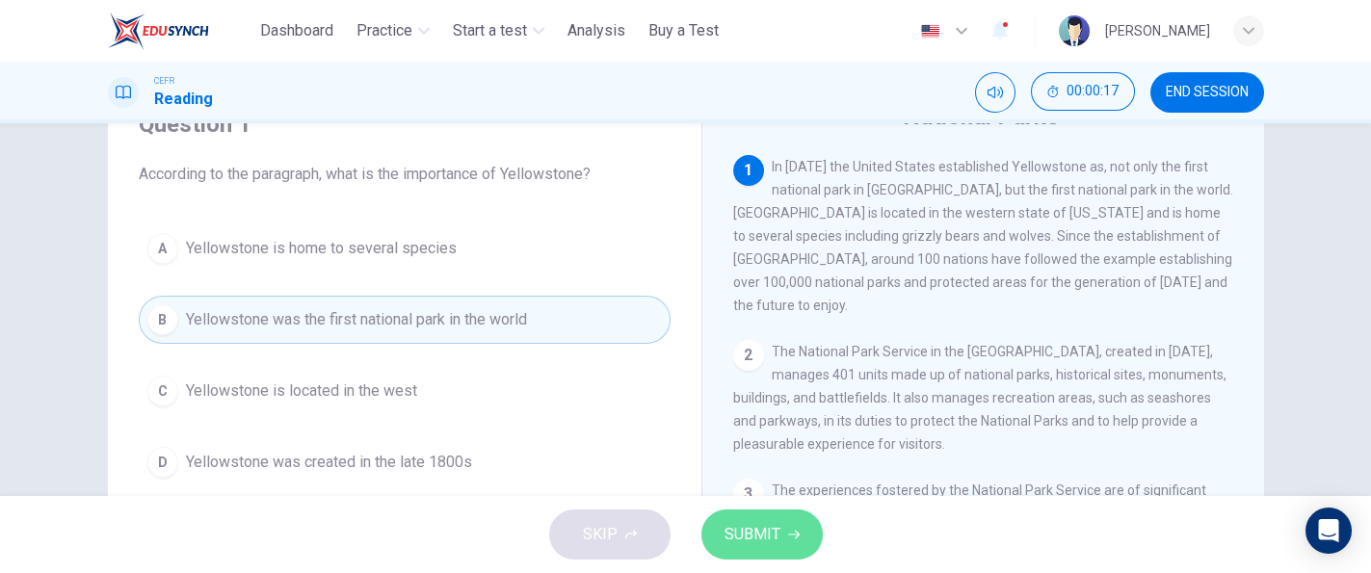
click at [737, 533] on span "SUBMIT" at bounding box center [752, 534] width 56 height 27
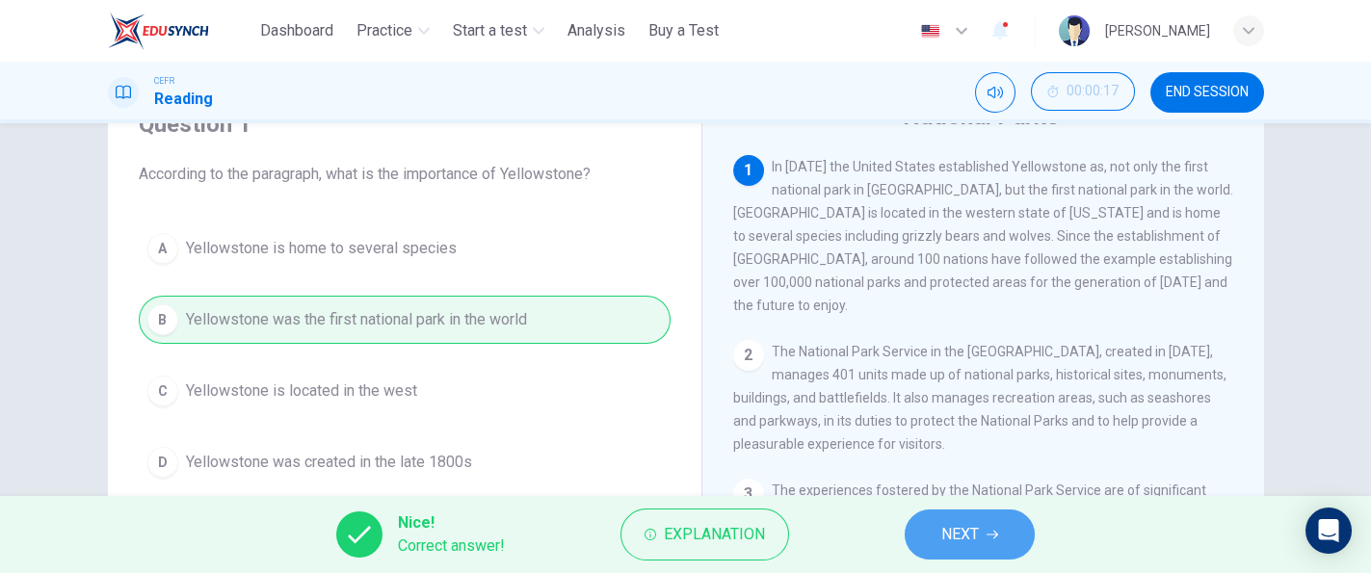
click at [929, 529] on button "NEXT" at bounding box center [970, 535] width 130 height 50
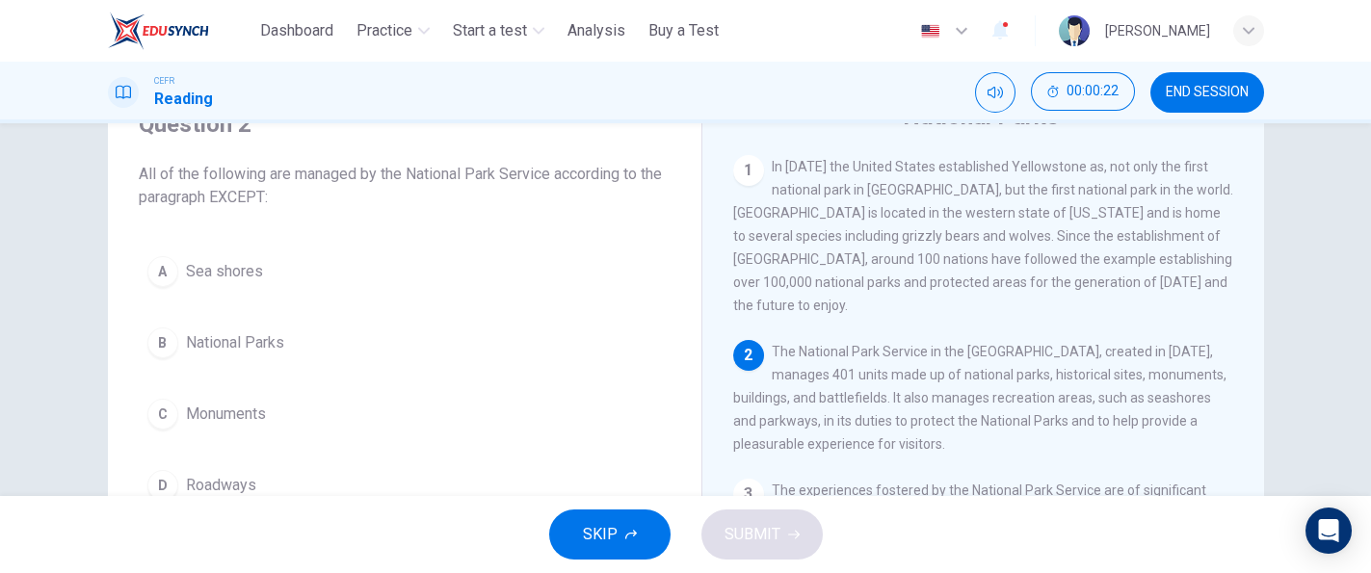
click at [1230, 276] on div "1 In 1872 the United States established Yellowstone as, not only the first nati…" at bounding box center [996, 447] width 526 height 585
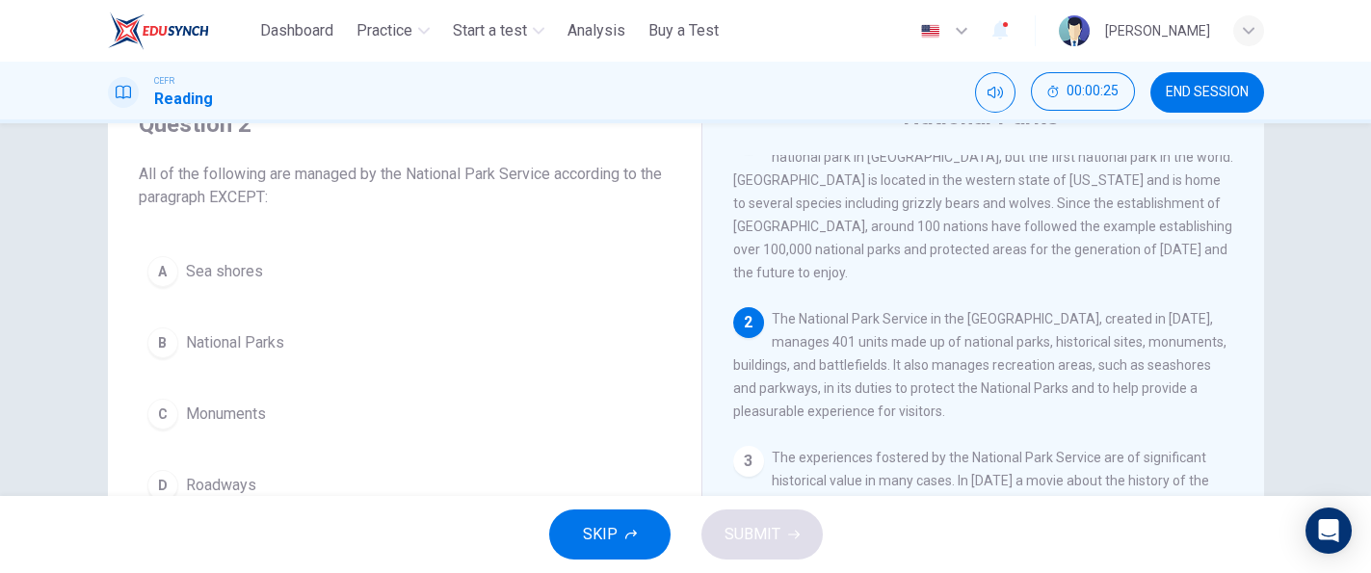
scroll to position [31, 0]
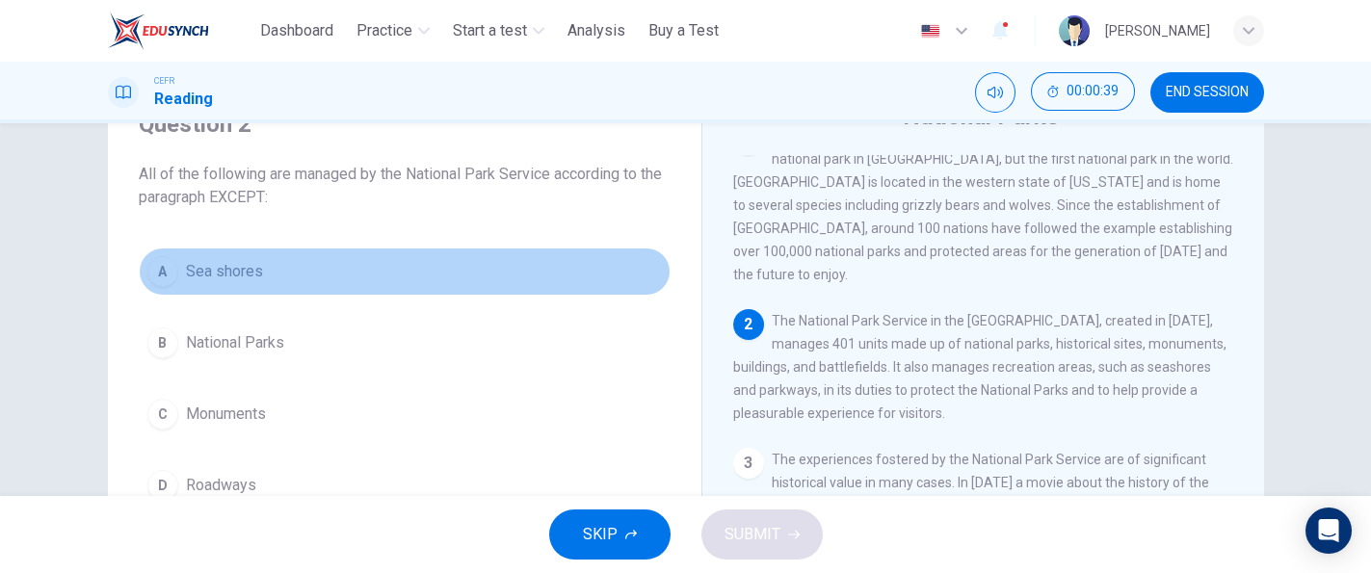
click at [394, 275] on button "A Sea shores" at bounding box center [405, 272] width 532 height 48
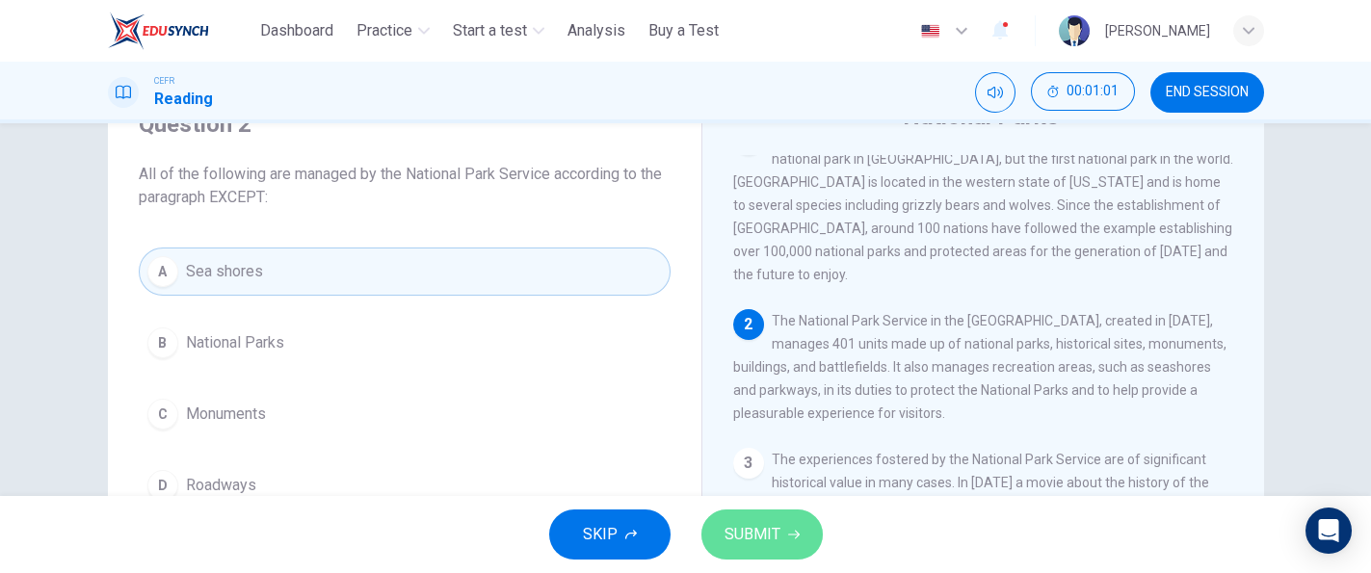
click at [773, 523] on span "SUBMIT" at bounding box center [752, 534] width 56 height 27
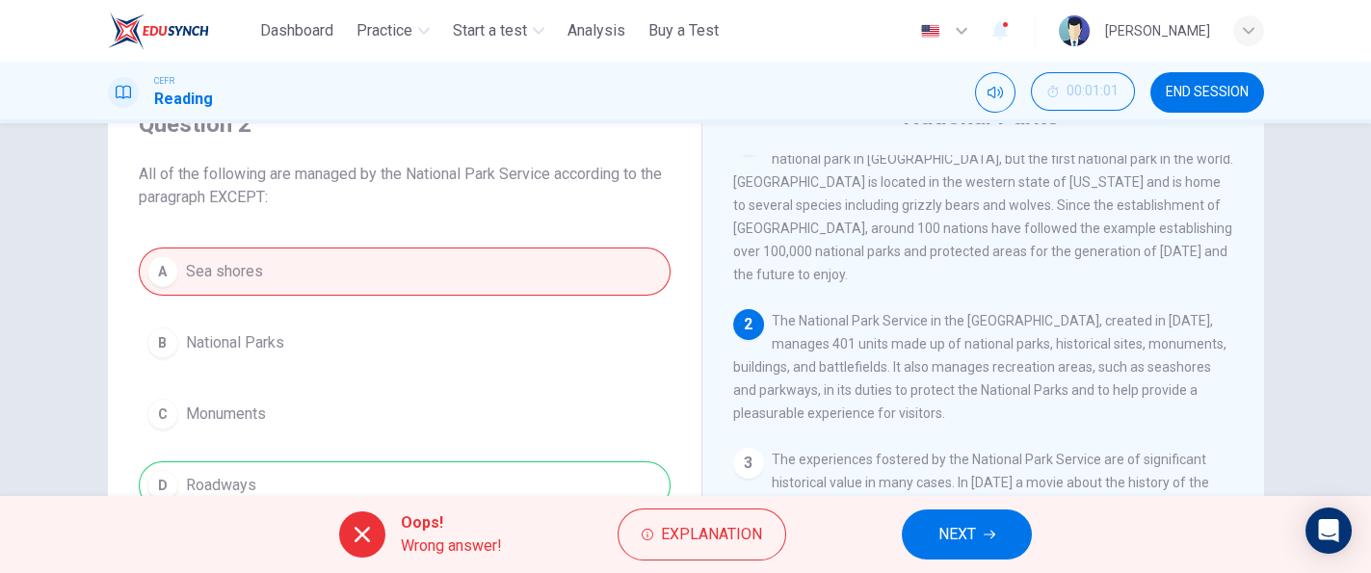
drag, startPoint x: 1256, startPoint y: 263, endPoint x: 1253, endPoint y: 275, distance: 11.9
click at [1253, 275] on div "National Parks 1 In 1872 the United States established Yellowstone as, not only…" at bounding box center [982, 420] width 563 height 700
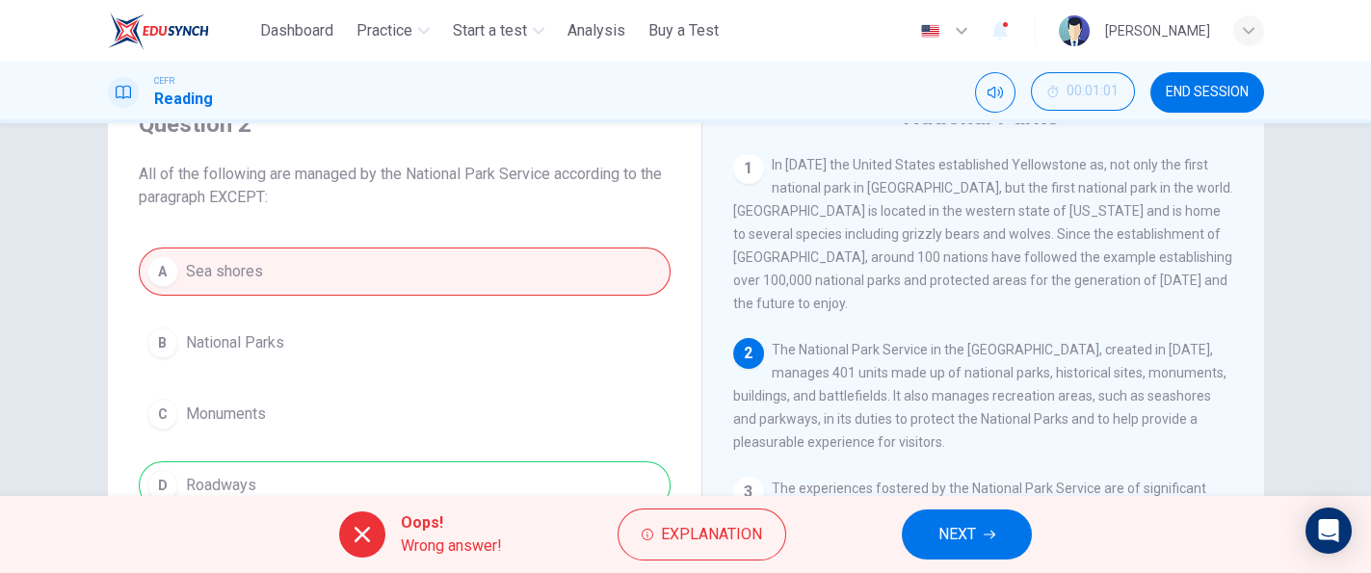
scroll to position [0, 0]
click at [1014, 524] on button "NEXT" at bounding box center [967, 535] width 130 height 50
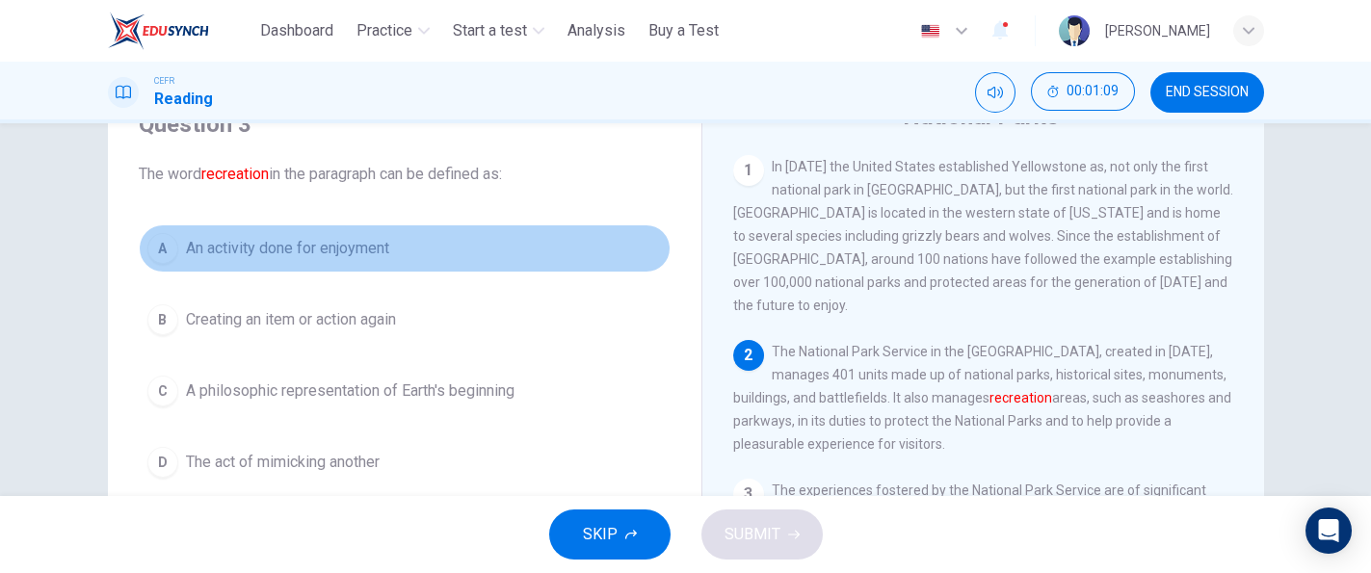
click at [383, 244] on span "An activity done for enjoyment" at bounding box center [287, 248] width 203 height 23
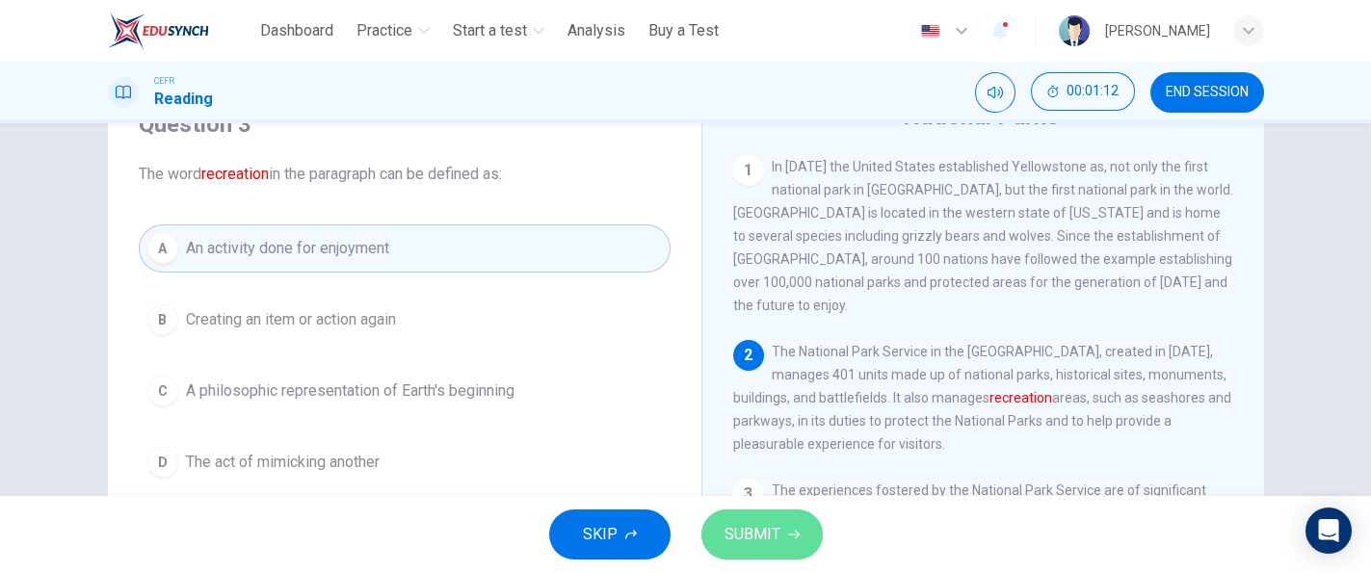
click at [726, 523] on span "SUBMIT" at bounding box center [752, 534] width 56 height 27
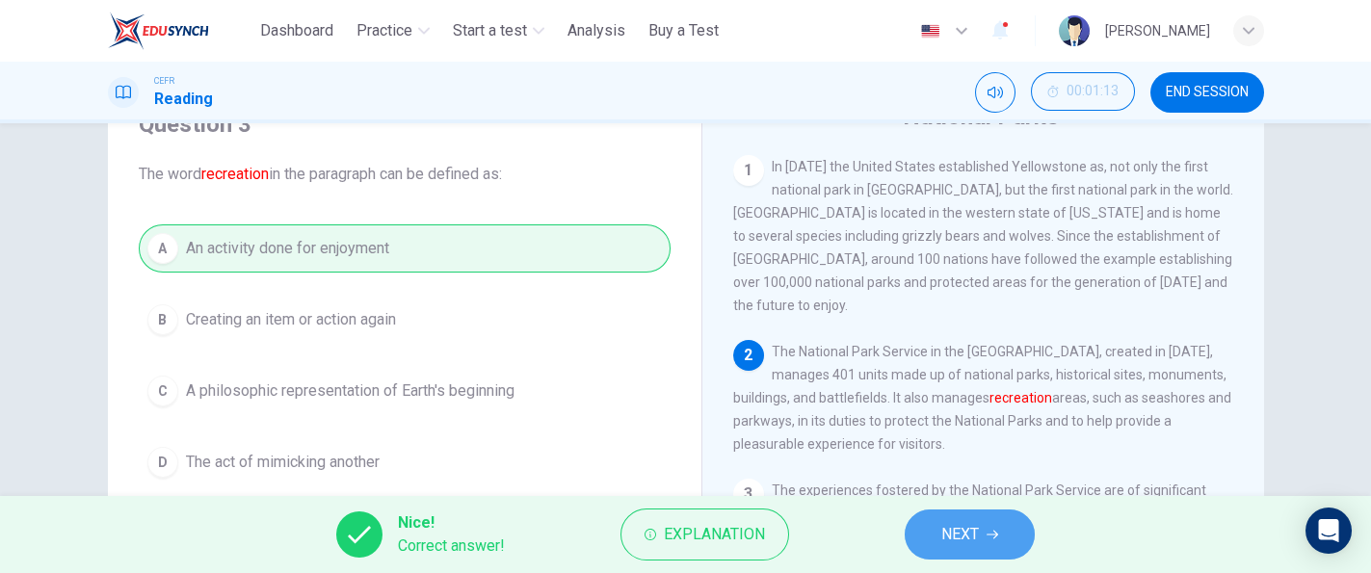
click at [939, 513] on button "NEXT" at bounding box center [970, 535] width 130 height 50
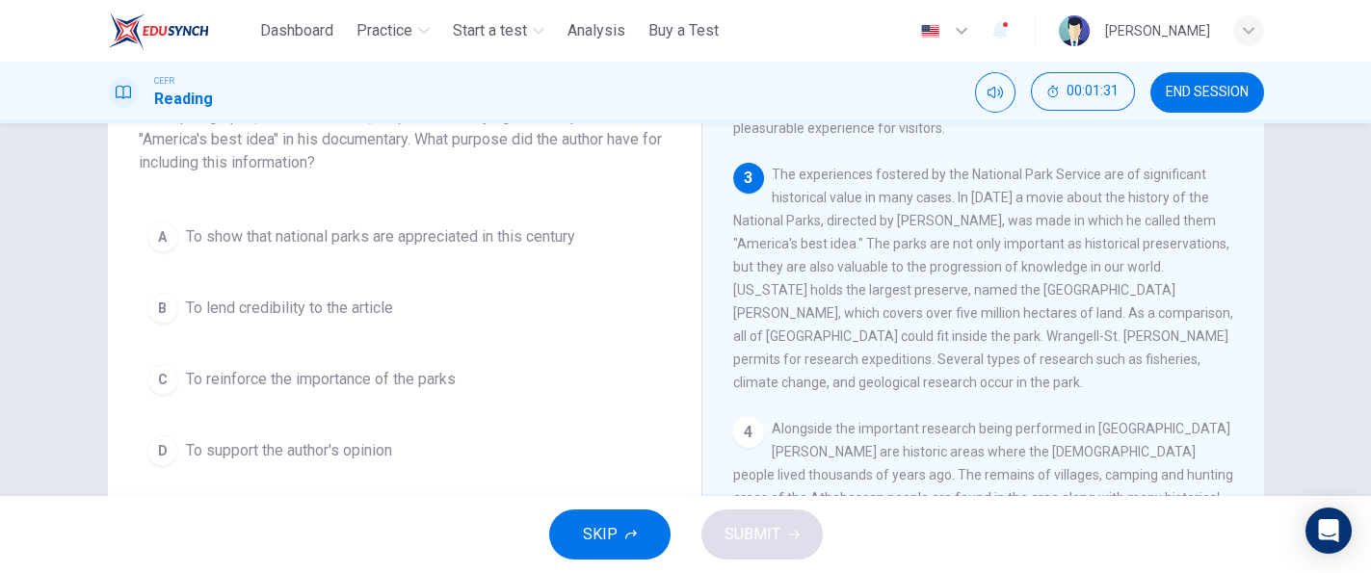
scroll to position [118, 0]
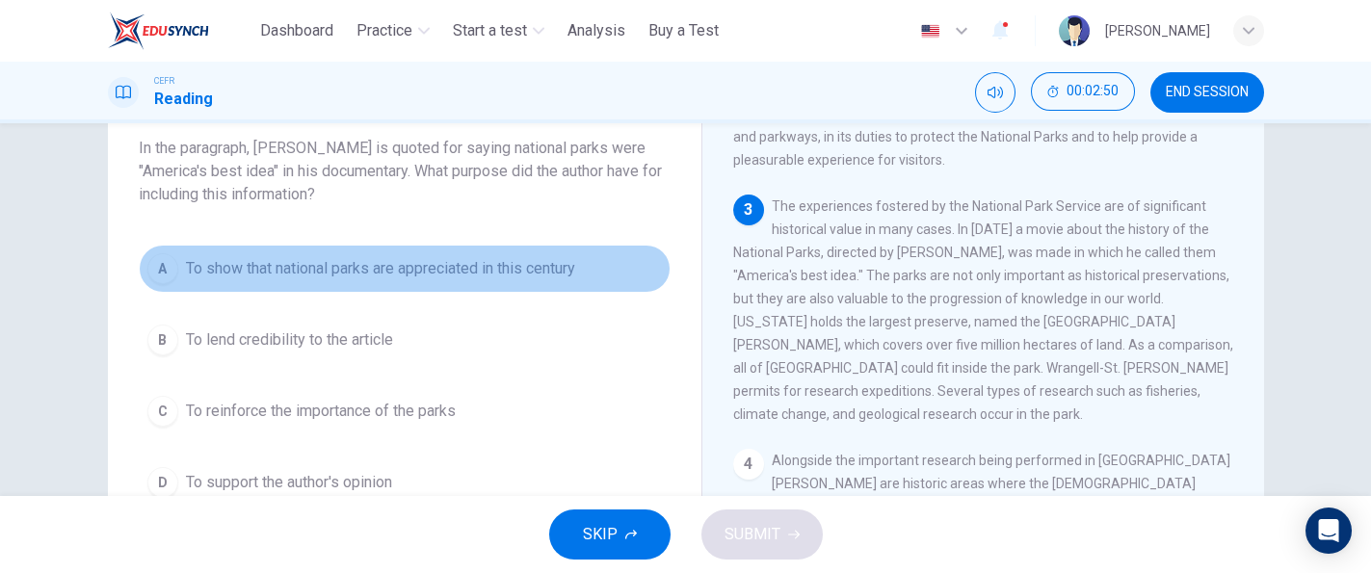
click at [575, 277] on span "To show that national parks are appreciated in this century" at bounding box center [380, 268] width 389 height 23
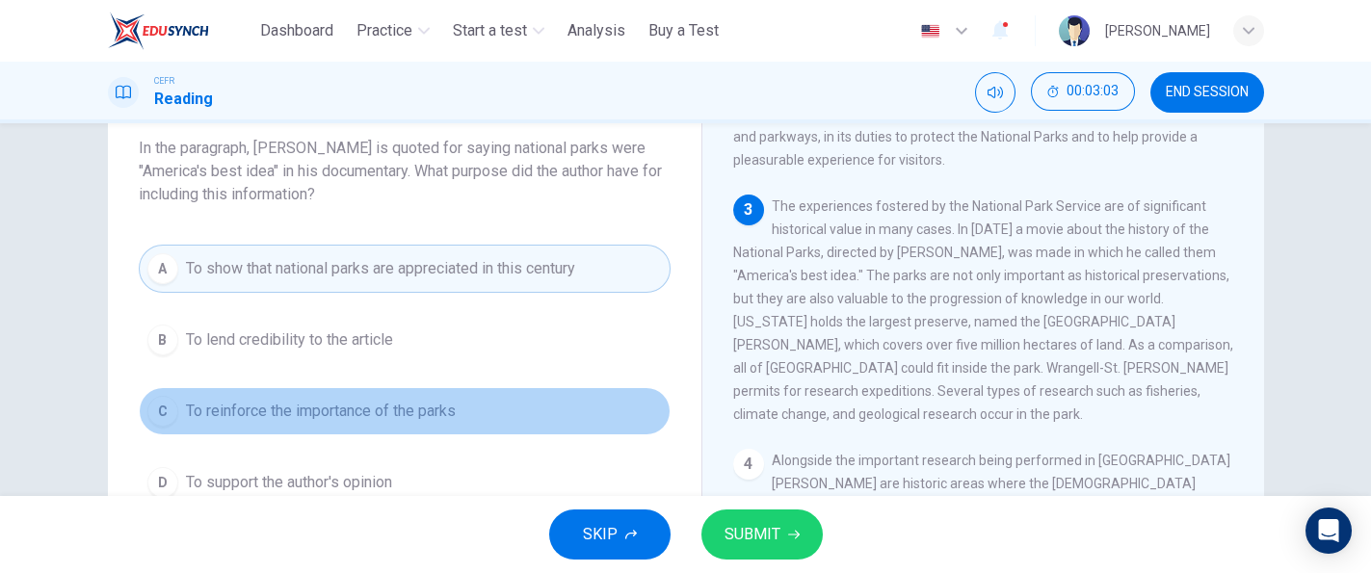
click at [439, 426] on button "C To reinforce the importance of the parks" at bounding box center [405, 411] width 532 height 48
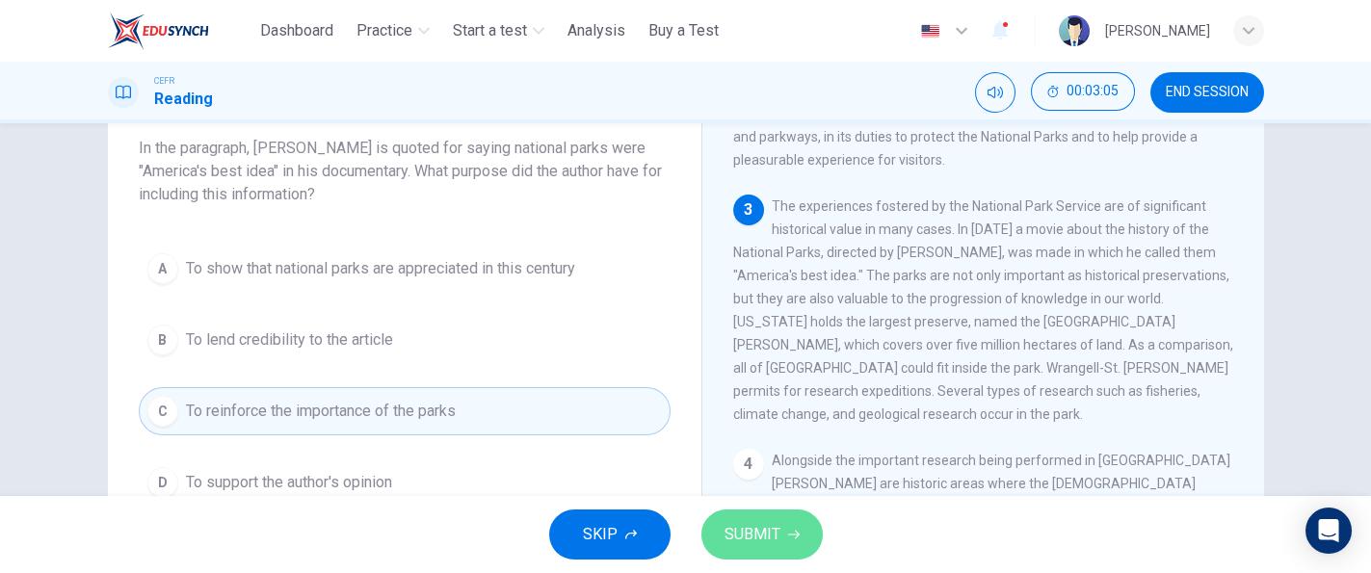
click at [773, 522] on span "SUBMIT" at bounding box center [752, 534] width 56 height 27
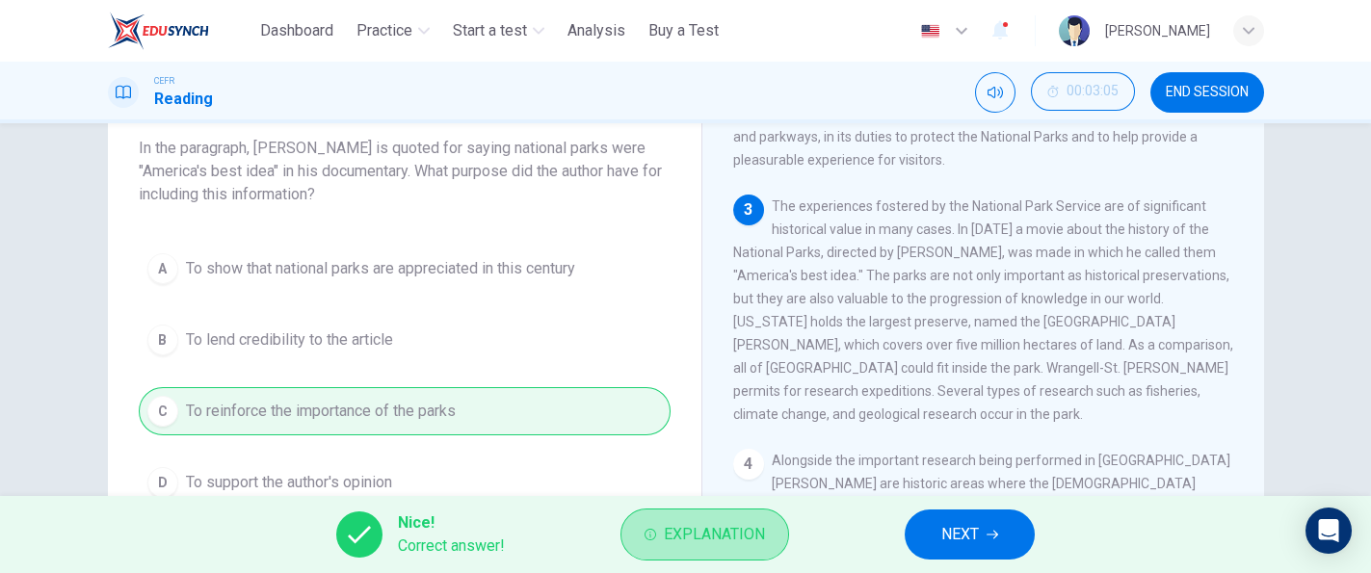
click at [773, 522] on button "Explanation" at bounding box center [704, 535] width 169 height 52
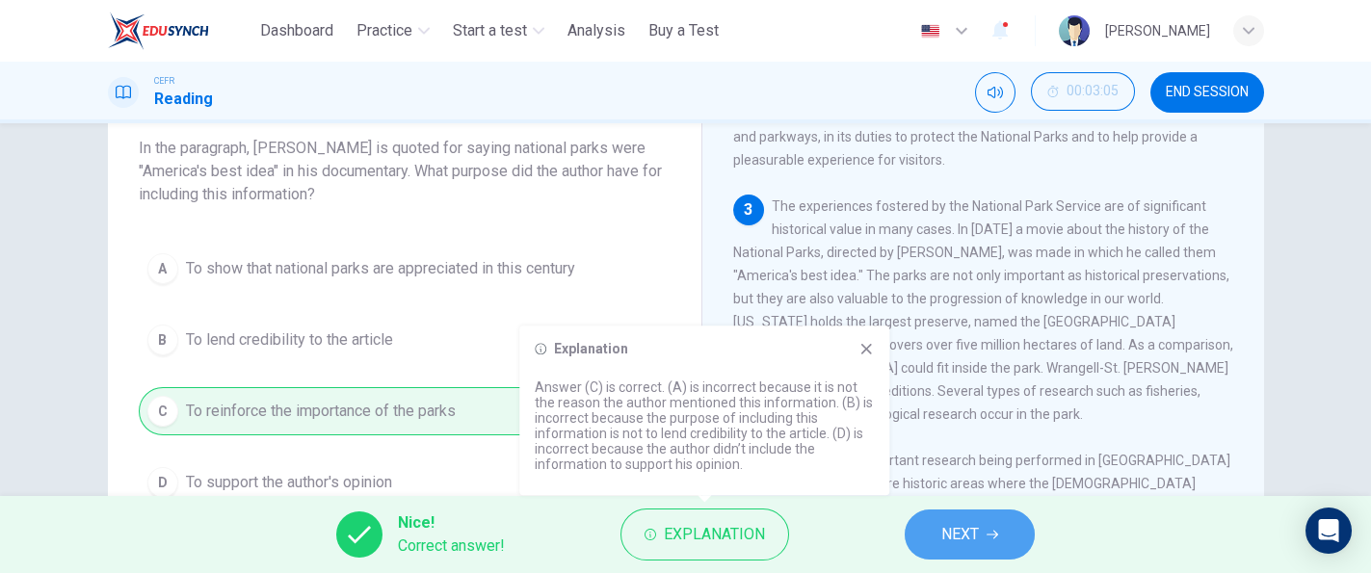
click at [967, 521] on span "NEXT" at bounding box center [960, 534] width 38 height 27
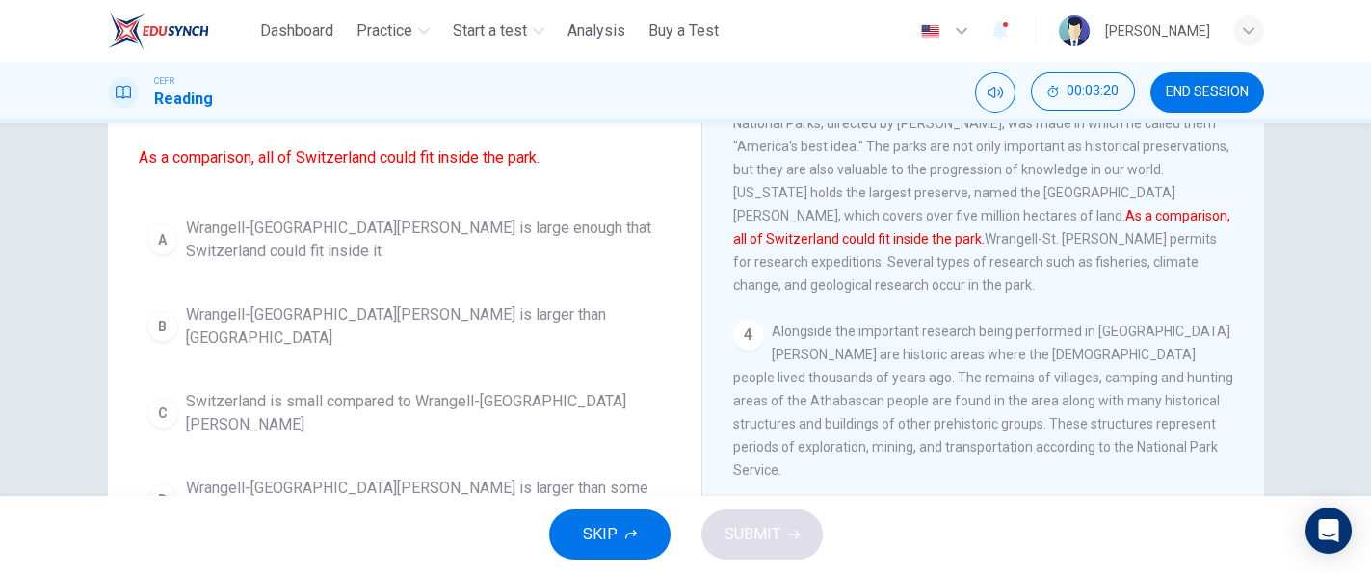
scroll to position [156, 0]
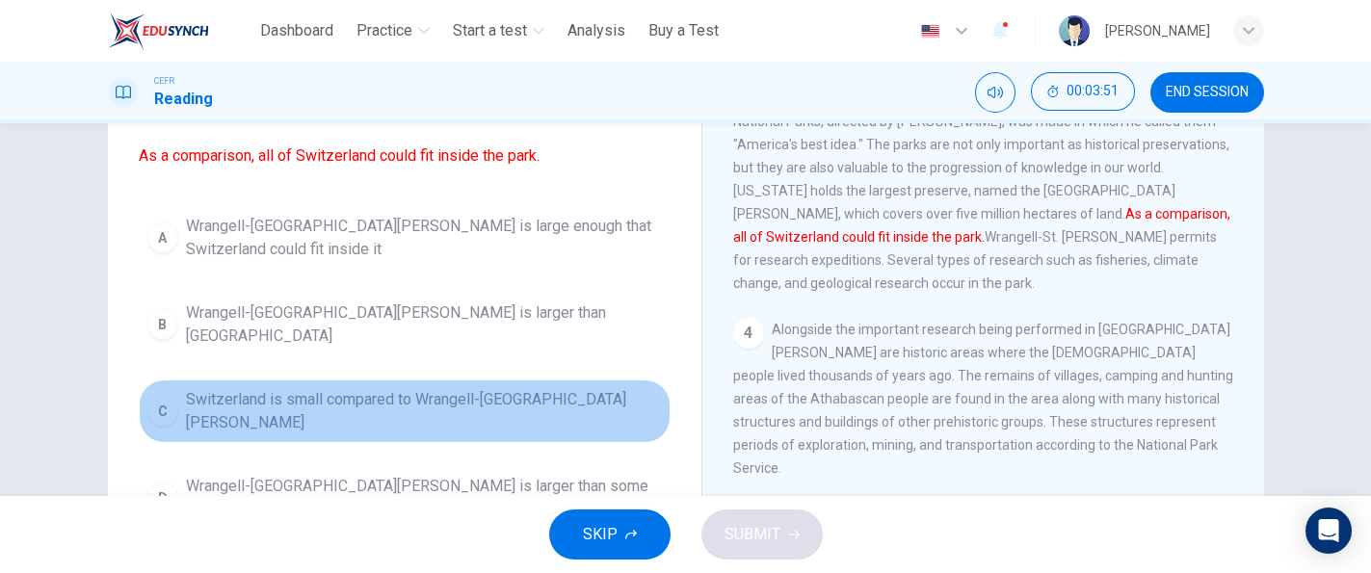
click at [637, 394] on button "C Switzerland is small compared to Wrangell-St. Elias National Park" at bounding box center [405, 412] width 532 height 64
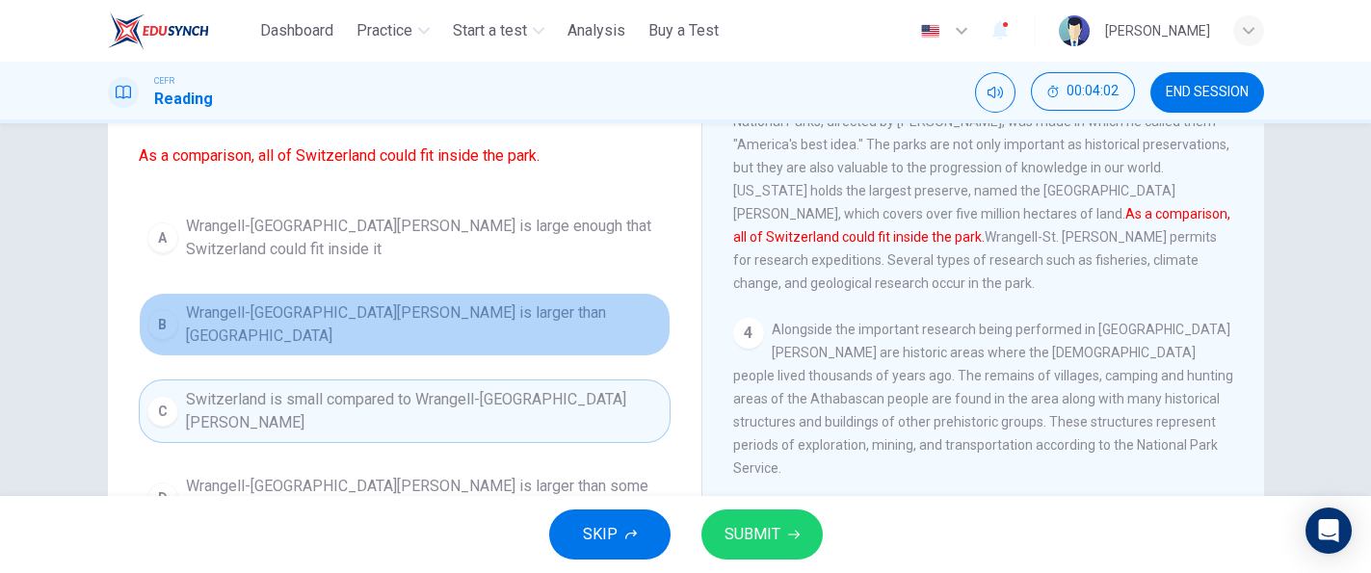
click at [589, 325] on button "B Wrangell-St Elias National Park is larger than Switzerland" at bounding box center [405, 325] width 532 height 64
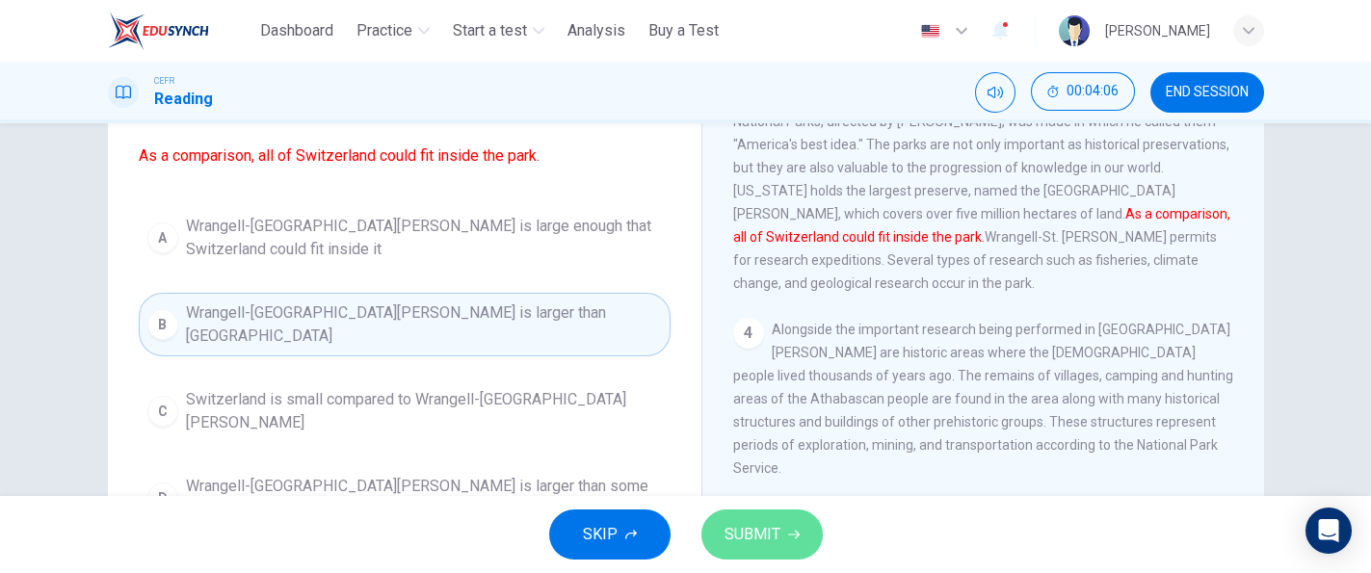
click at [755, 527] on span "SUBMIT" at bounding box center [752, 534] width 56 height 27
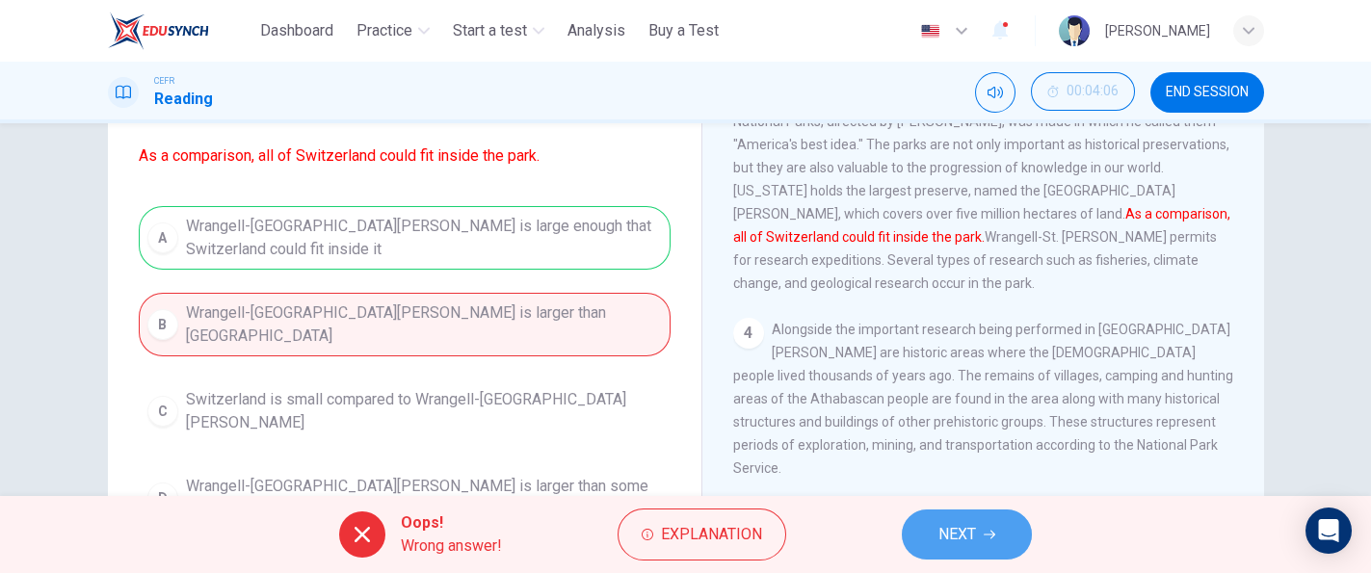
click at [960, 524] on span "NEXT" at bounding box center [957, 534] width 38 height 27
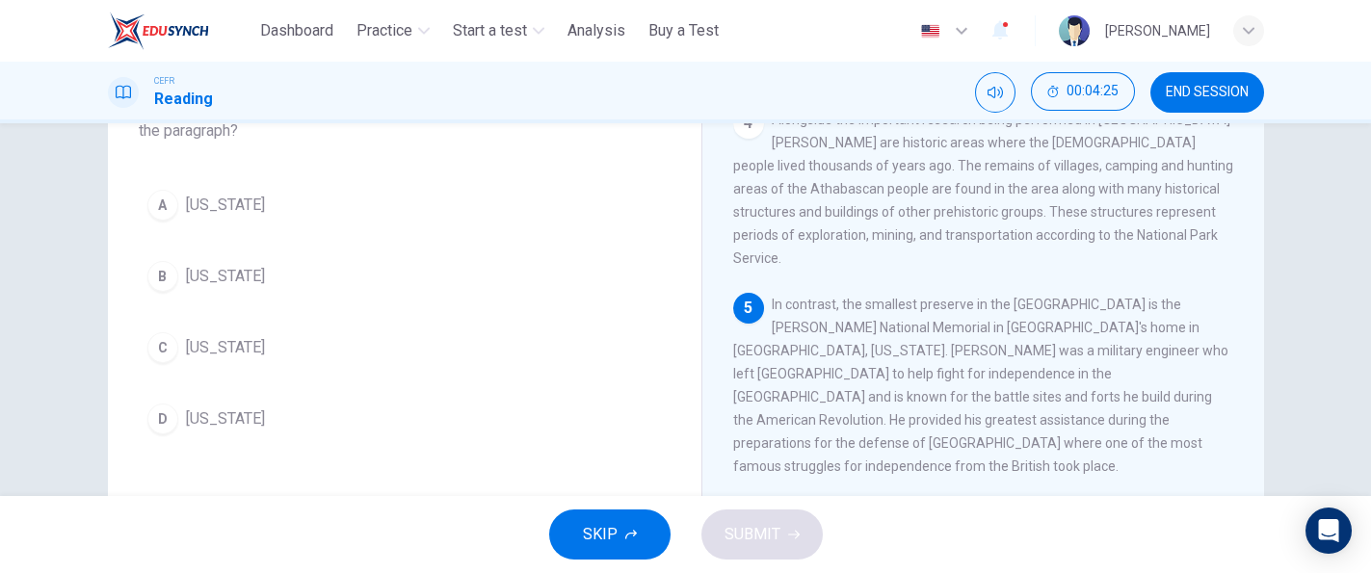
scroll to position [159, 0]
click at [478, 228] on div "A Pennsylvania B Wyoming C Alaska D California" at bounding box center [405, 311] width 532 height 262
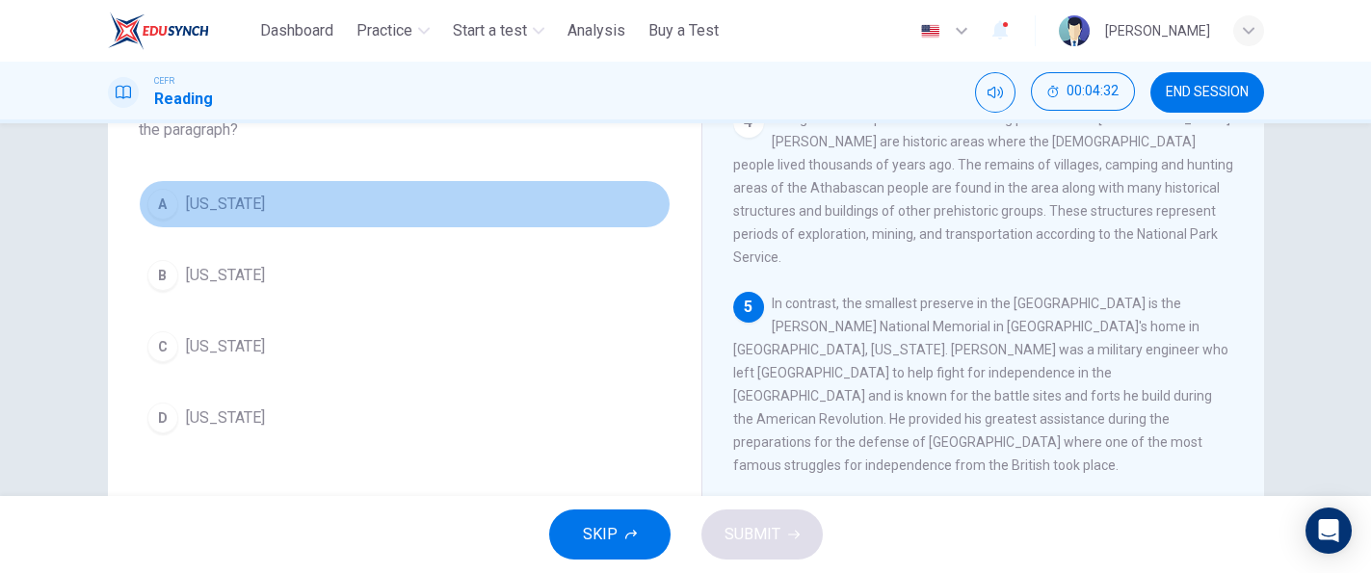
click at [294, 214] on button "A Pennsylvania" at bounding box center [405, 204] width 532 height 48
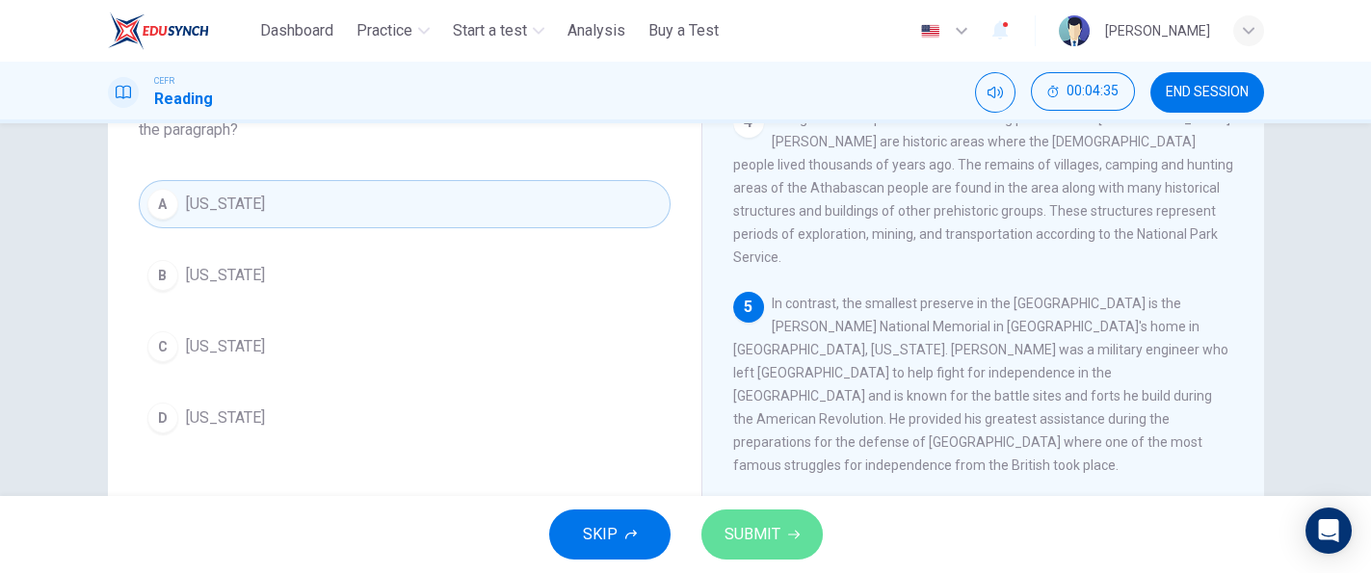
click at [781, 524] on button "SUBMIT" at bounding box center [761, 535] width 121 height 50
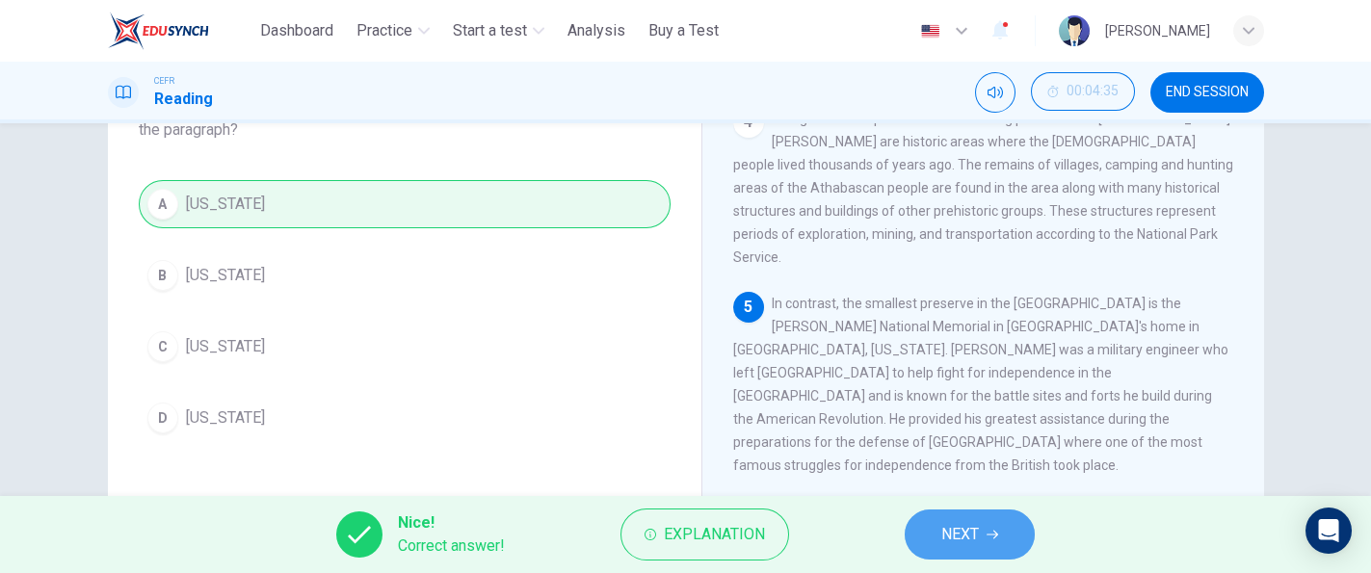
click at [922, 531] on button "NEXT" at bounding box center [970, 535] width 130 height 50
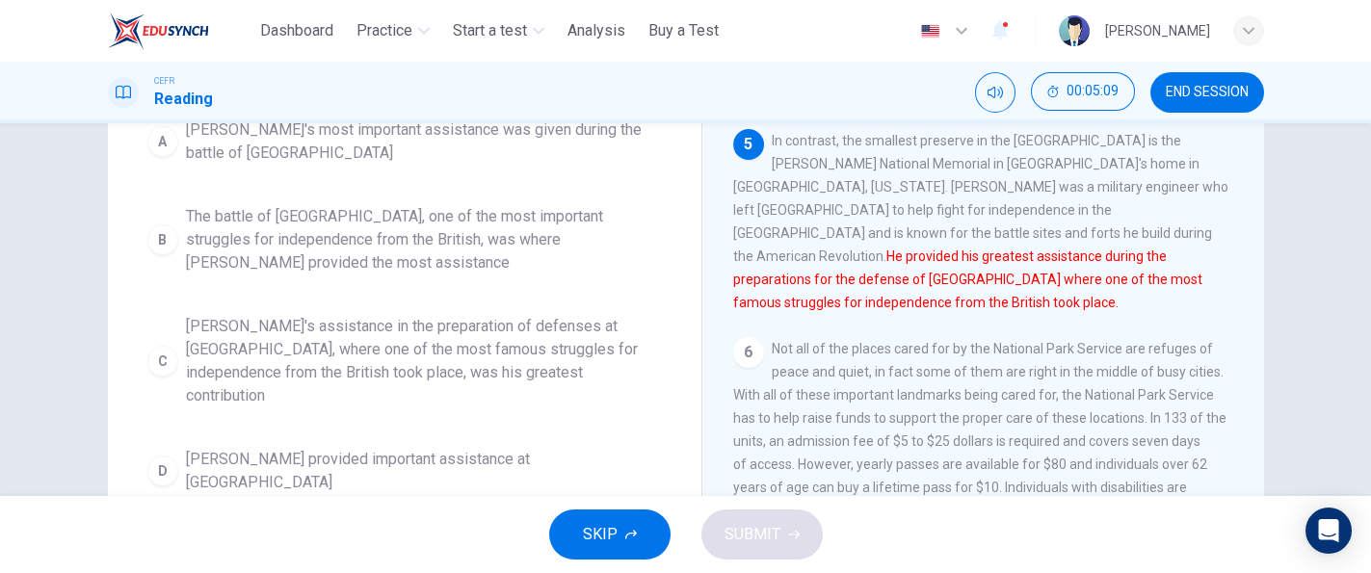
scroll to position [302, 0]
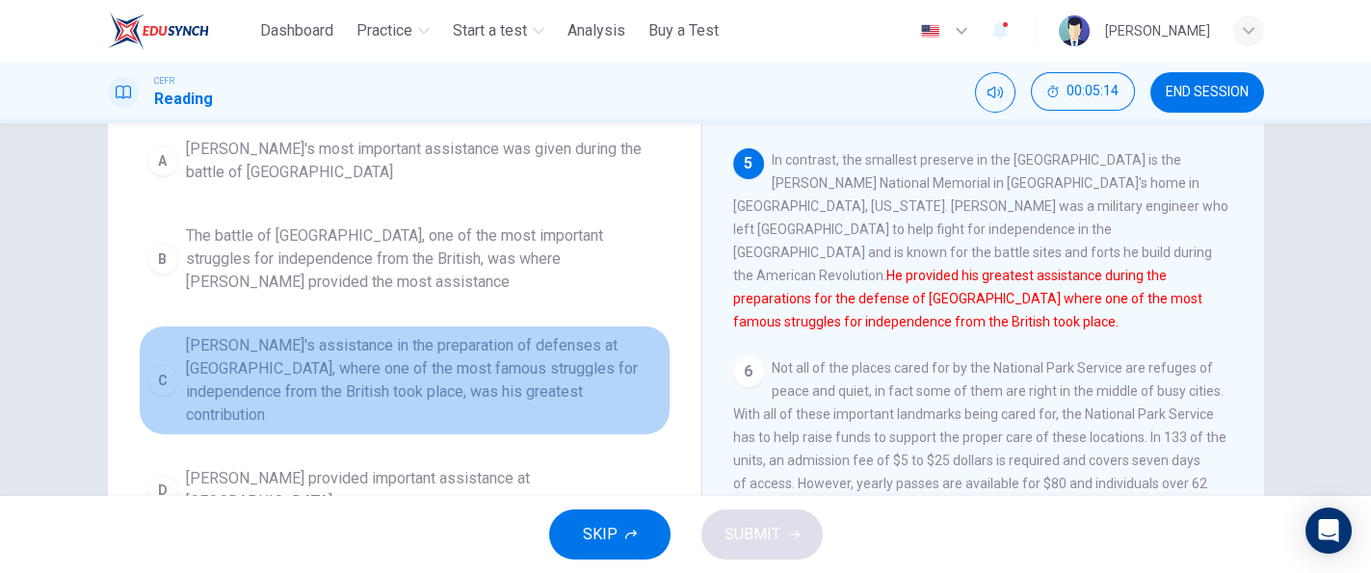
click at [600, 391] on span "Kosciuszko's assistance in the preparation of defenses at Saratoga, where one o…" at bounding box center [424, 380] width 476 height 92
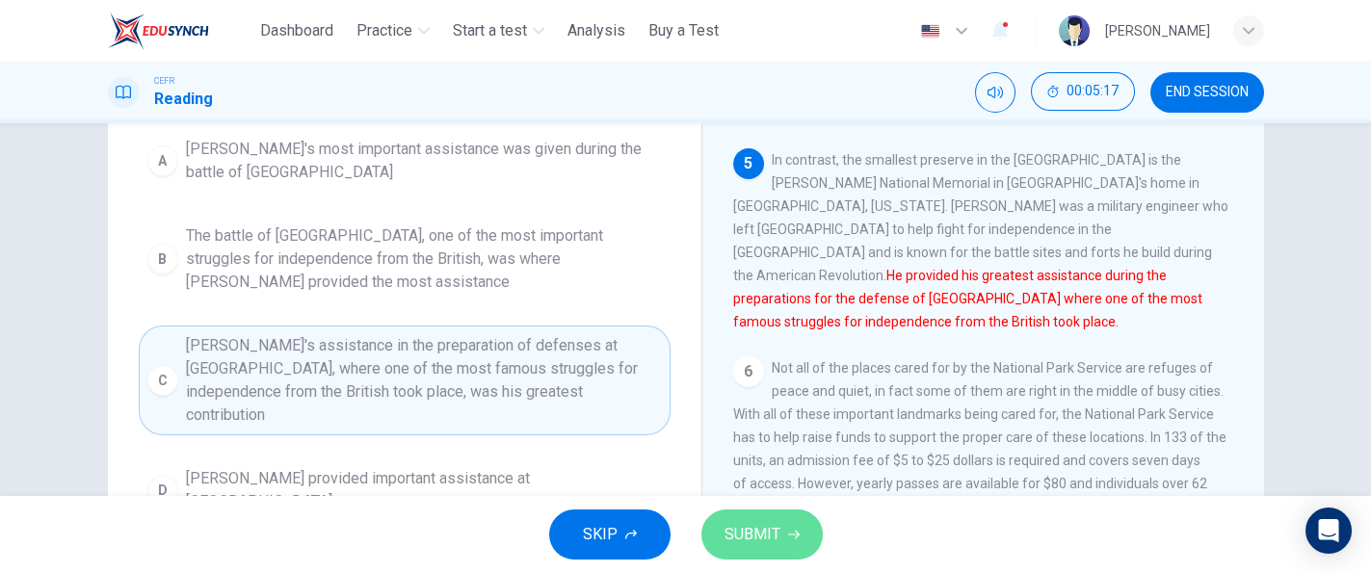
click at [792, 523] on button "SUBMIT" at bounding box center [761, 535] width 121 height 50
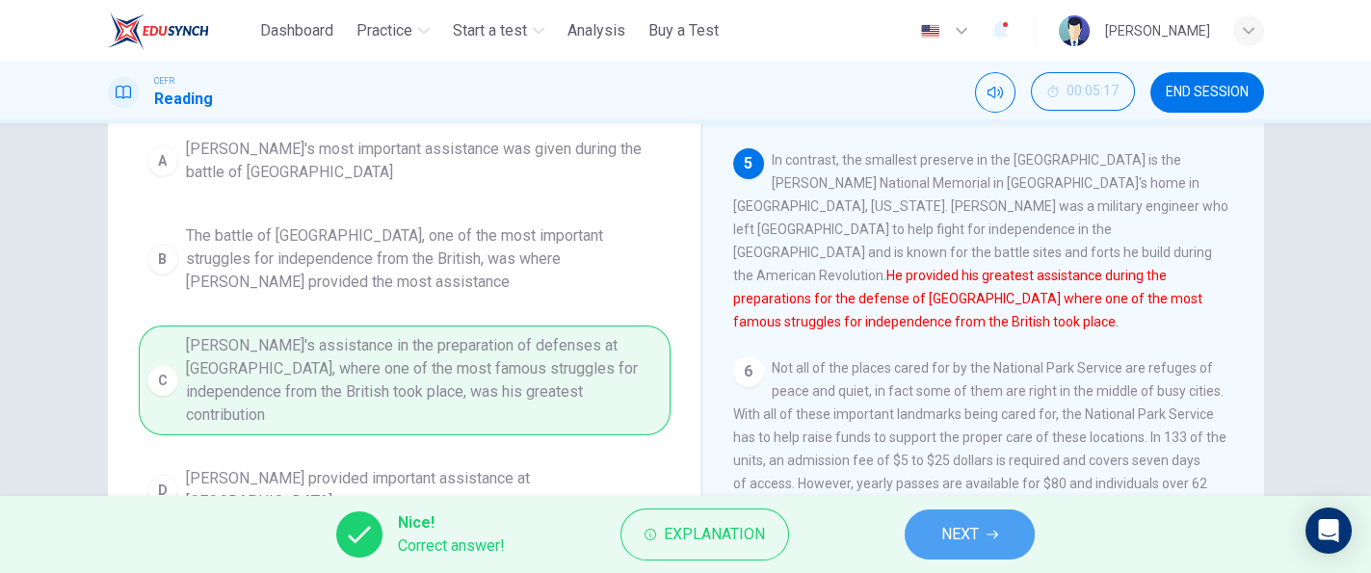
click at [975, 521] on span "NEXT" at bounding box center [960, 534] width 38 height 27
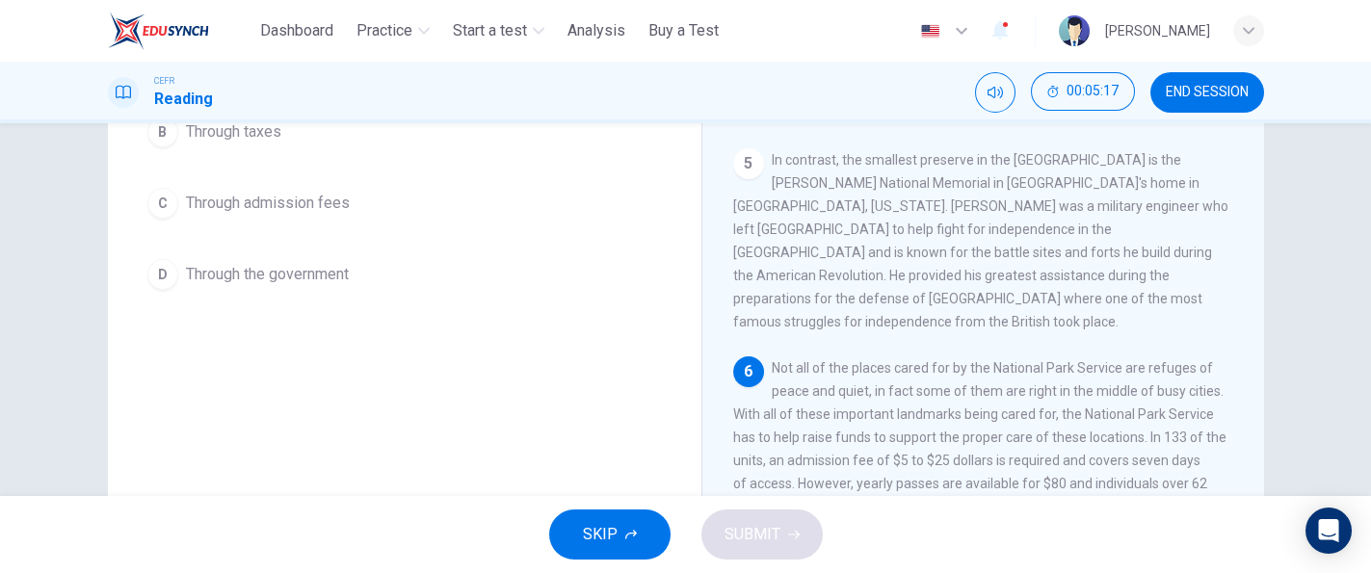
scroll to position [187, 0]
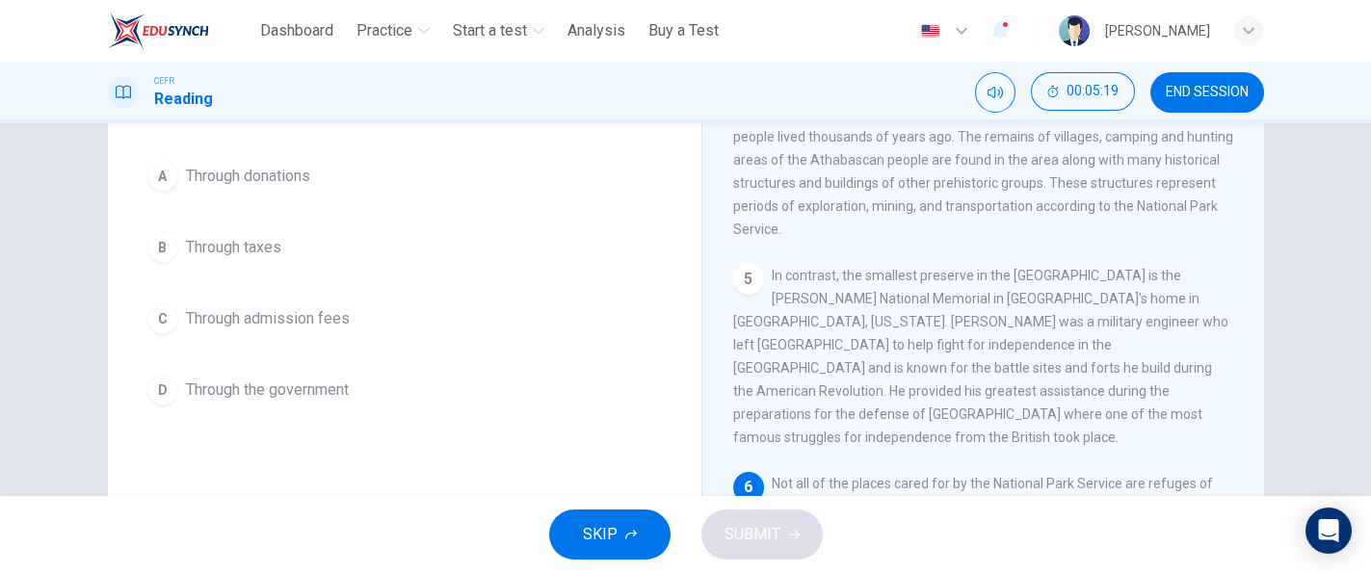
drag, startPoint x: 1233, startPoint y: 365, endPoint x: 1241, endPoint y: 380, distance: 16.4
click at [1241, 380] on div "1 In 1872 the United States established Yellowstone as, not only the first nati…" at bounding box center [996, 352] width 526 height 585
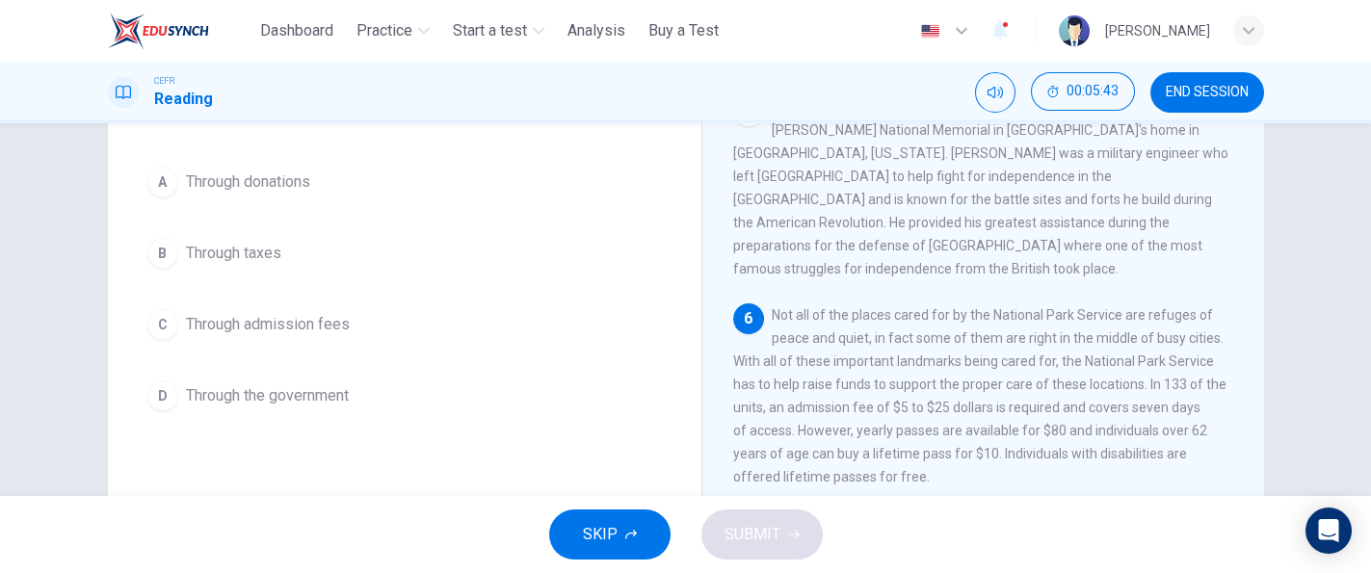
scroll to position [182, 0]
click at [346, 343] on button "C Through admission fees" at bounding box center [405, 324] width 532 height 48
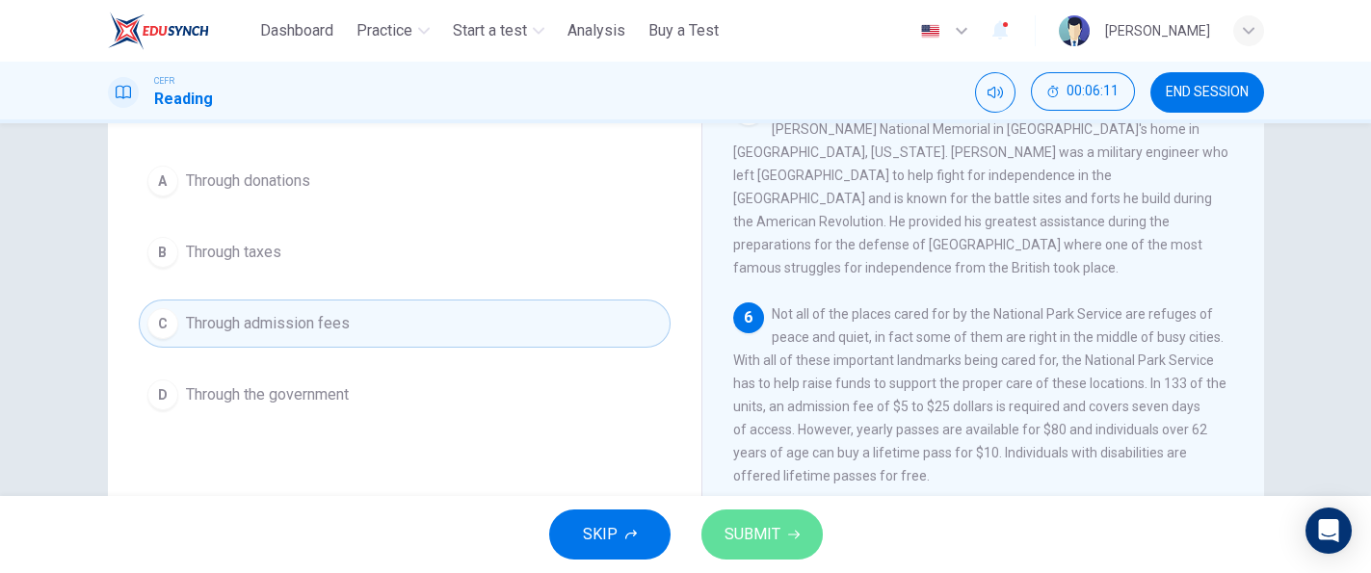
click at [756, 537] on span "SUBMIT" at bounding box center [752, 534] width 56 height 27
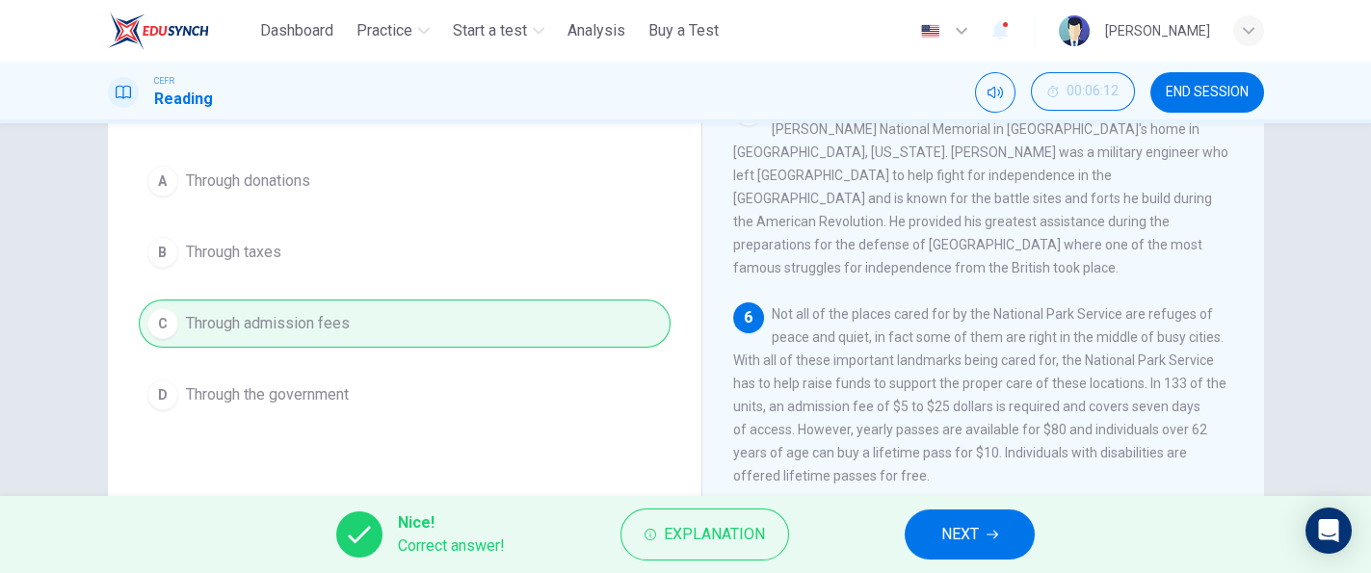
click at [999, 523] on button "NEXT" at bounding box center [970, 535] width 130 height 50
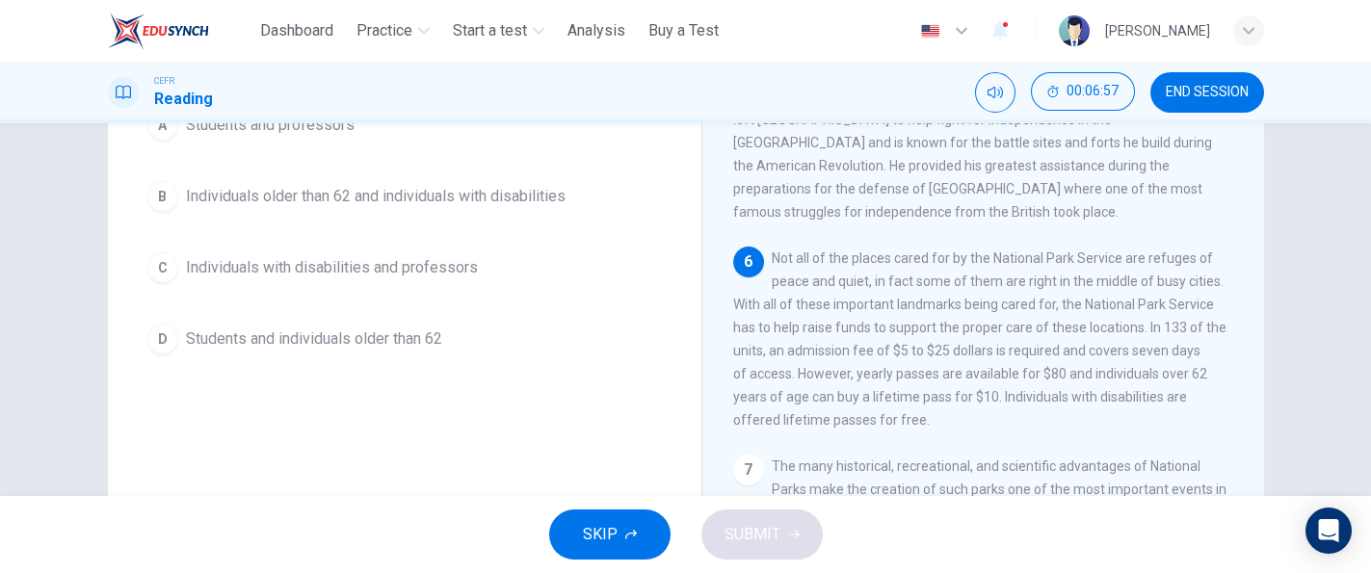
scroll to position [239, 0]
drag, startPoint x: 1343, startPoint y: 381, endPoint x: 1353, endPoint y: 348, distance: 35.3
click at [1353, 348] on div "Question 9 The paragraph lists admission prices and availability of lifetime pa…" at bounding box center [685, 309] width 1371 height 373
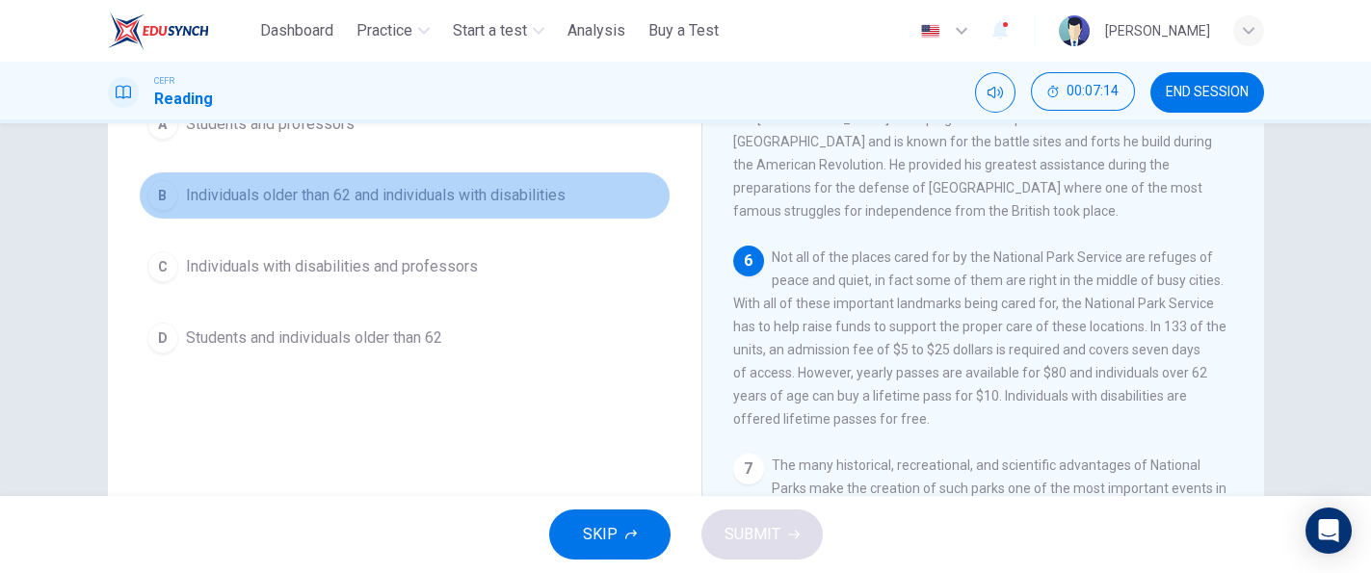
click at [454, 213] on button "B Individuals older than 62 and individuals with disabilities" at bounding box center [405, 195] width 532 height 48
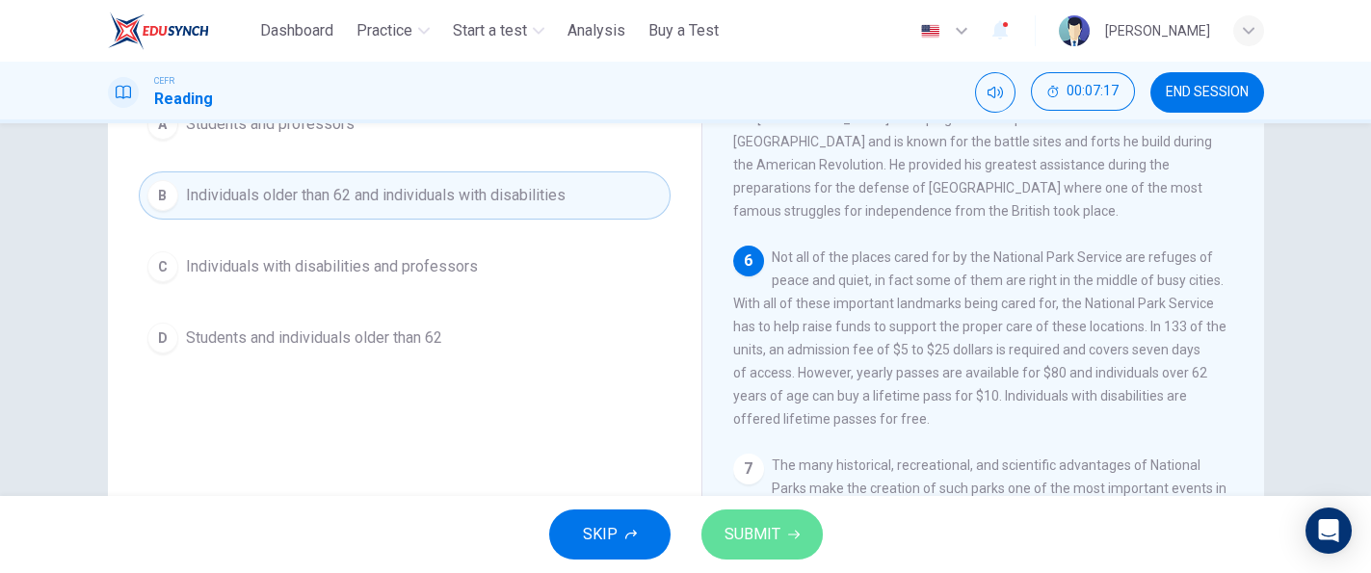
click at [756, 510] on button "SUBMIT" at bounding box center [761, 535] width 121 height 50
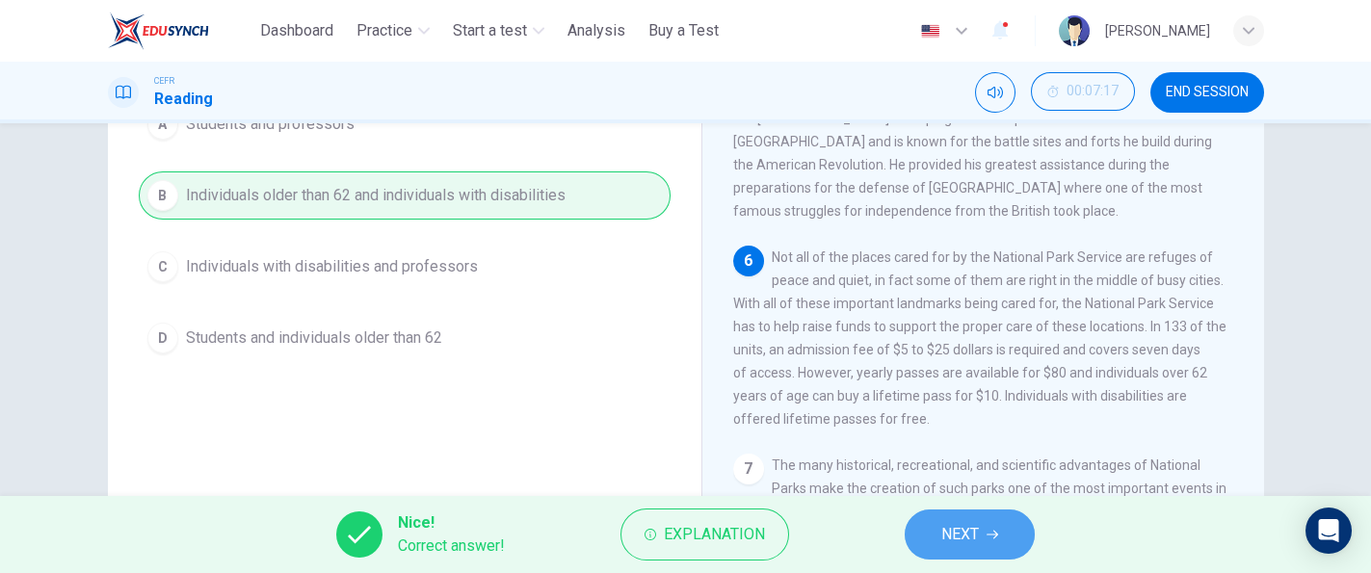
click at [920, 522] on button "NEXT" at bounding box center [970, 535] width 130 height 50
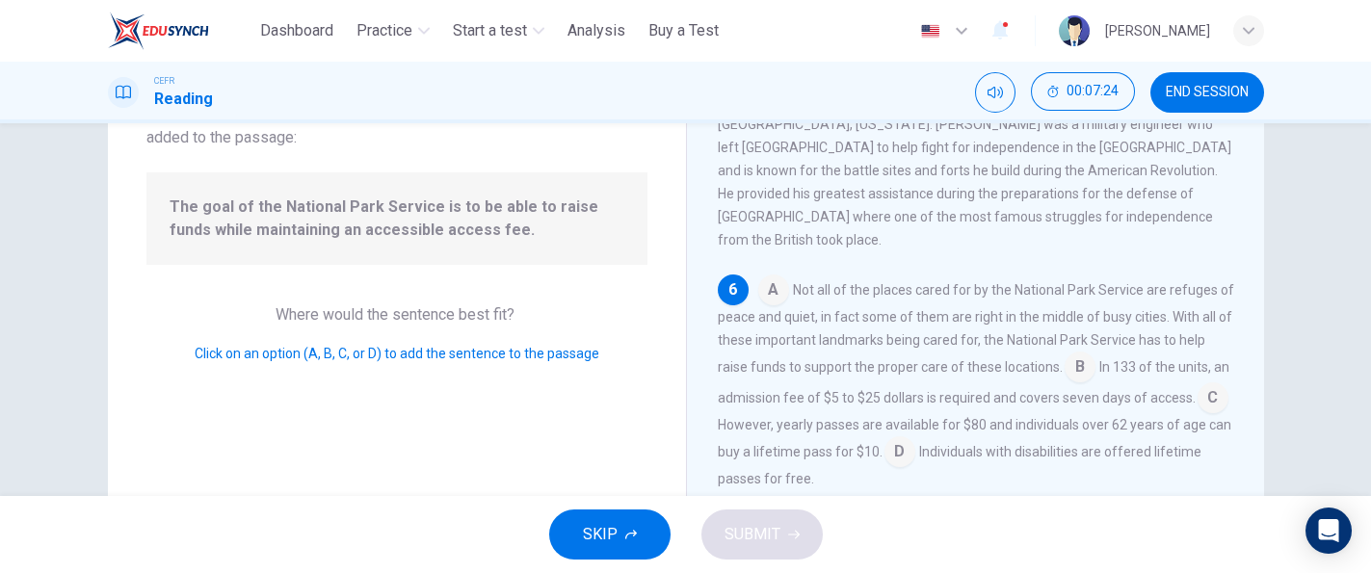
scroll to position [148, 0]
click at [768, 289] on input at bounding box center [773, 291] width 31 height 31
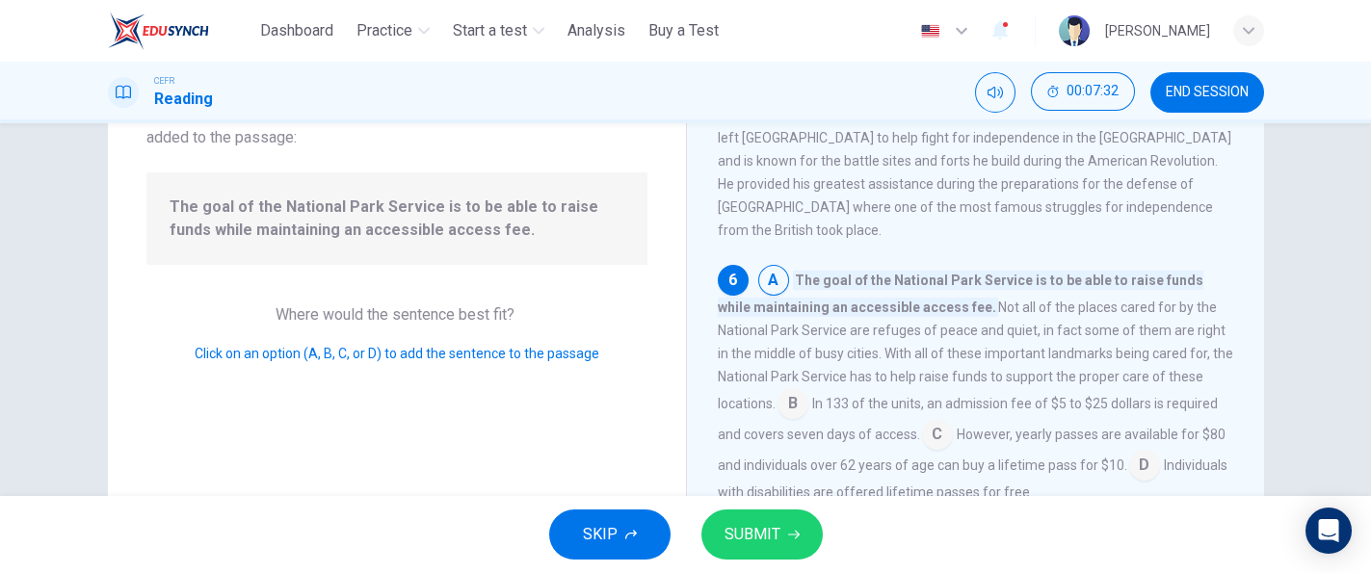
click at [801, 402] on input at bounding box center [792, 405] width 31 height 31
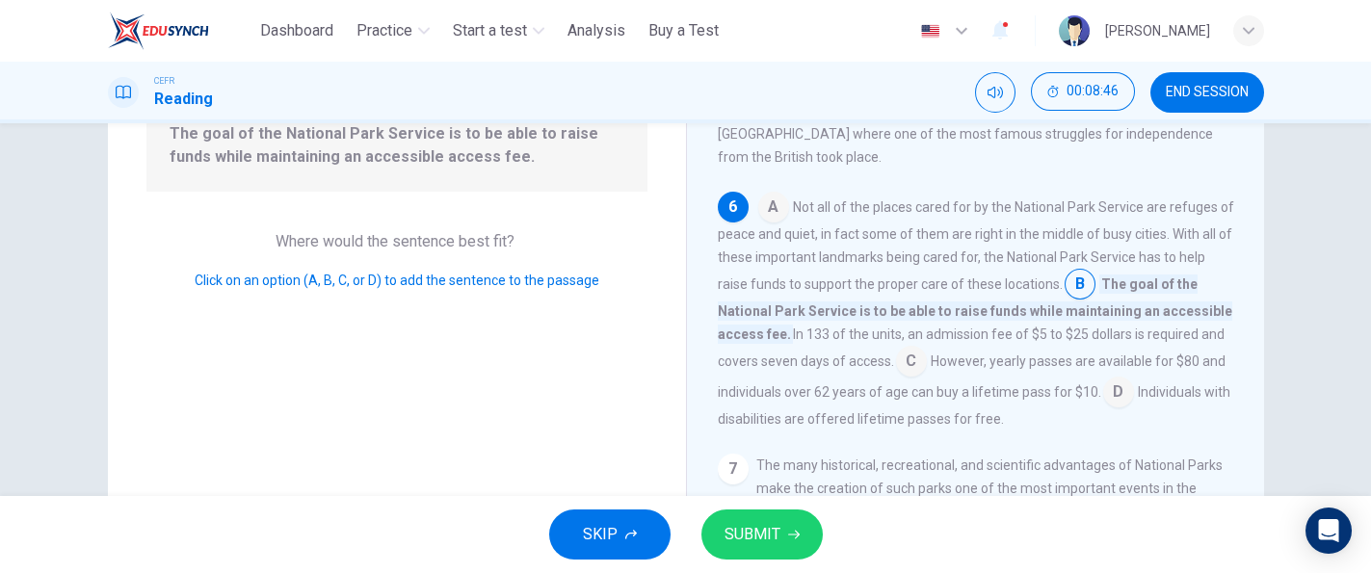
scroll to position [235, 0]
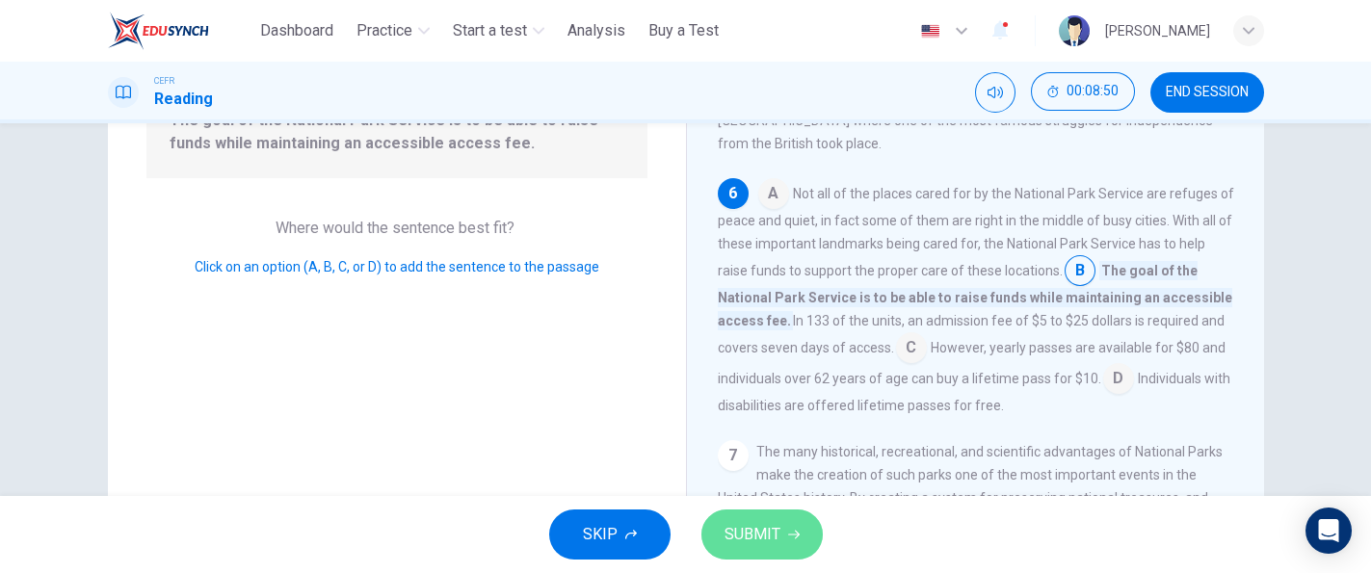
click at [800, 517] on button "SUBMIT" at bounding box center [761, 535] width 121 height 50
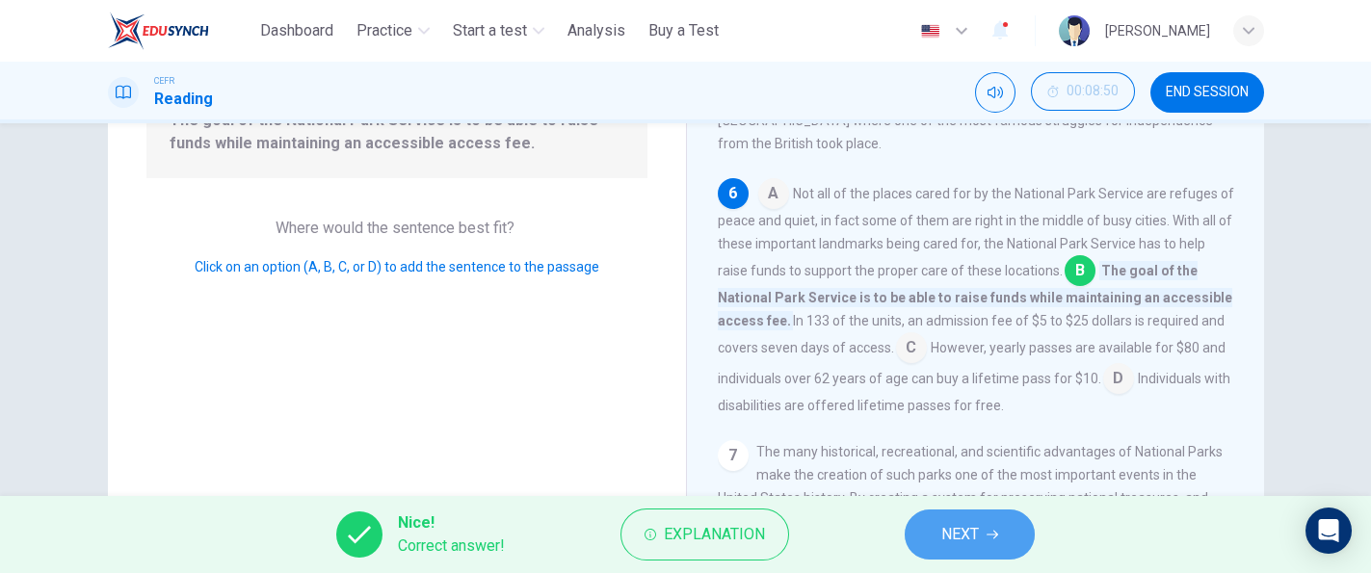
click at [968, 521] on span "NEXT" at bounding box center [960, 534] width 38 height 27
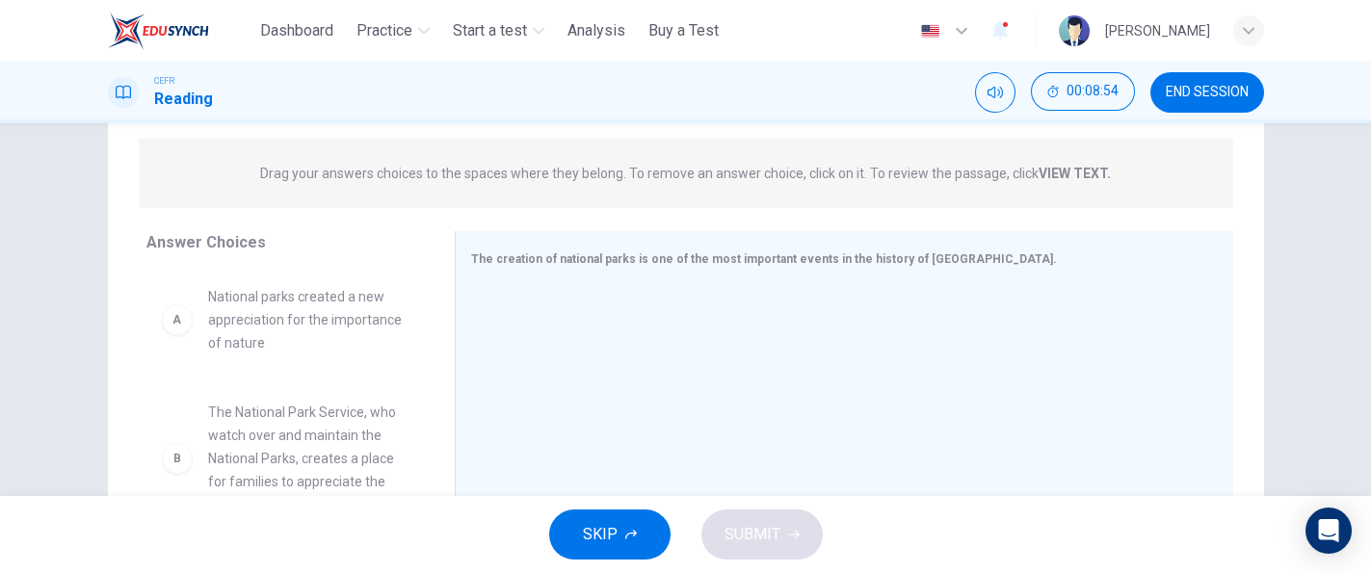
scroll to position [209, 0]
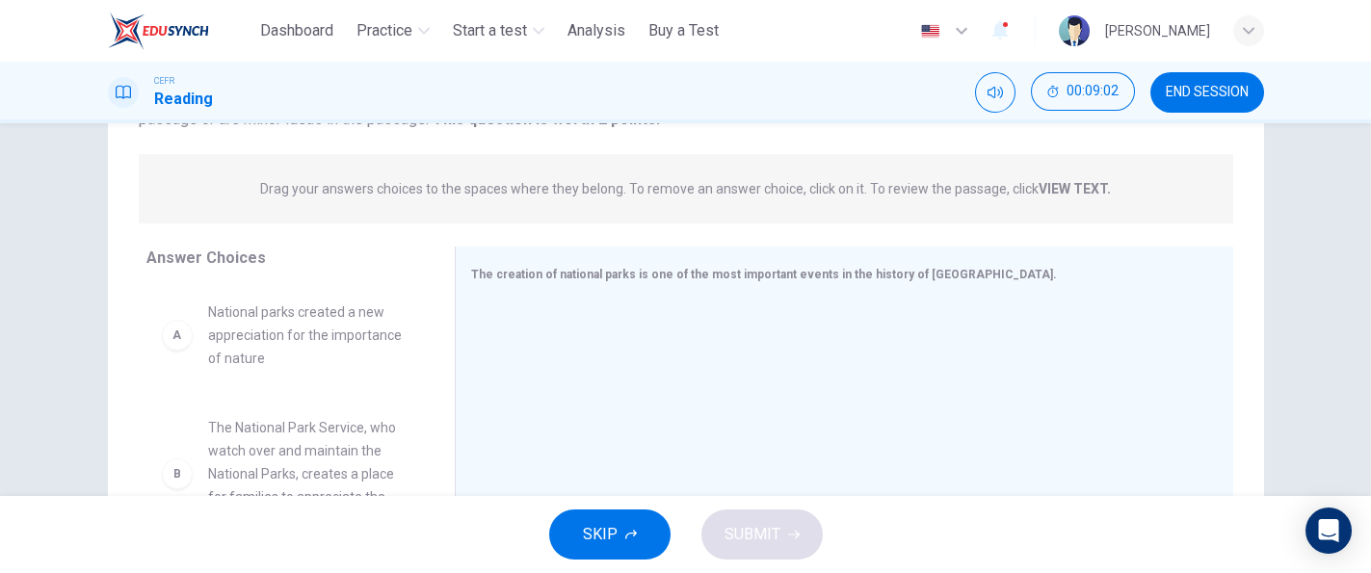
click at [1278, 379] on div "Question 11 View Text Directions: An introductory sentence for a brief summary …" at bounding box center [686, 287] width 1218 height 669
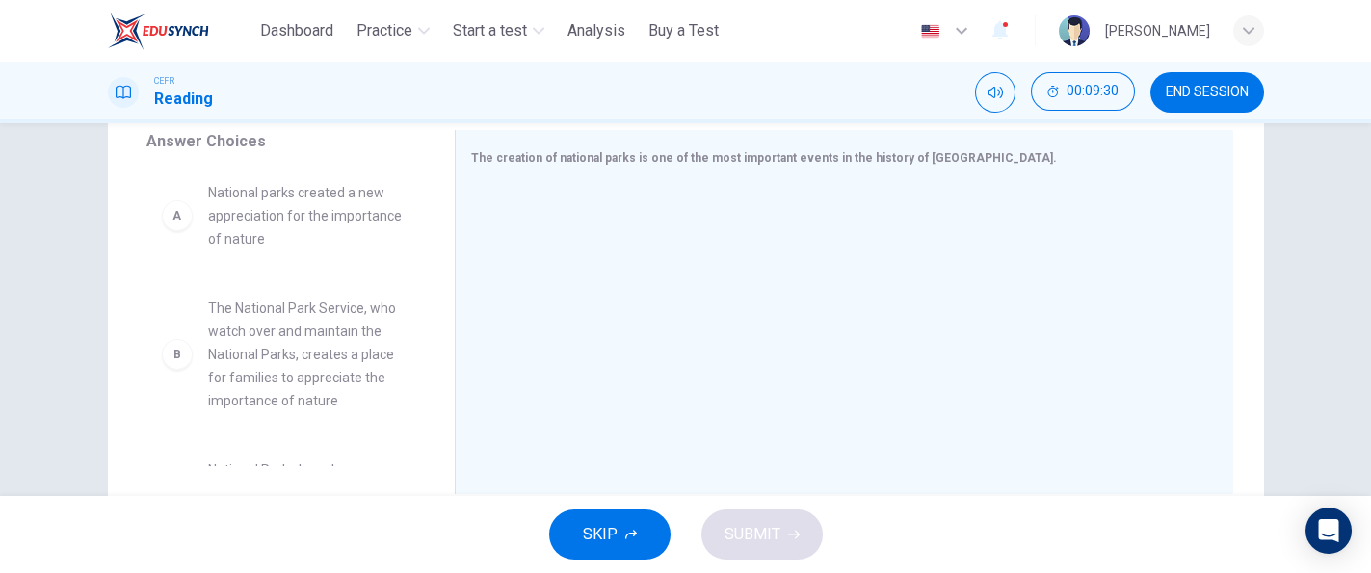
scroll to position [0, 0]
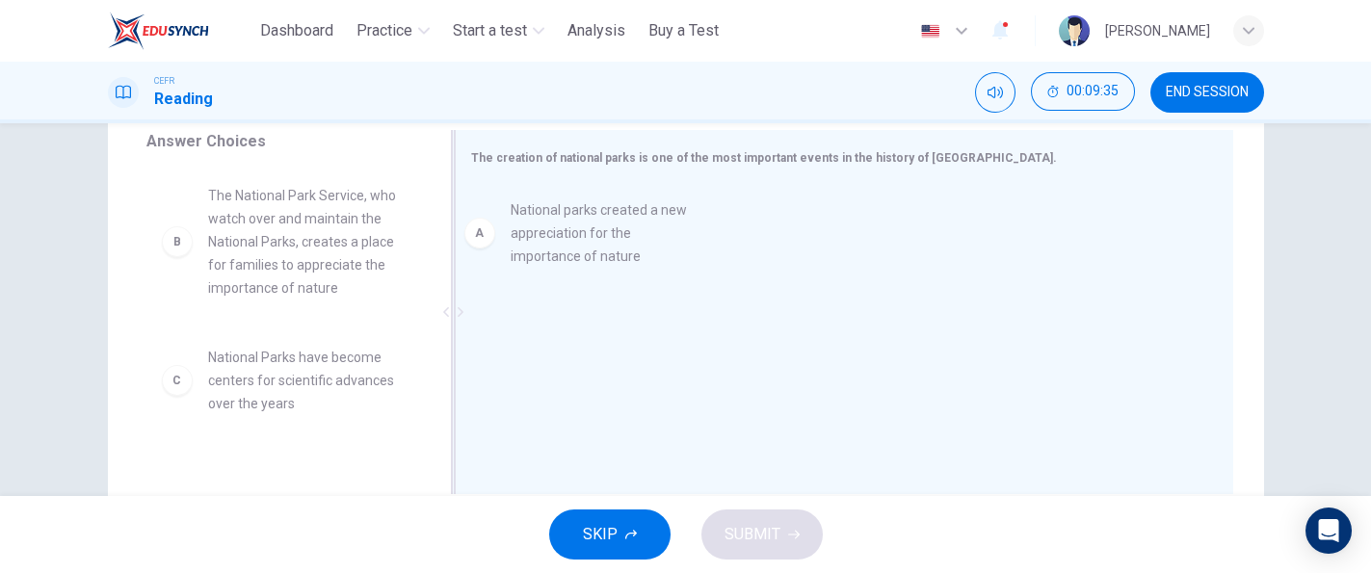
drag, startPoint x: 289, startPoint y: 237, endPoint x: 642, endPoint y: 243, distance: 352.6
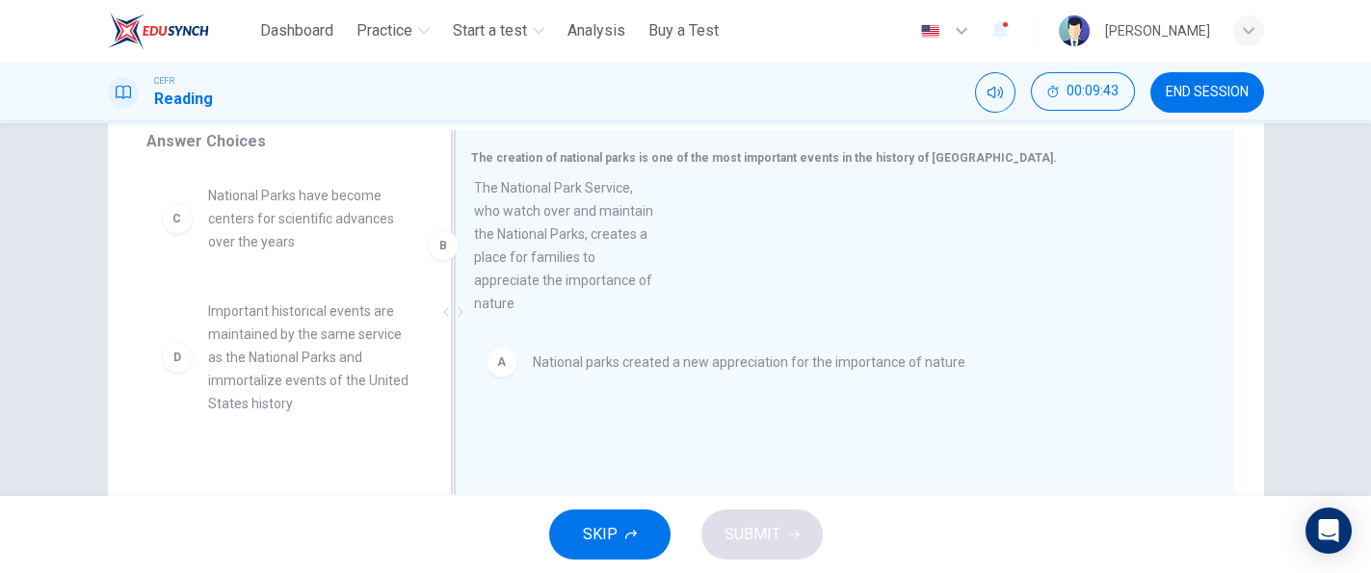
drag, startPoint x: 345, startPoint y: 240, endPoint x: 680, endPoint y: 221, distance: 335.8
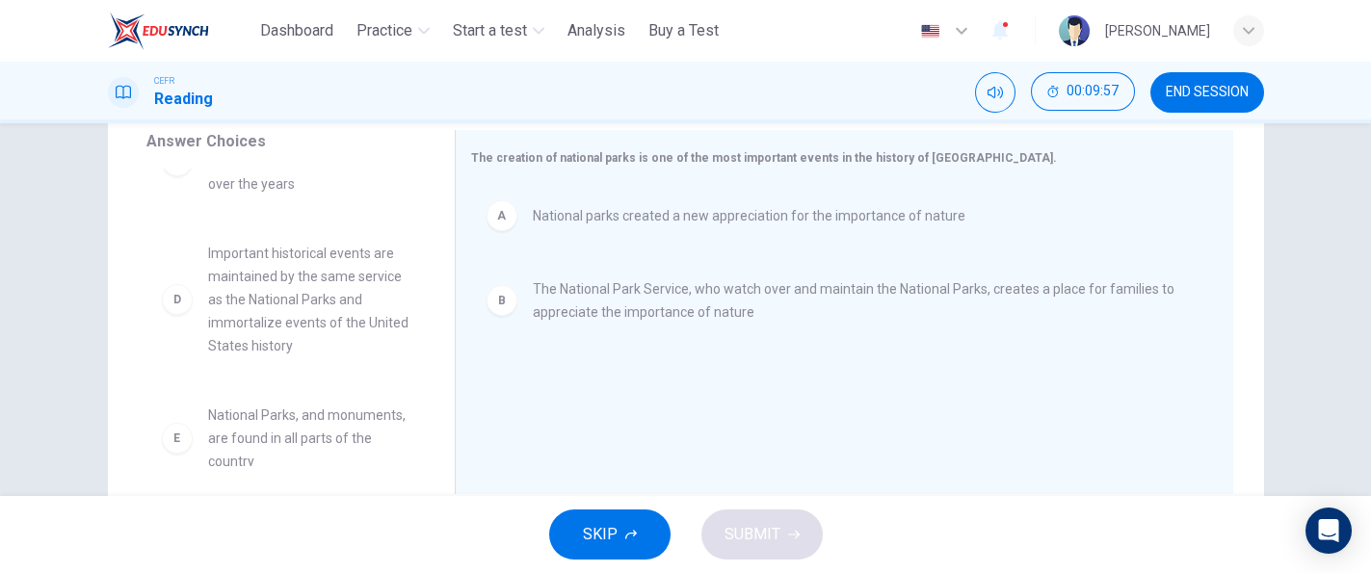
scroll to position [17, 0]
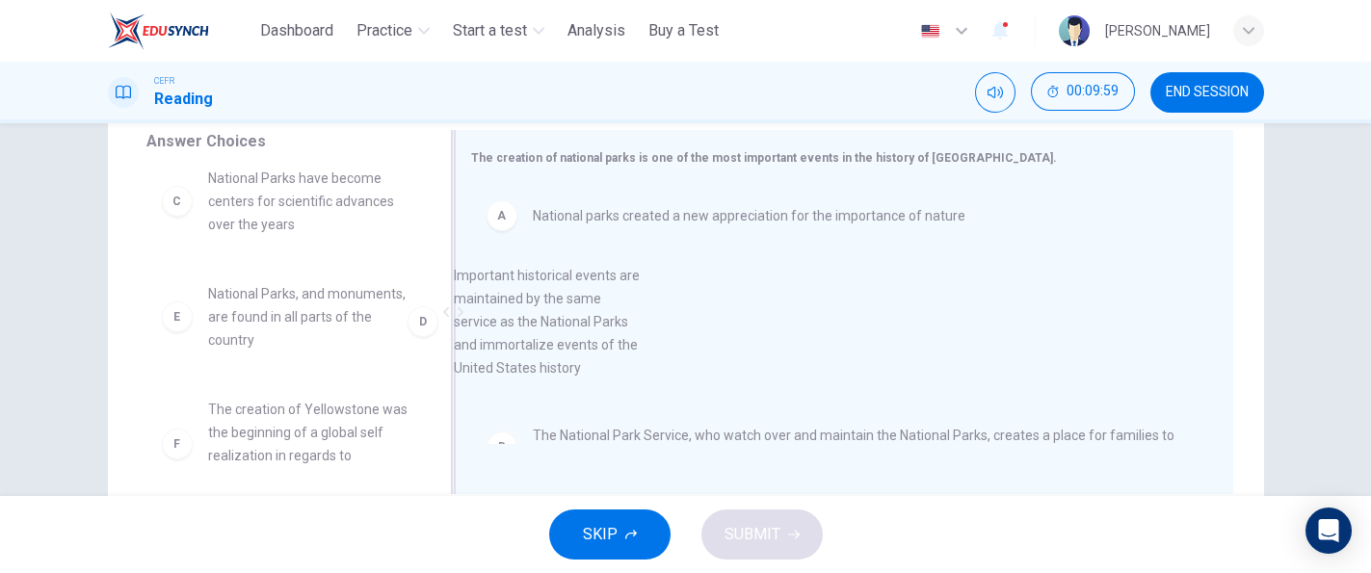
drag, startPoint x: 304, startPoint y: 355, endPoint x: 579, endPoint y: 328, distance: 275.9
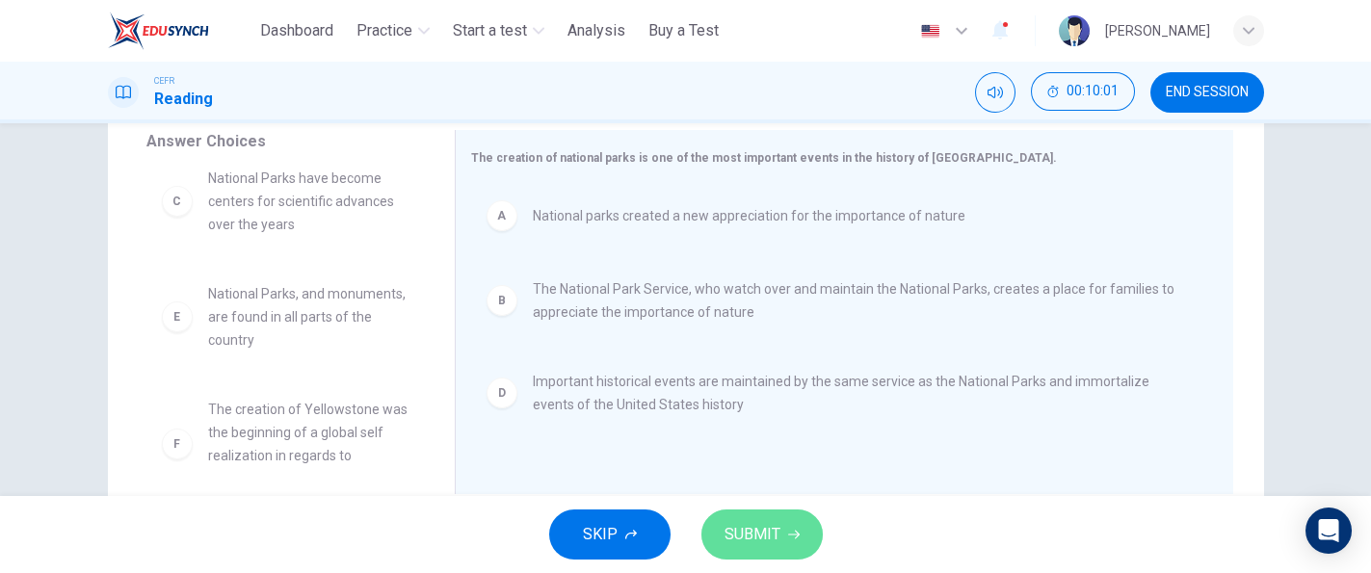
click at [733, 521] on span "SUBMIT" at bounding box center [752, 534] width 56 height 27
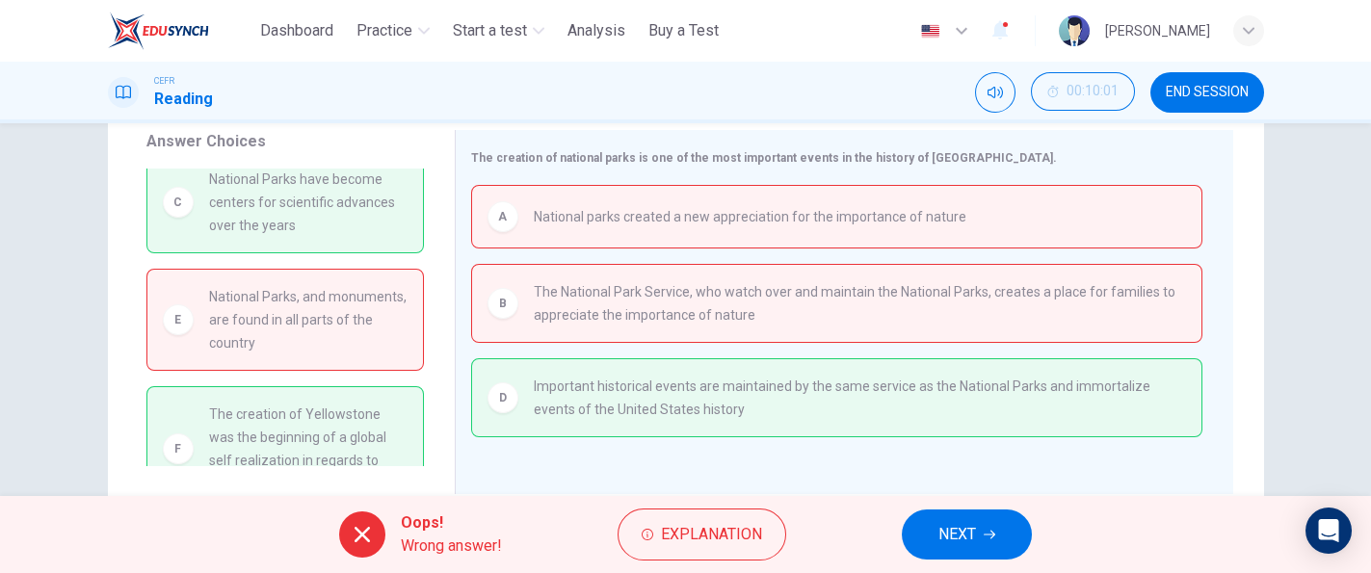
click at [955, 532] on span "NEXT" at bounding box center [957, 534] width 38 height 27
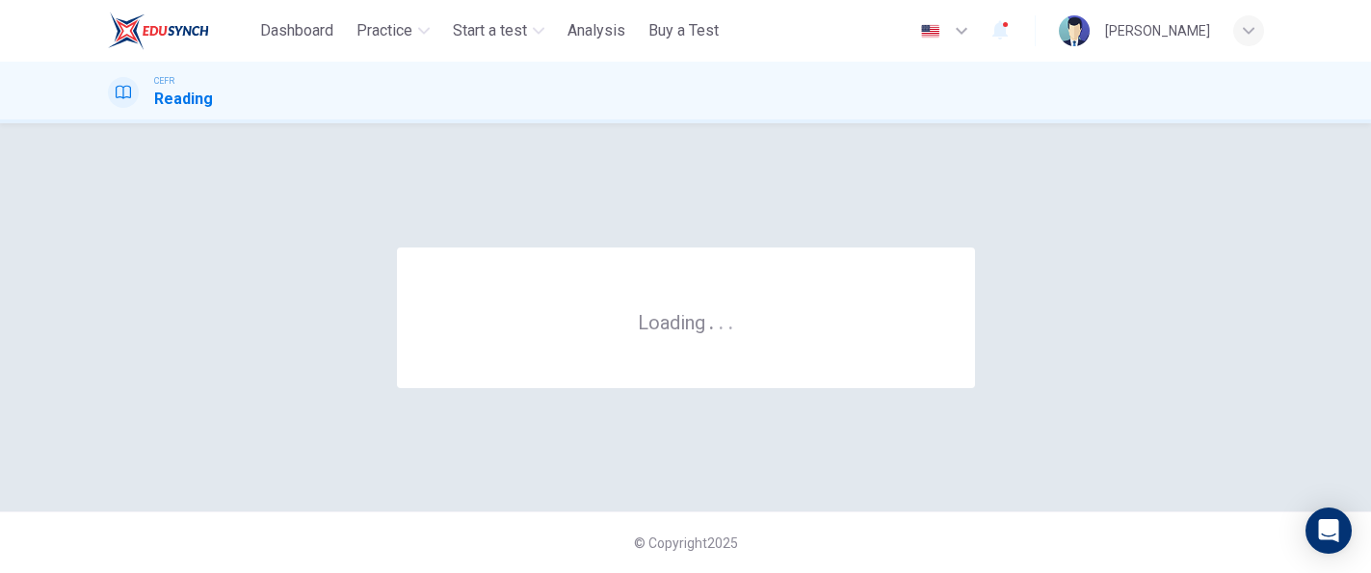
scroll to position [0, 0]
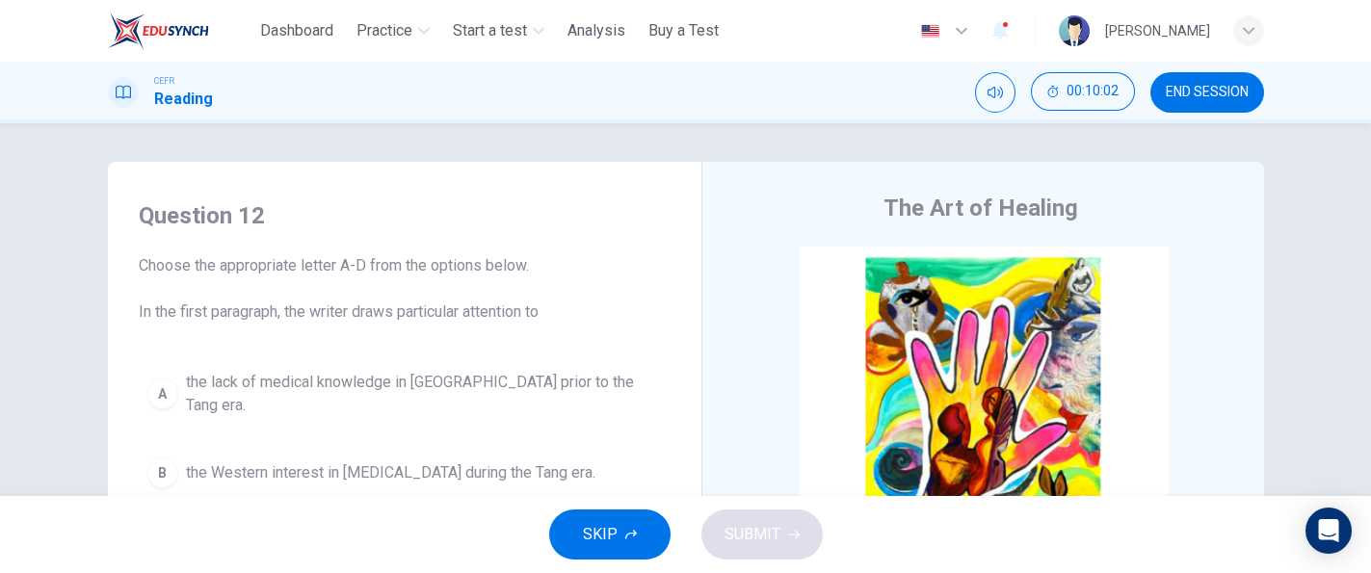
click at [1158, 103] on button "END SESSION" at bounding box center [1207, 92] width 114 height 40
